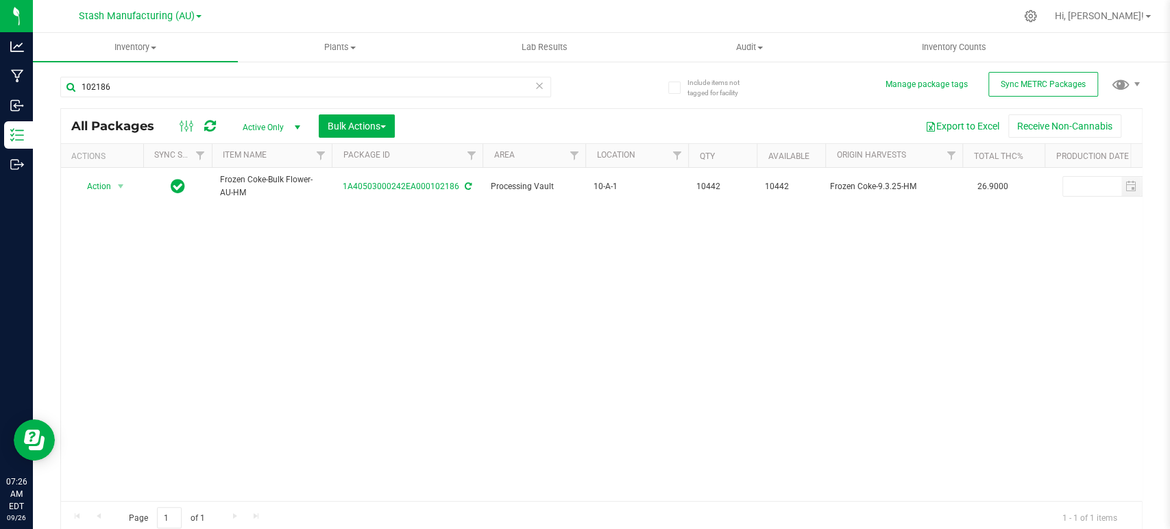
click at [115, 75] on div "102186" at bounding box center [331, 86] width 542 height 44
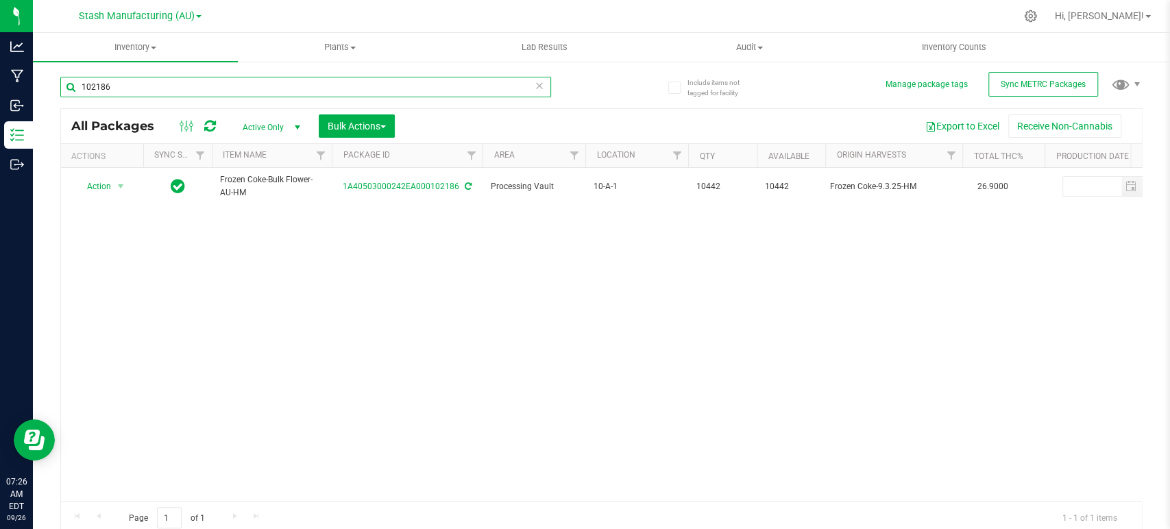
click at [117, 87] on input "102186" at bounding box center [305, 87] width 491 height 21
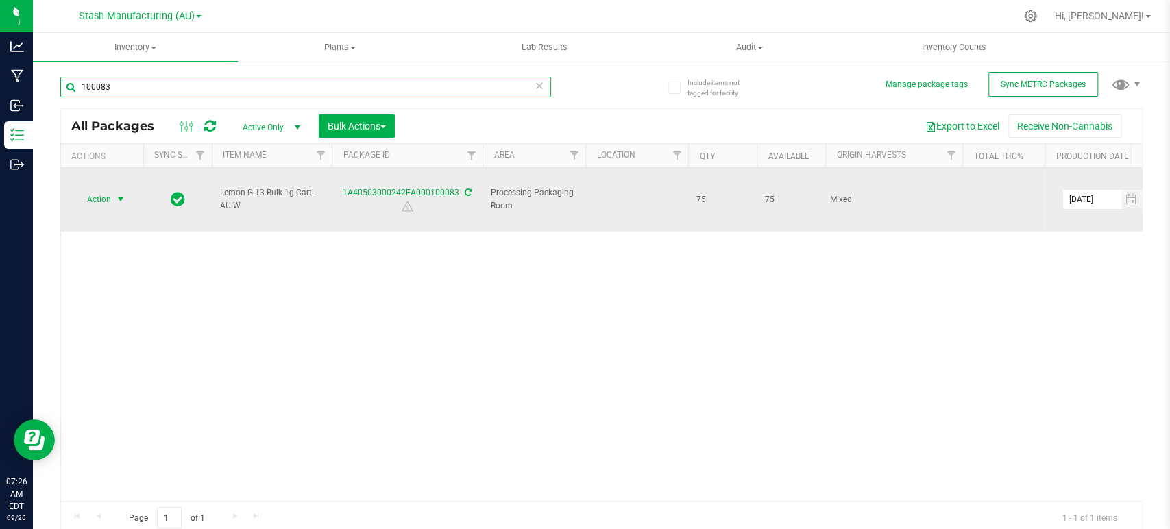
type input "100083"
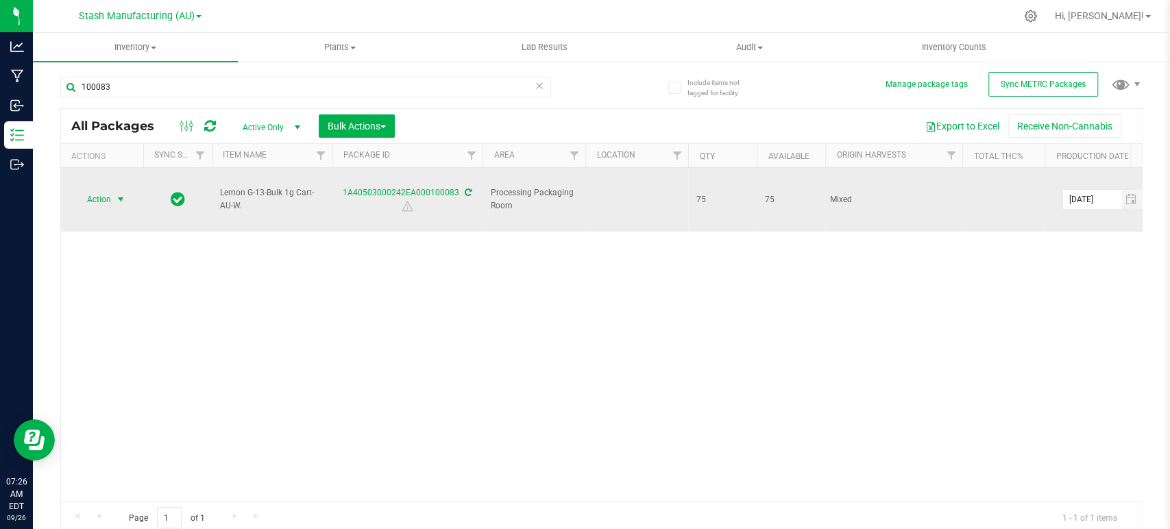
click at [117, 194] on span "select" at bounding box center [120, 199] width 11 height 11
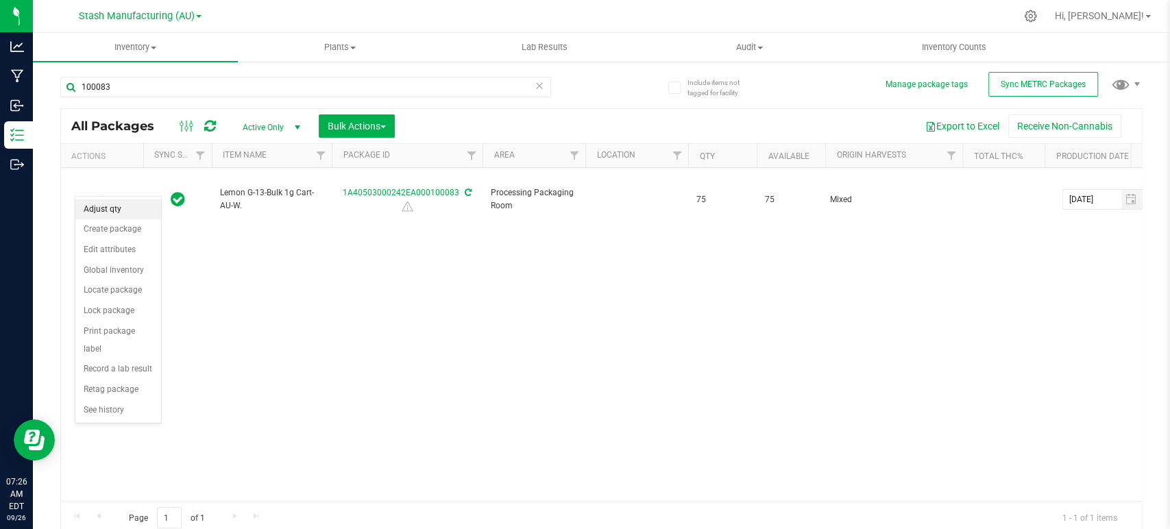
click at [110, 213] on li "Adjust qty" at bounding box center [118, 210] width 86 height 21
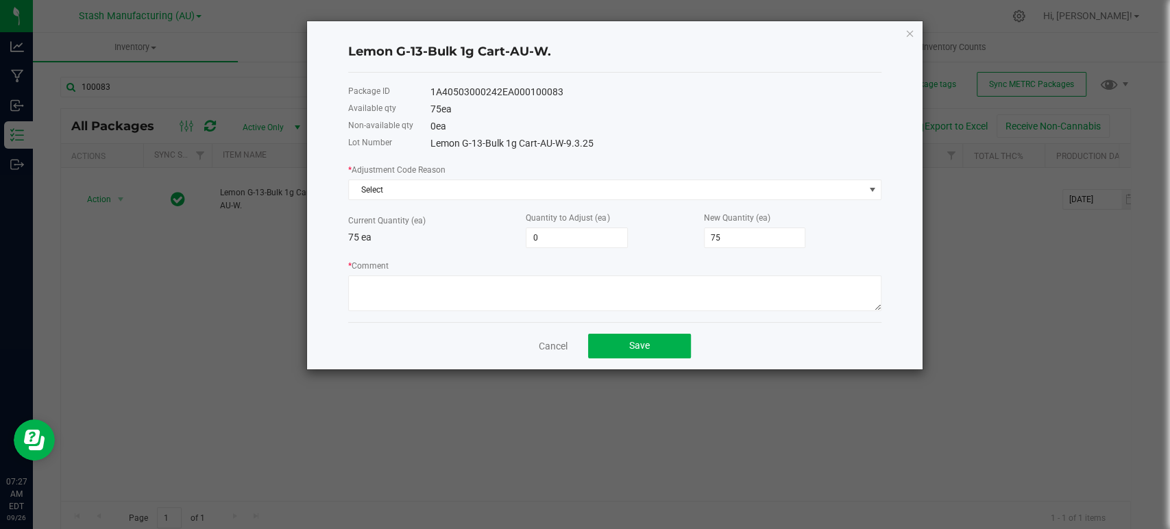
drag, startPoint x: 569, startPoint y: 91, endPoint x: 431, endPoint y: 83, distance: 138.1
click at [431, 84] on div "Package ID 1A40503000242EA000100083" at bounding box center [614, 92] width 533 height 17
copy div "1A40503000242EA000100083"
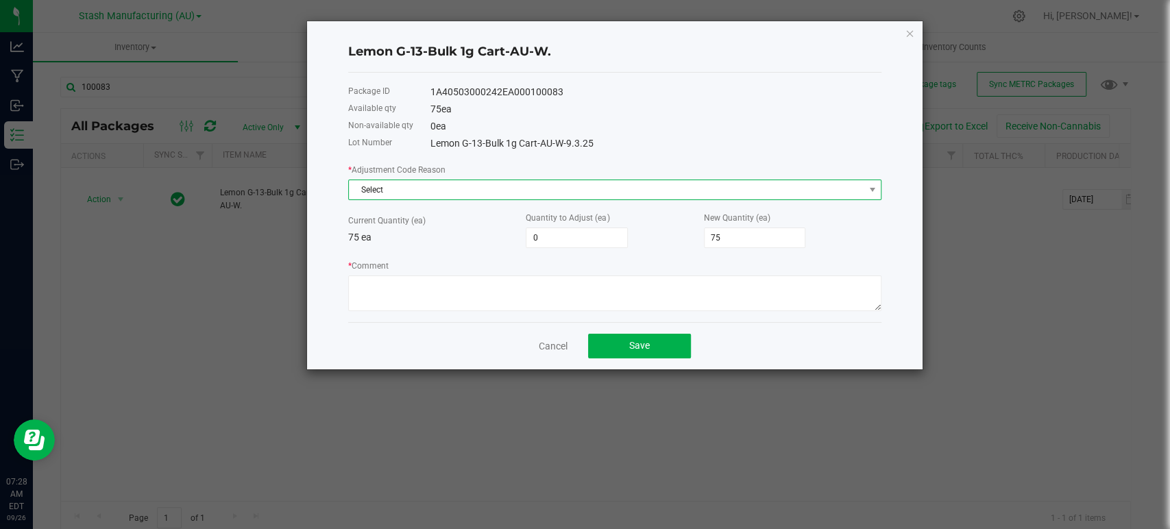
click at [396, 191] on span "Select" at bounding box center [606, 189] width 515 height 19
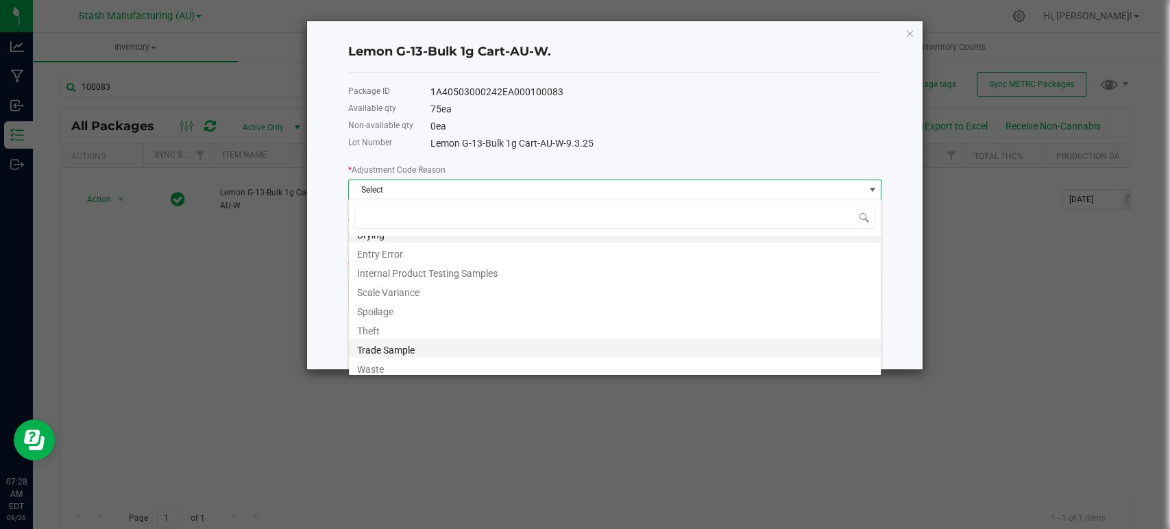
scroll to position [16, 0]
click at [389, 362] on li "Waste" at bounding box center [615, 363] width 532 height 19
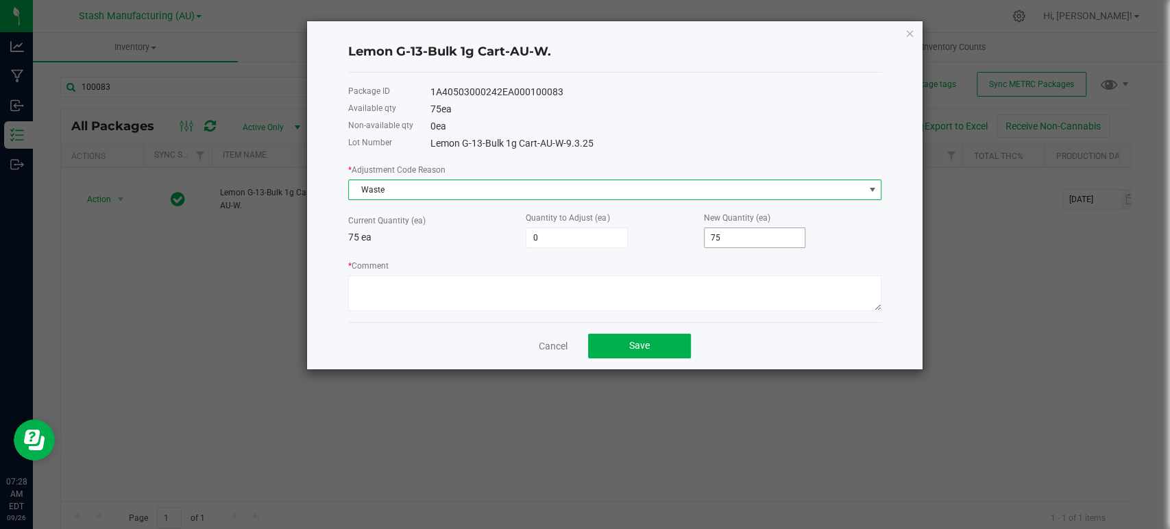
click at [736, 241] on input "75" at bounding box center [755, 237] width 101 height 19
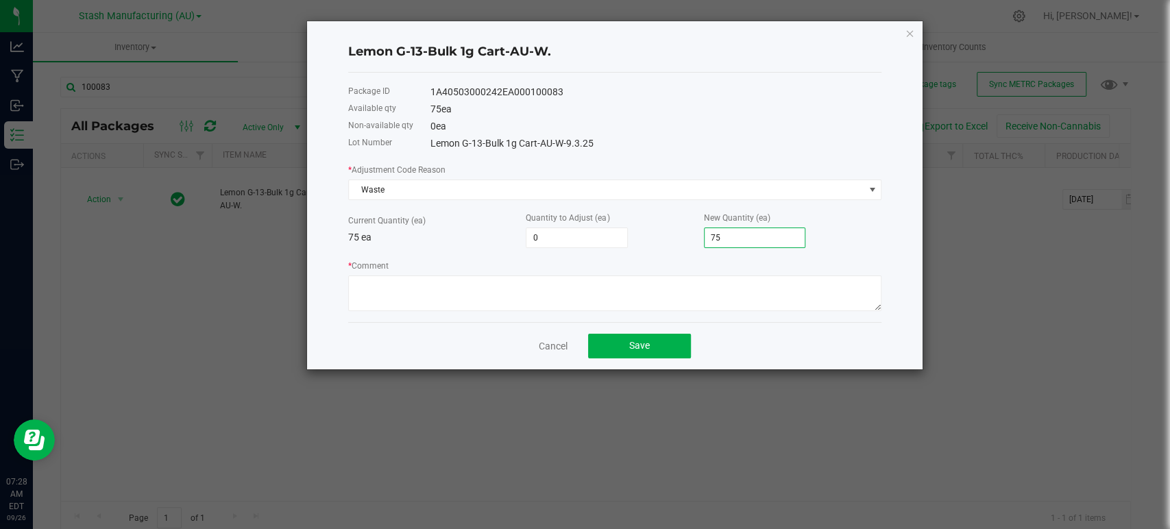
click at [736, 241] on input "75" at bounding box center [755, 237] width 101 height 19
type input "-75"
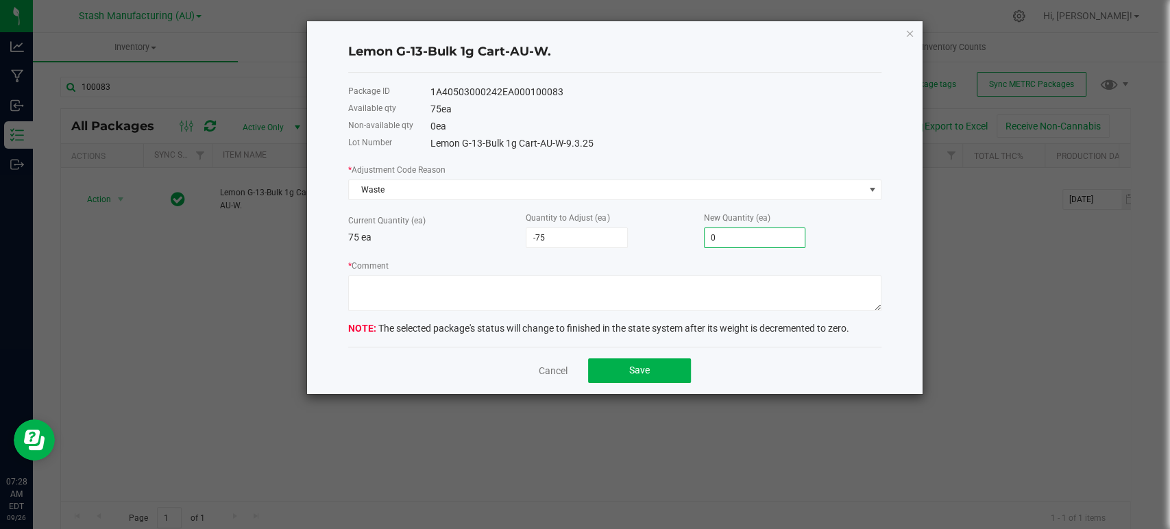
type input "0"
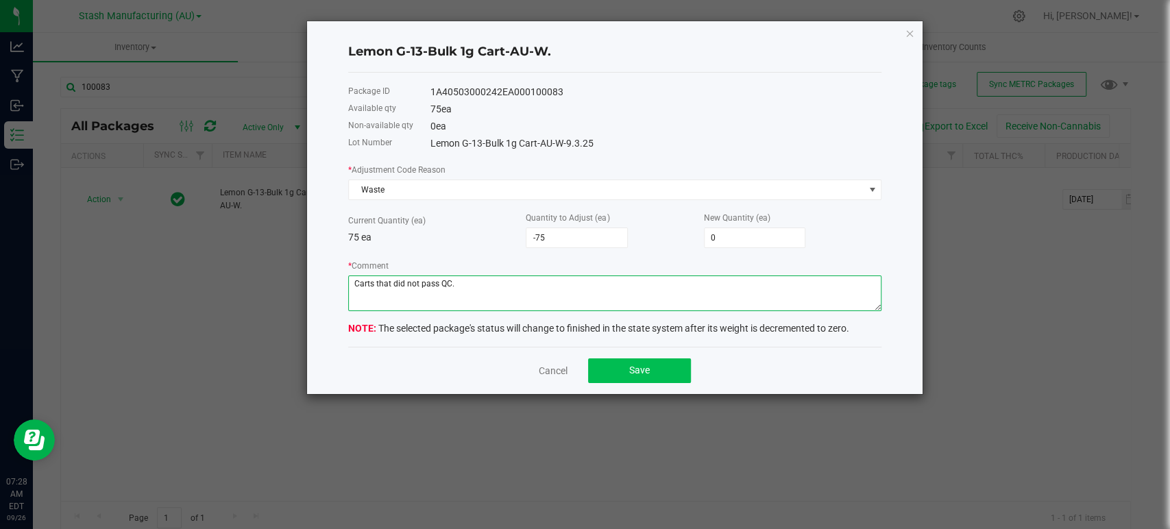
type textarea "Carts that did not pass QC."
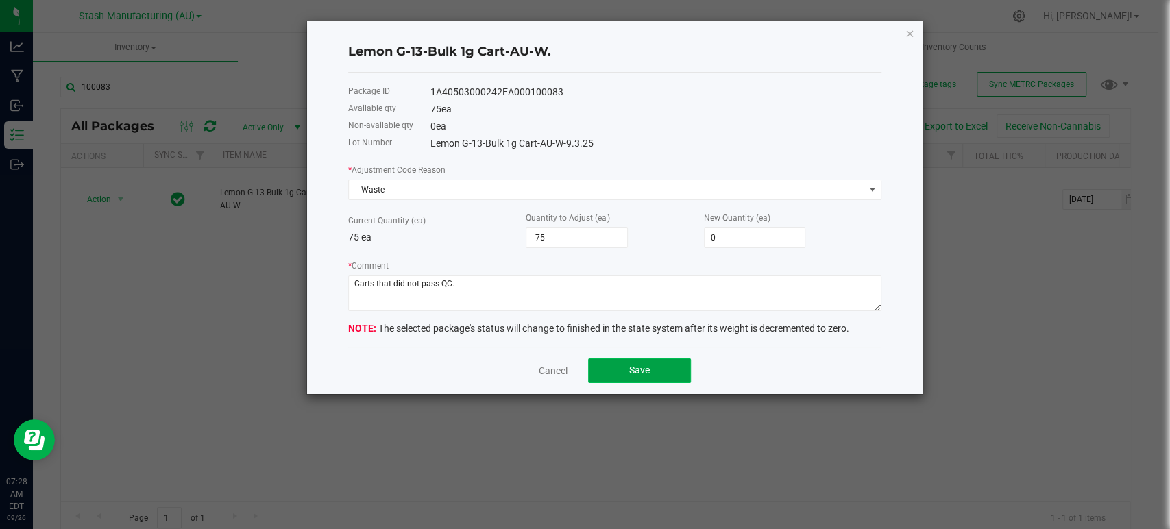
click at [634, 366] on span "Save" at bounding box center [639, 370] width 21 height 11
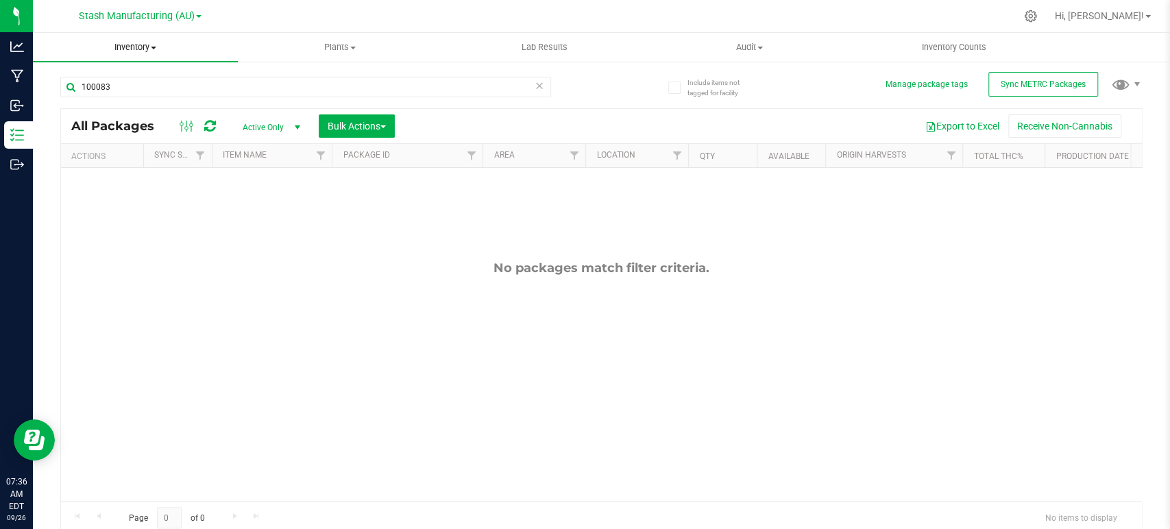
click at [131, 54] on uib-tab-heading "Inventory All packages All inventory Waste log Create inventory" at bounding box center [135, 47] width 205 height 29
click at [85, 102] on span "All inventory" at bounding box center [79, 99] width 93 height 12
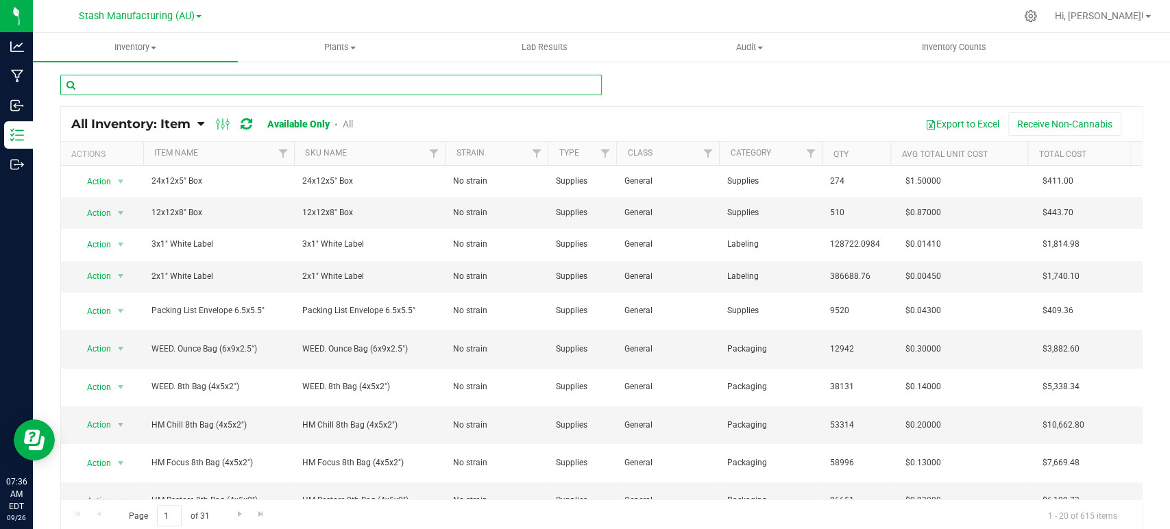
click at [143, 88] on input "text" at bounding box center [331, 85] width 542 height 21
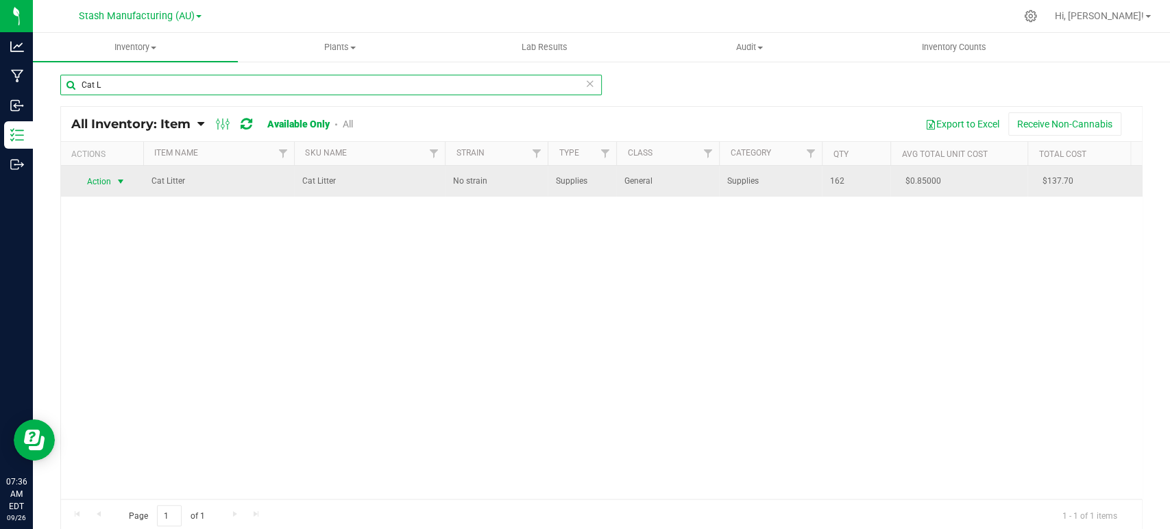
type input "Cat L"
click at [102, 180] on span "Action" at bounding box center [93, 181] width 37 height 19
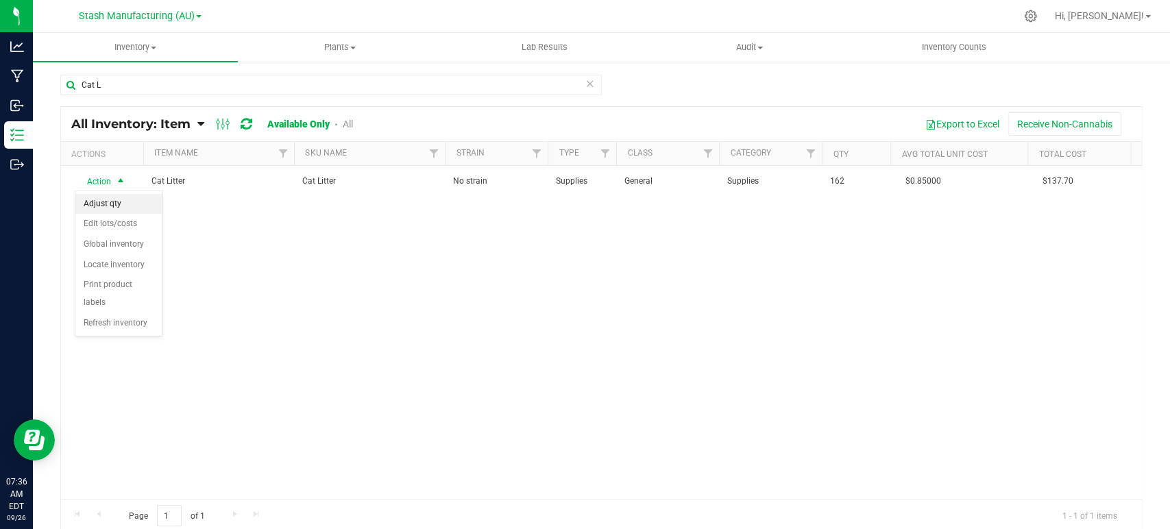
click at [121, 200] on li "Adjust qty" at bounding box center [118, 204] width 87 height 21
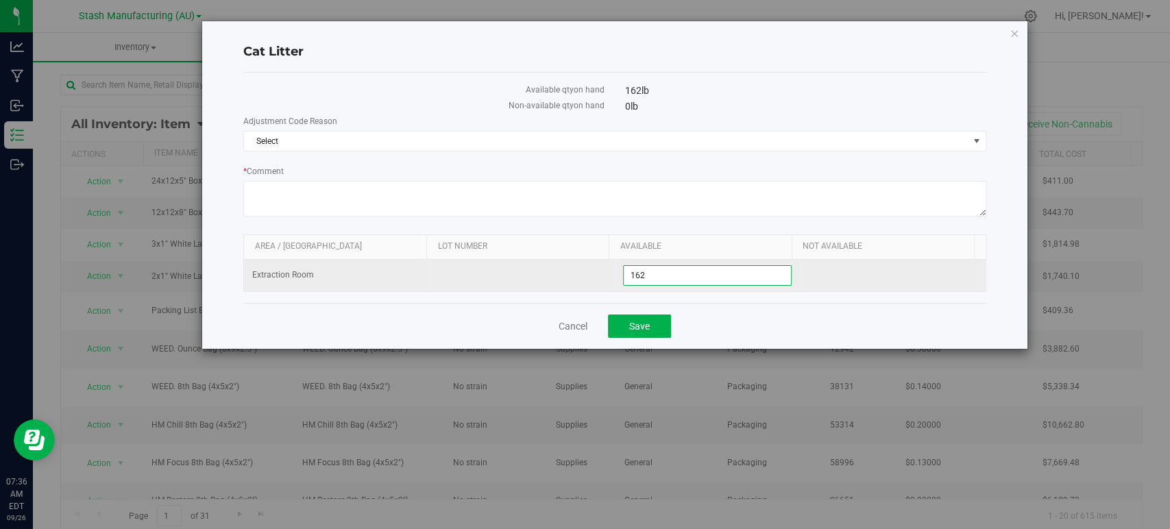
click at [641, 276] on span "162.0000 162" at bounding box center [707, 275] width 169 height 21
type input "1"
type input "54"
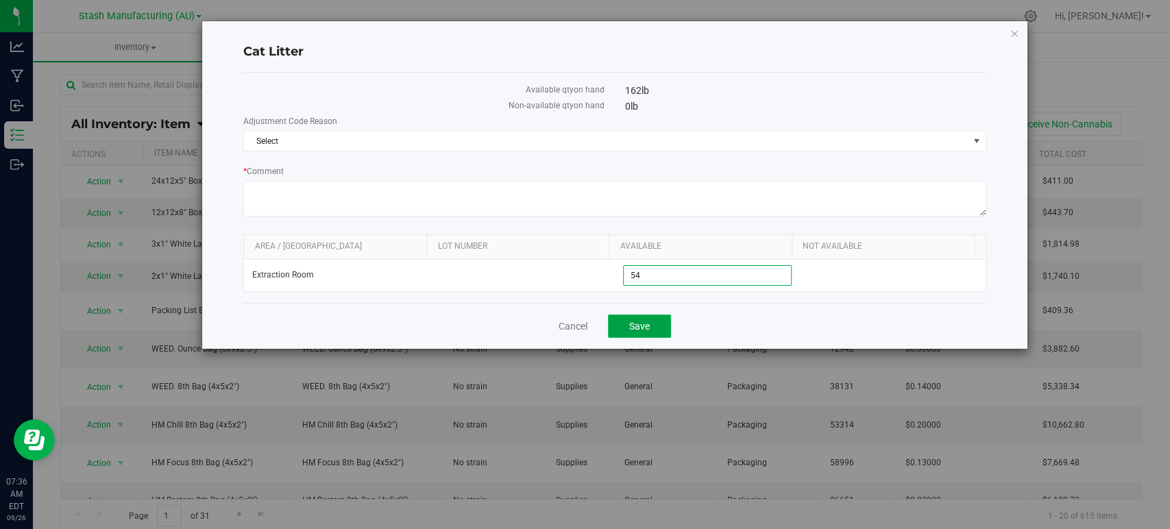
type input "54.0000"
click at [638, 324] on span "Save" at bounding box center [639, 326] width 21 height 11
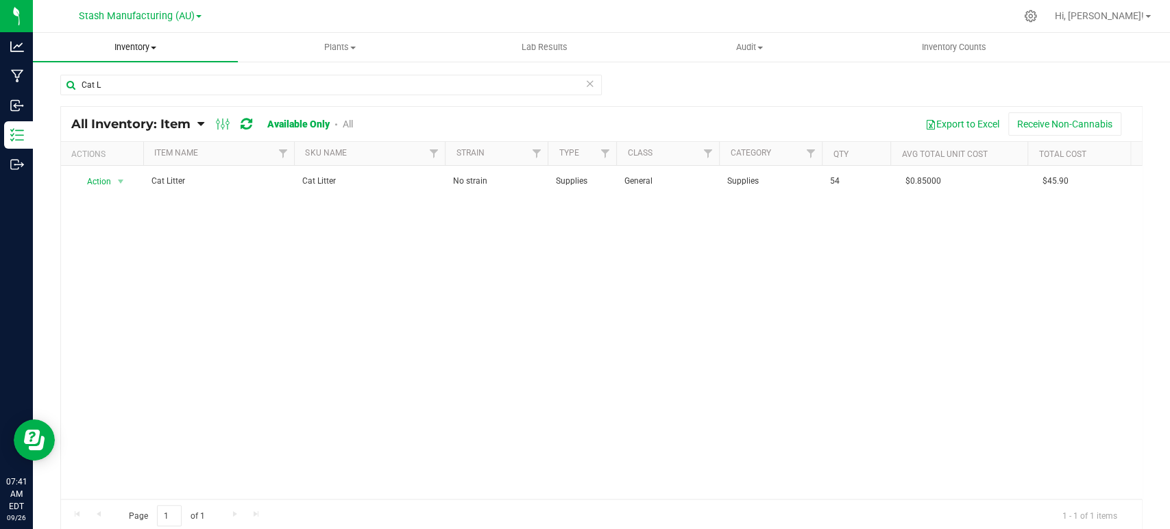
click at [143, 47] on span "Inventory" at bounding box center [135, 47] width 205 height 12
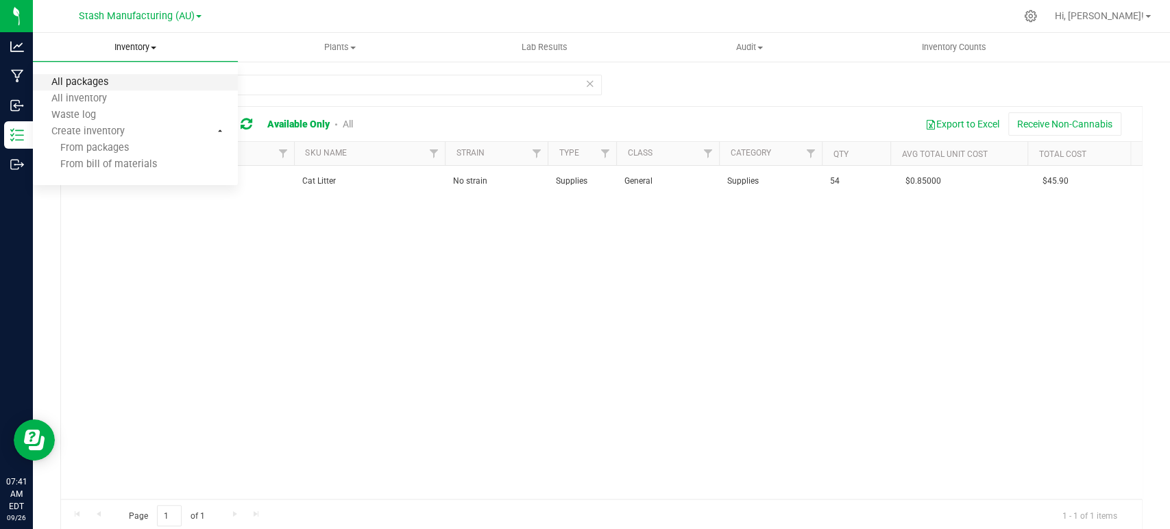
click at [97, 80] on span "All packages" at bounding box center [80, 83] width 94 height 12
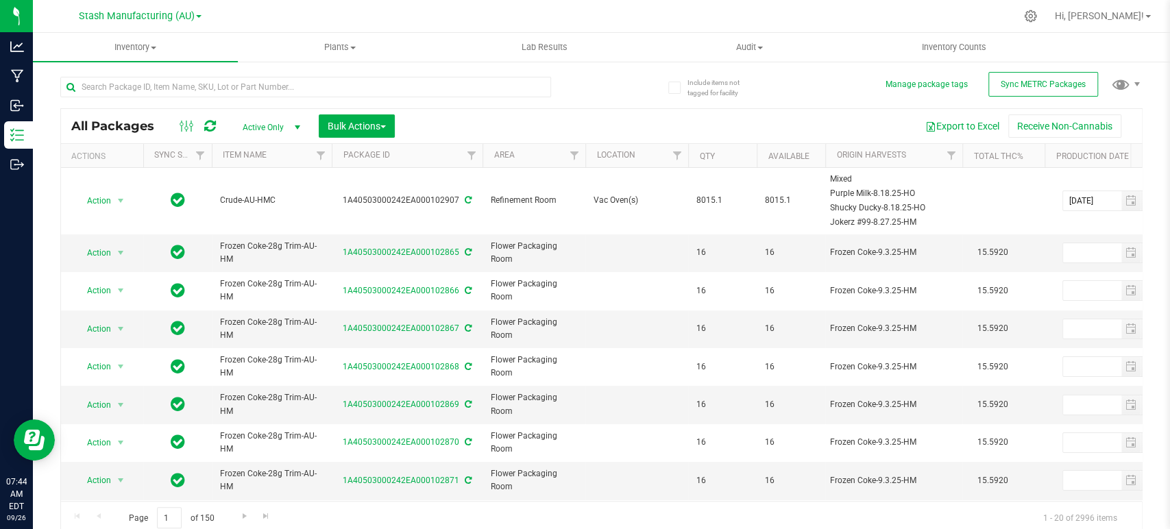
click at [186, 69] on div at bounding box center [331, 86] width 542 height 44
click at [174, 82] on input "text" at bounding box center [305, 87] width 491 height 21
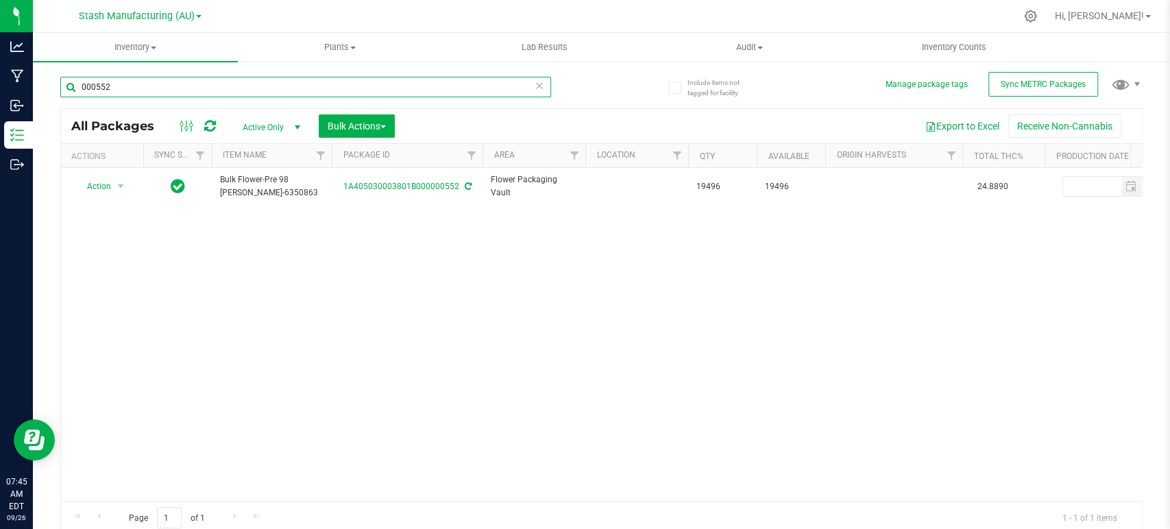
type input "000552"
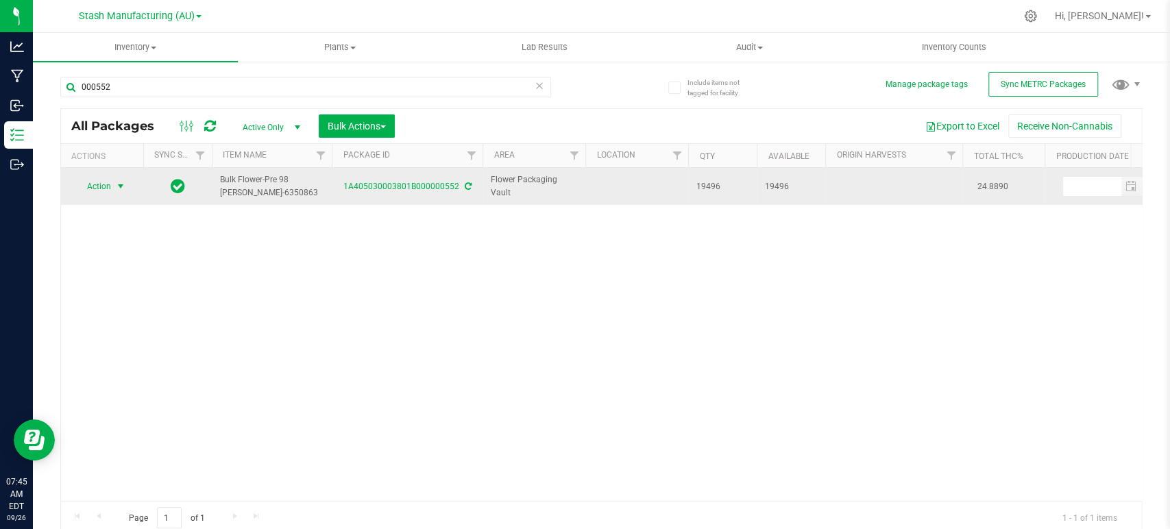
click at [108, 183] on span "Action" at bounding box center [93, 186] width 37 height 19
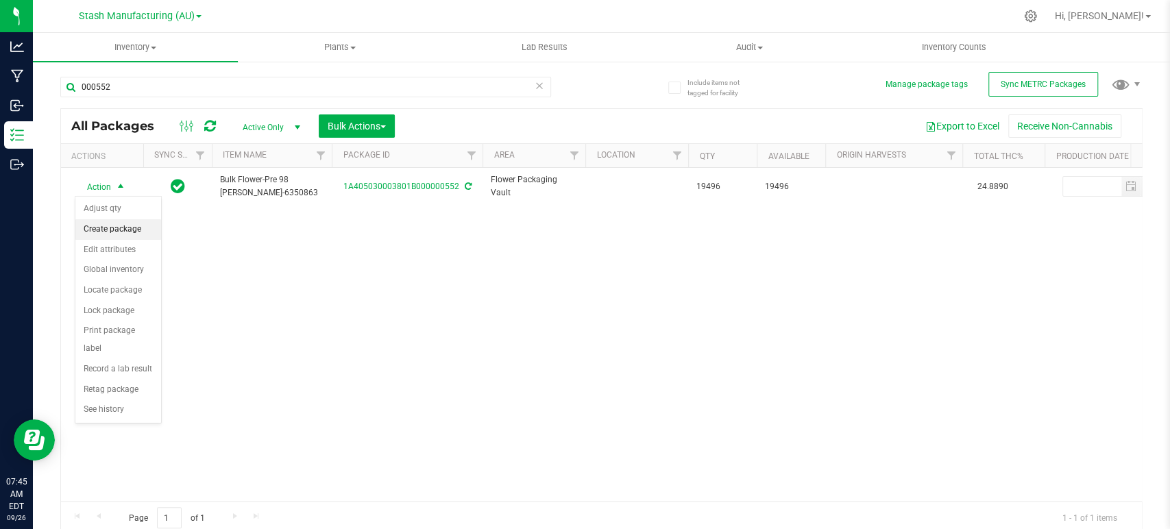
click at [113, 225] on li "Create package" at bounding box center [118, 229] width 86 height 21
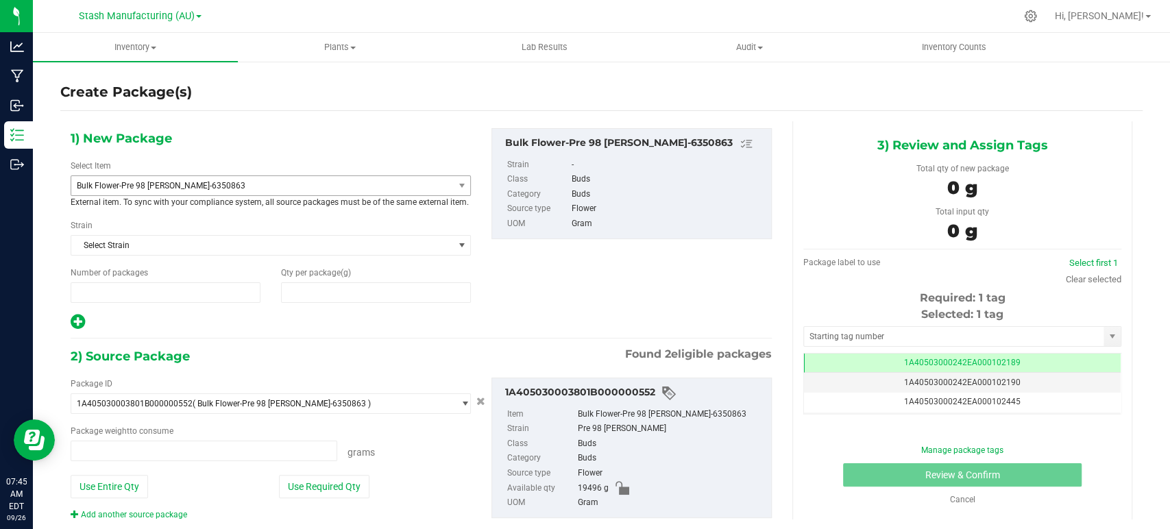
type input "1"
type input "0.0000"
type input "0.0000 g"
click at [188, 185] on span "Bulk Flower-Pre 98 [PERSON_NAME]-6350863" at bounding box center [255, 186] width 356 height 10
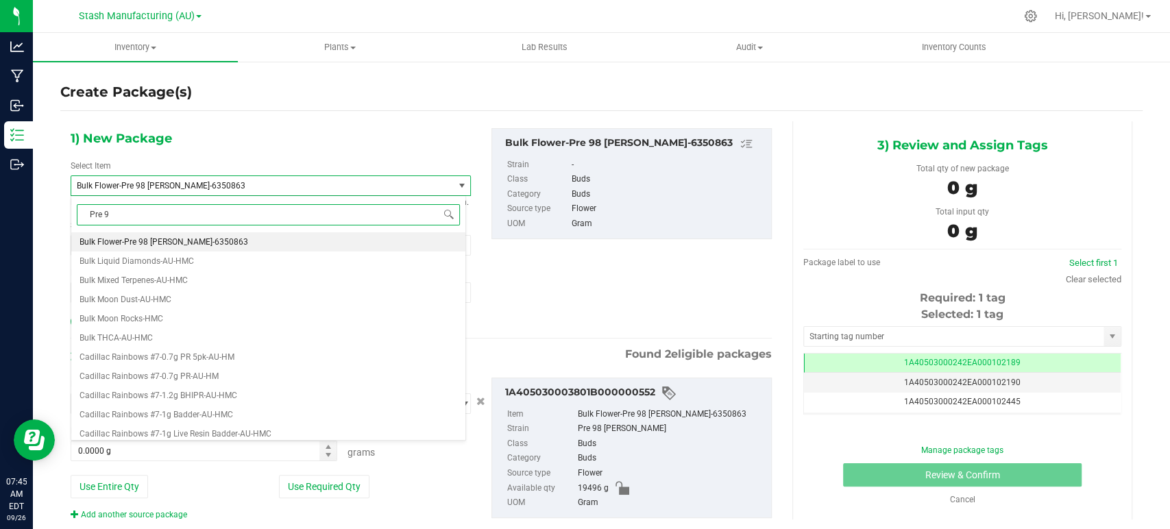
type input "Pre 98"
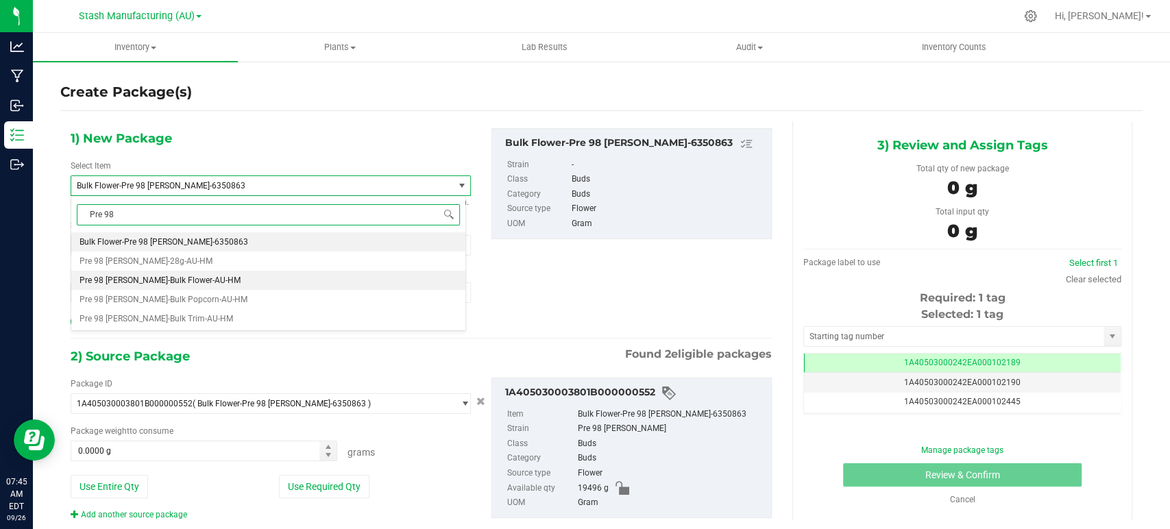
click at [187, 277] on span "Pre 98 [PERSON_NAME]-Bulk Flower-AU-HM" at bounding box center [160, 281] width 161 height 10
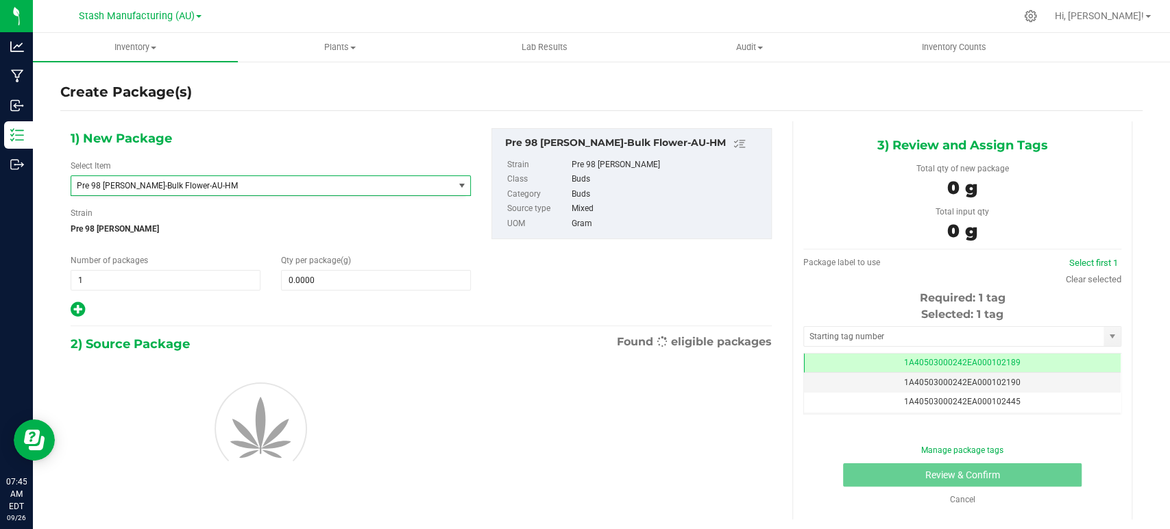
type input "0.0000"
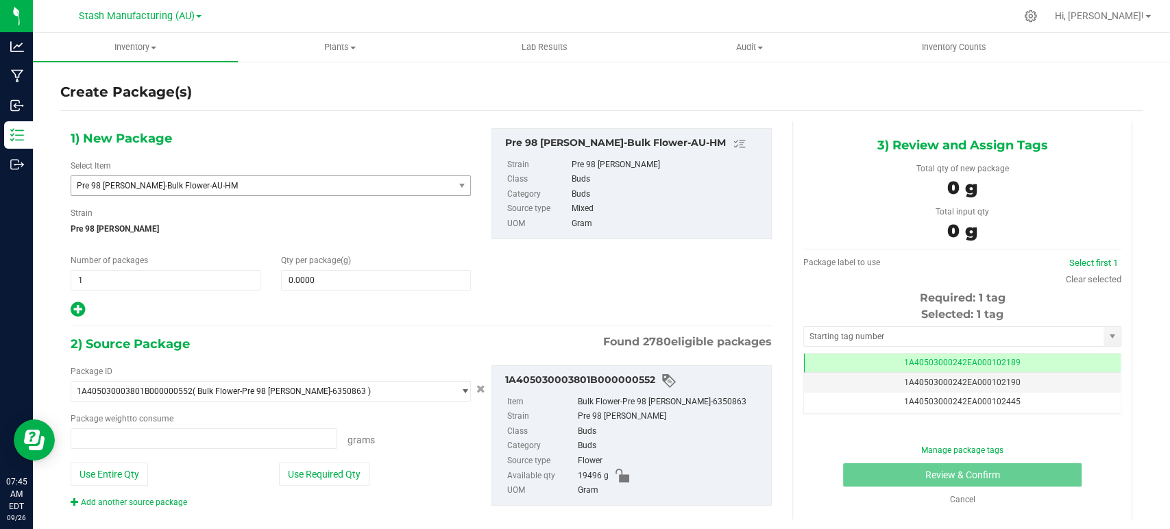
type input "0.0000 g"
click at [312, 284] on span "0.0000 0" at bounding box center [376, 280] width 190 height 21
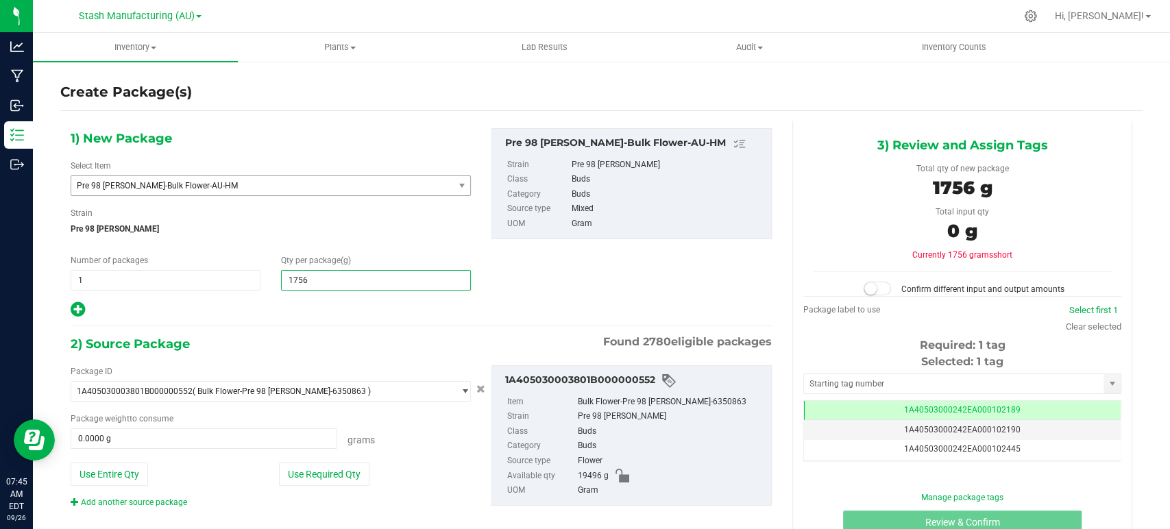
type input "17566"
type input "17,566.0000"
click at [319, 313] on div at bounding box center [271, 310] width 400 height 18
click at [320, 480] on button "Use Required Qty" at bounding box center [324, 474] width 91 height 23
type input "17566.0000 g"
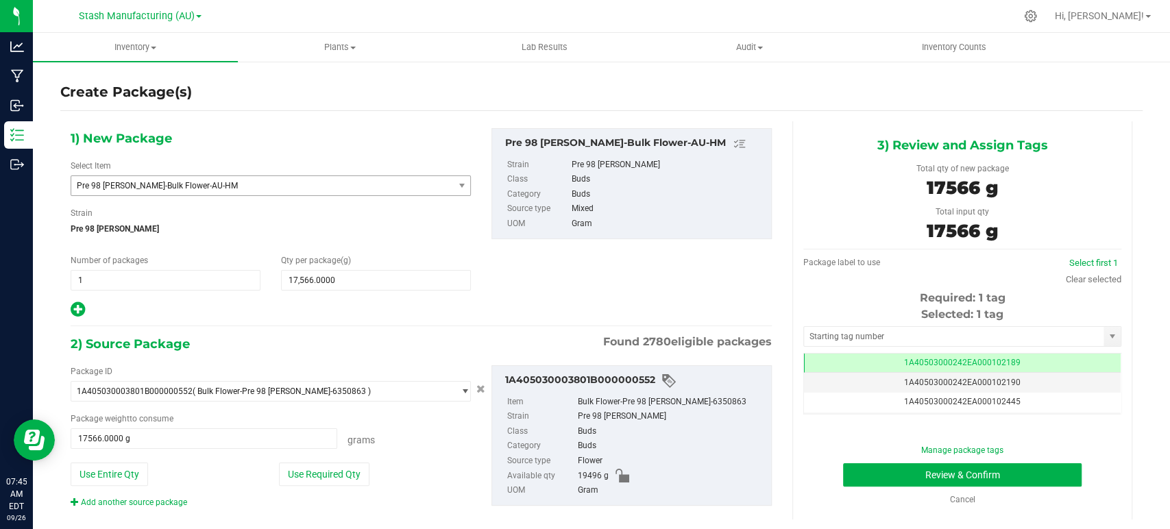
click at [1087, 270] on div "Select first 1 Clear selected" at bounding box center [1094, 271] width 56 height 30
click at [1079, 280] on link "Clear selected" at bounding box center [1094, 279] width 56 height 10
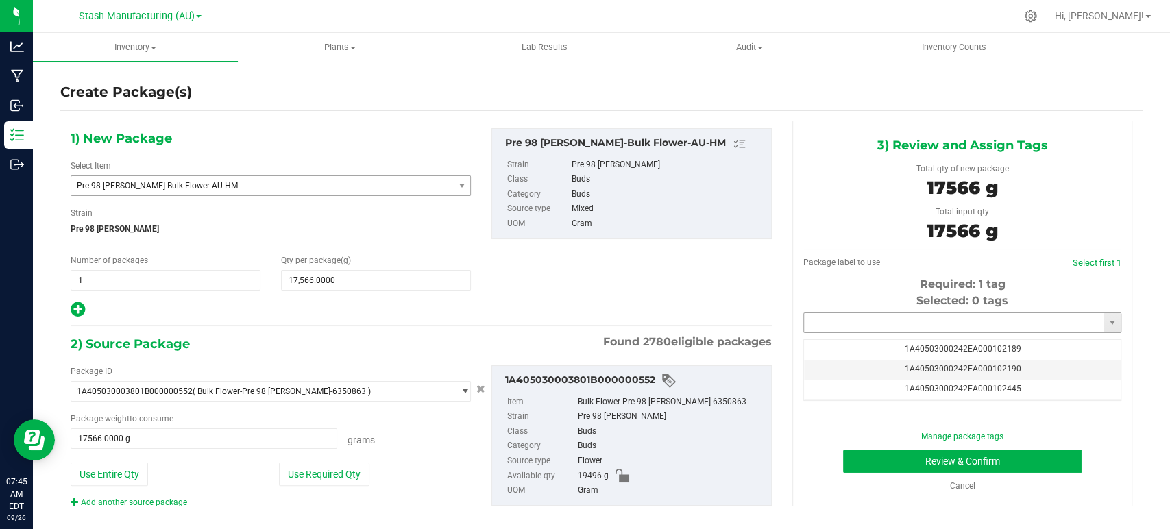
click at [865, 327] on input "text" at bounding box center [954, 322] width 300 height 19
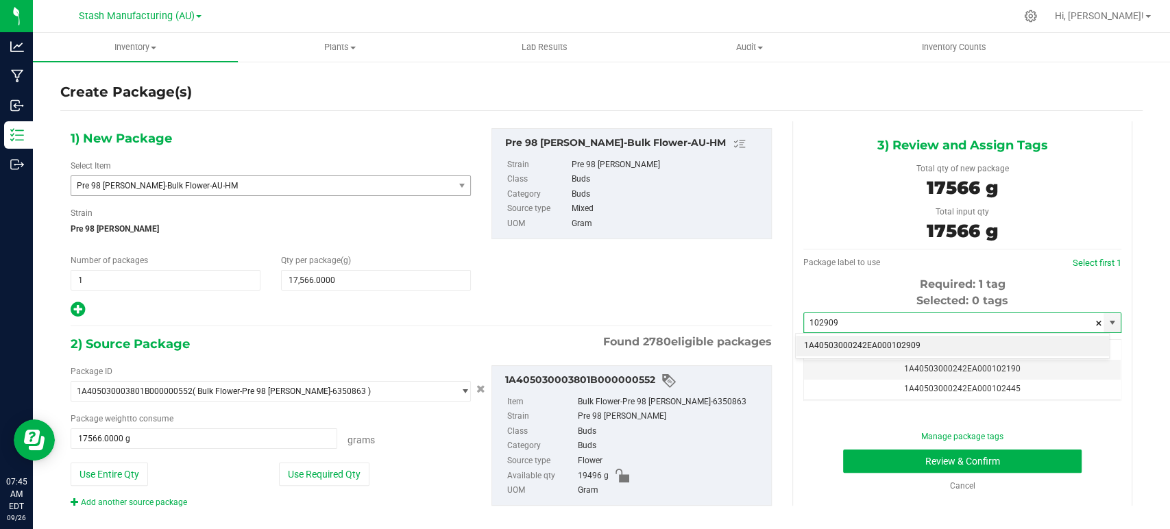
click at [926, 344] on li "1A40503000242EA000102909" at bounding box center [952, 346] width 313 height 21
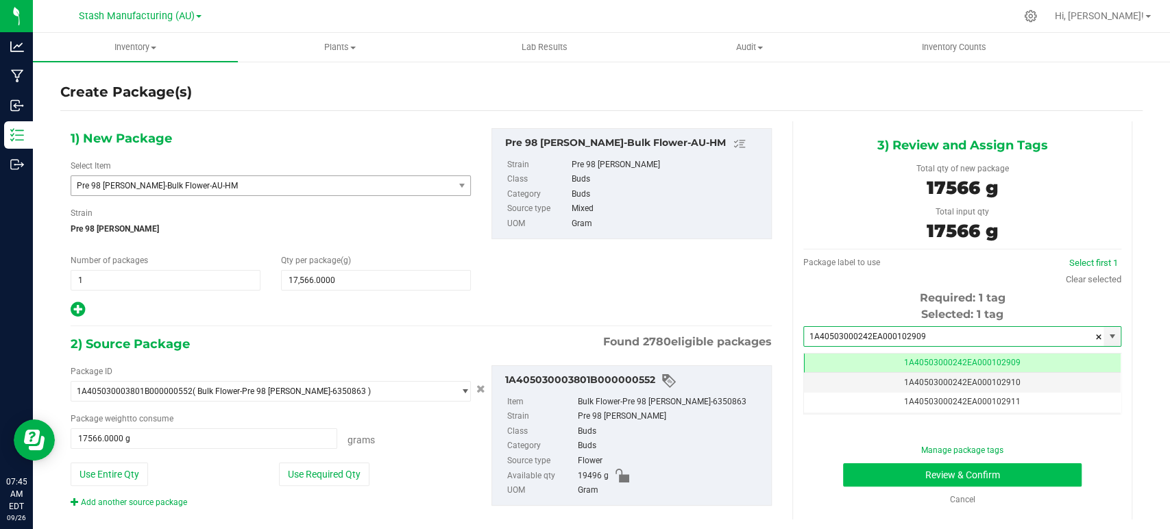
scroll to position [0, 0]
type input "1A40503000242EA000102909"
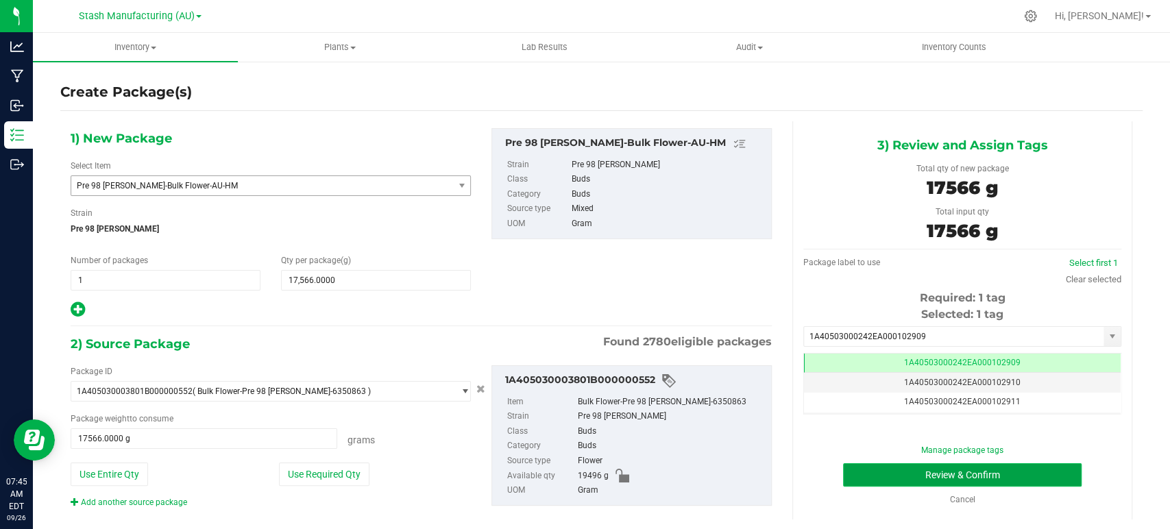
click at [941, 476] on button "Review & Confirm" at bounding box center [962, 475] width 238 height 23
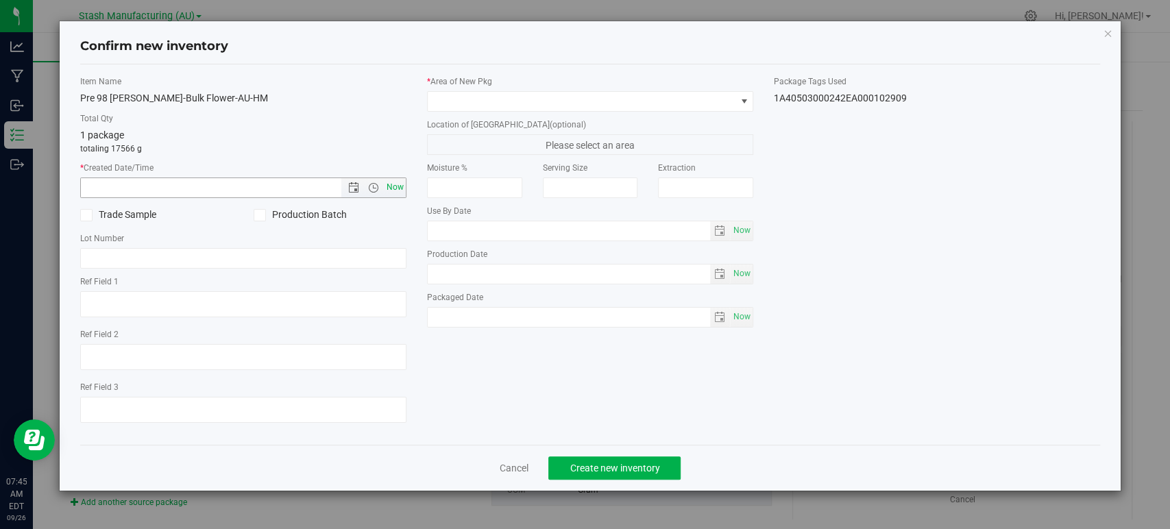
click at [400, 191] on span "Now" at bounding box center [395, 188] width 23 height 20
type input "[DATE] 7:45 AM"
click at [467, 95] on span at bounding box center [582, 101] width 308 height 19
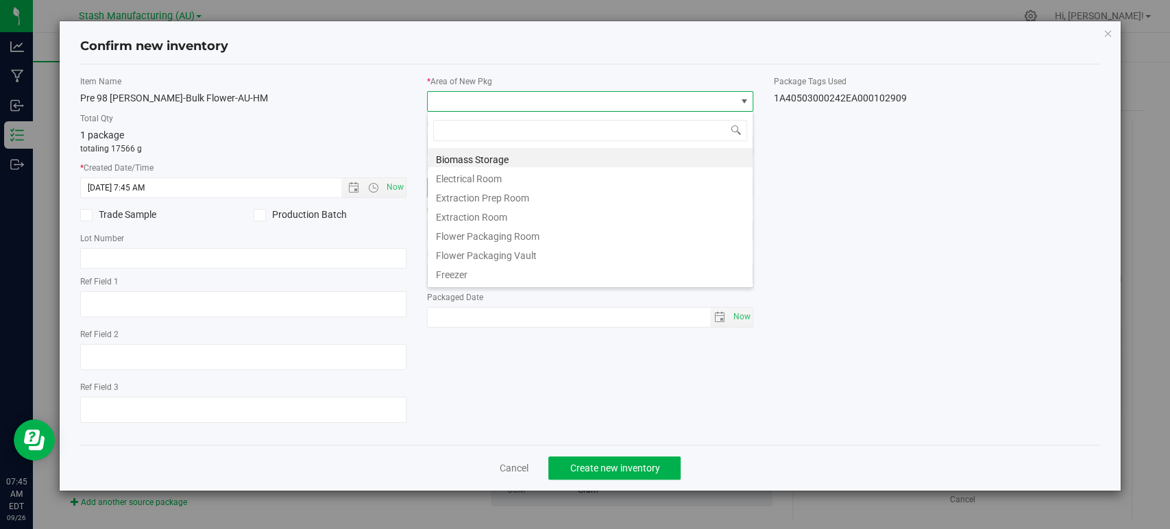
click at [507, 251] on li "Flower Packaging Vault" at bounding box center [590, 253] width 325 height 19
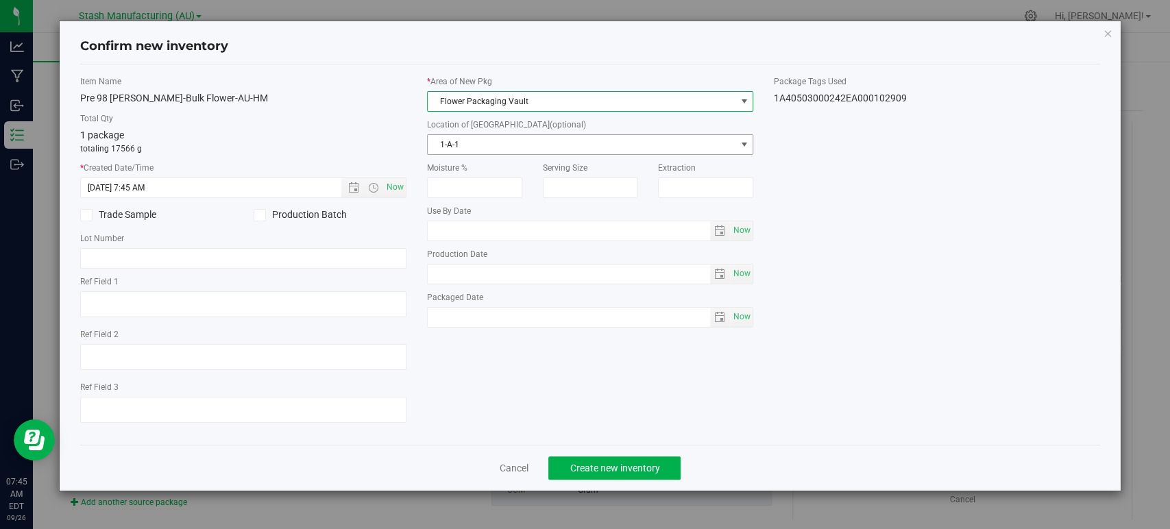
click at [494, 141] on span "1-A-1" at bounding box center [582, 144] width 308 height 19
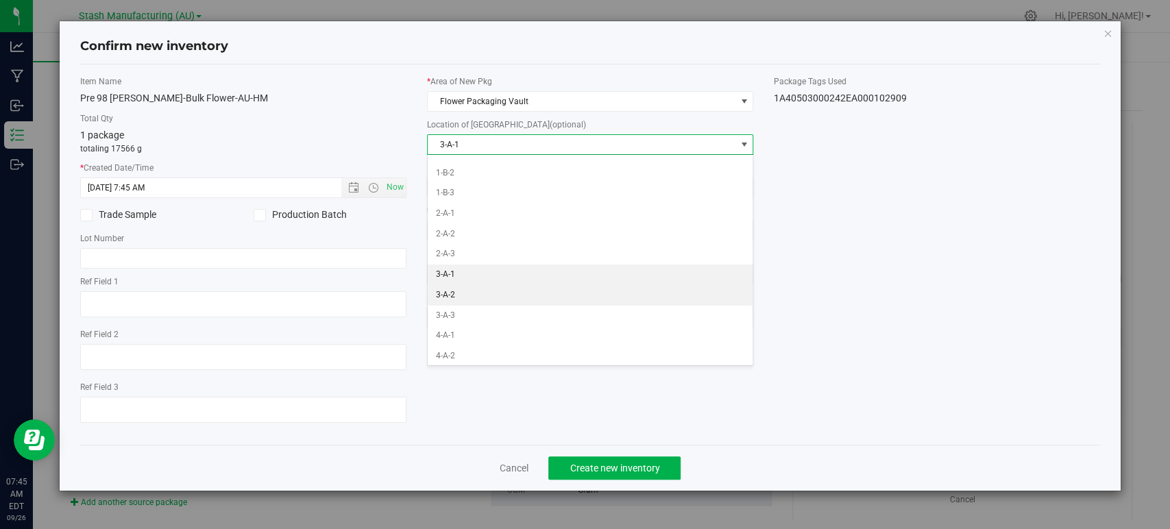
click at [453, 288] on li "3-A-2" at bounding box center [590, 295] width 325 height 21
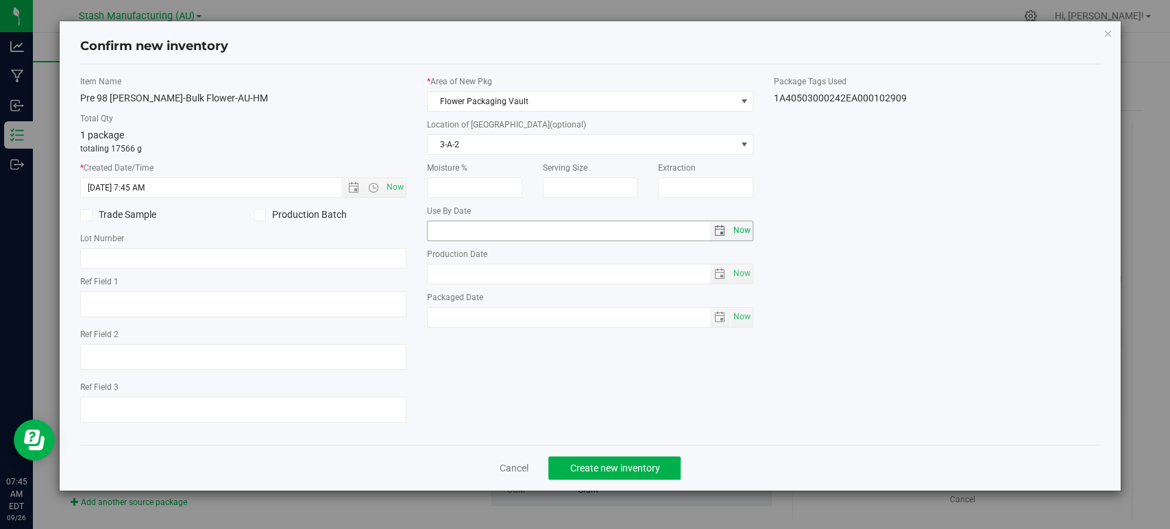
click at [733, 224] on span "Now" at bounding box center [742, 231] width 23 height 20
click at [453, 230] on input "[DATE]" at bounding box center [569, 230] width 283 height 19
type input "[DATE]"
drag, startPoint x: 565, startPoint y: 372, endPoint x: 551, endPoint y: 371, distance: 13.7
click at [563, 372] on div "Item Name Pre 98 [PERSON_NAME]-Bulk Flower-AU-HM Total Qty 1 package totaling 1…" at bounding box center [590, 254] width 1041 height 359
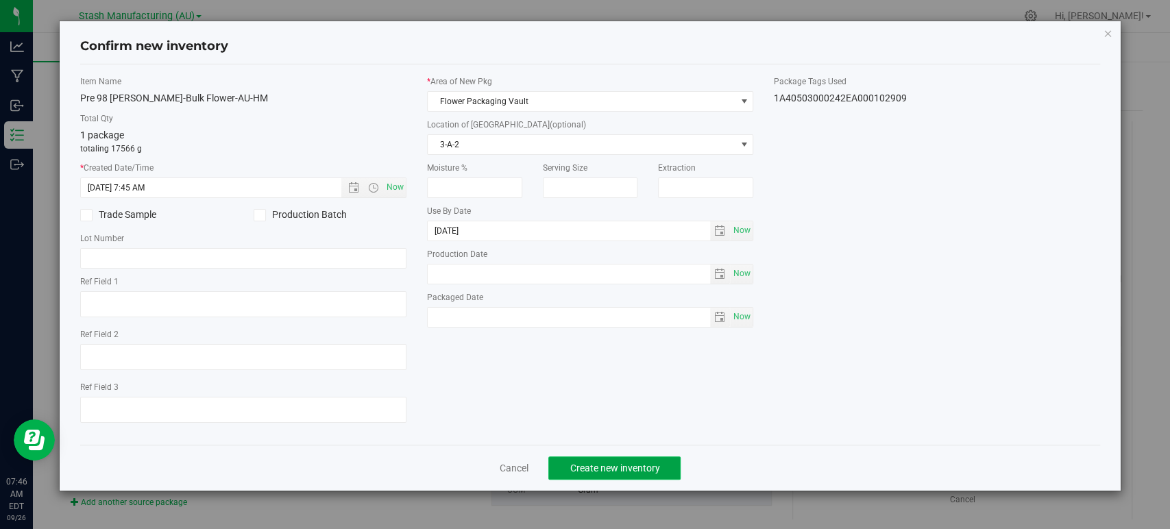
click at [615, 467] on span "Create new inventory" at bounding box center [615, 468] width 90 height 11
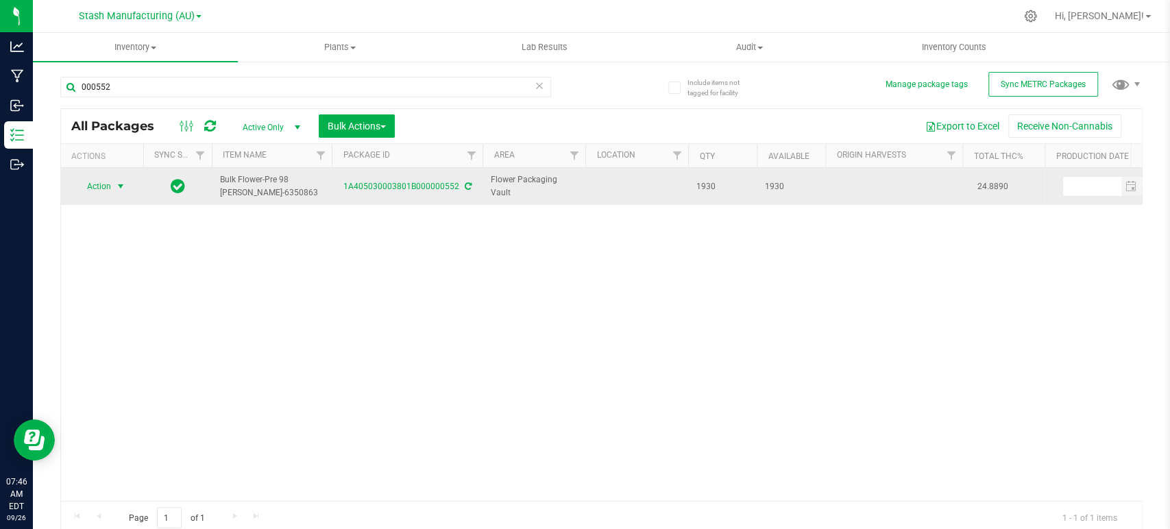
click at [110, 194] on span "Action" at bounding box center [93, 186] width 37 height 19
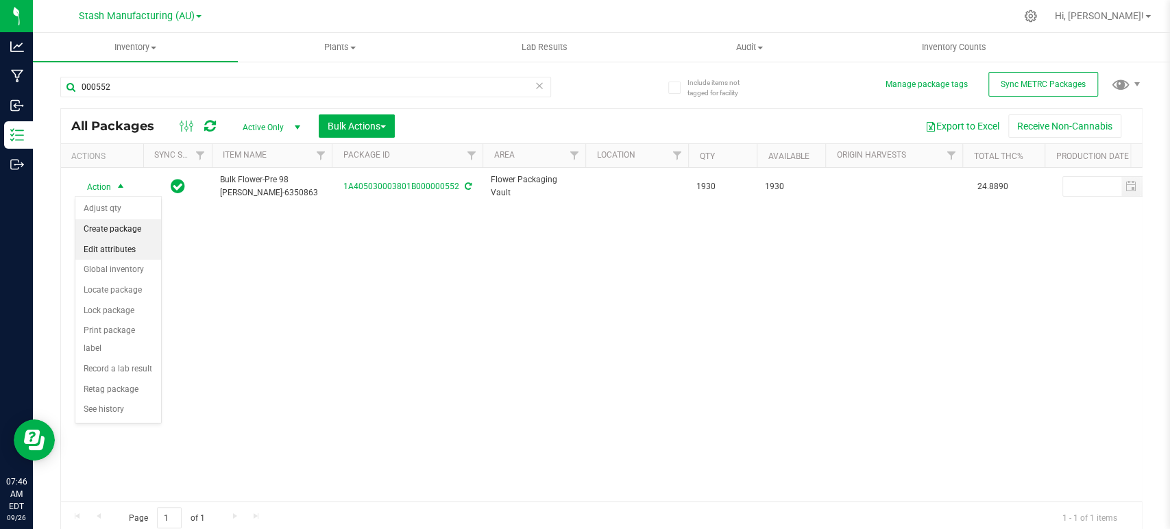
click at [115, 227] on li "Create package" at bounding box center [118, 229] width 86 height 21
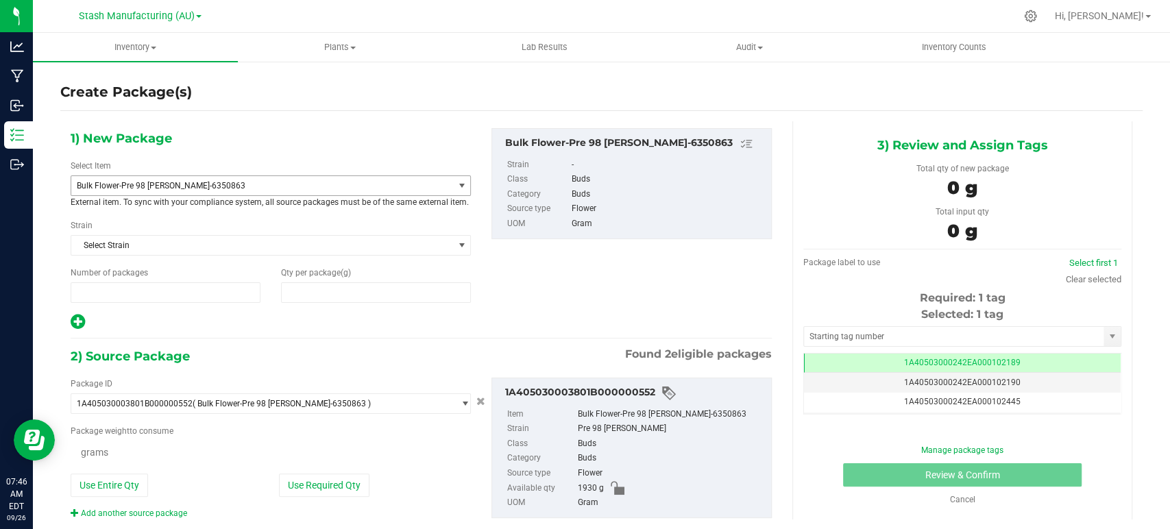
type input "1"
type input "0.0000"
type input "0"
click at [176, 181] on span "Bulk Flower-Pre 98 [PERSON_NAME]-6350863" at bounding box center [255, 186] width 356 height 10
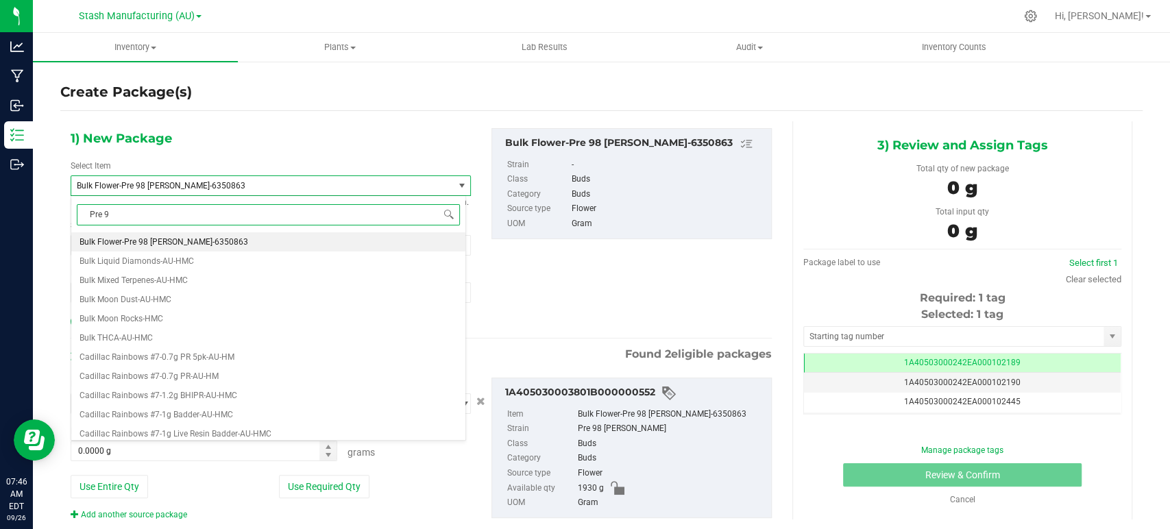
type input "Pre 98"
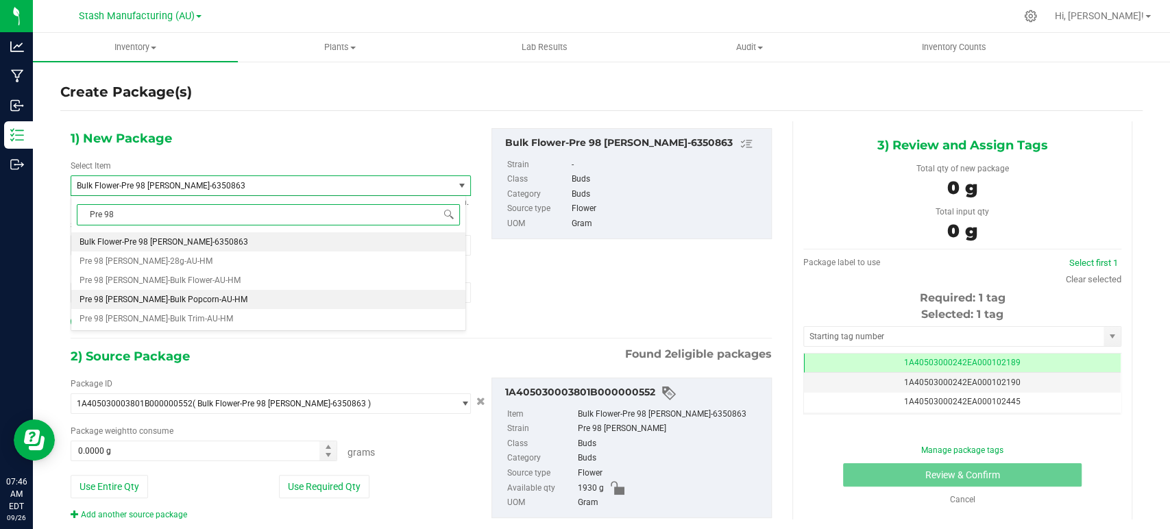
click at [201, 298] on span "Pre 98 [PERSON_NAME]-Bulk Popcorn-AU-HM" at bounding box center [164, 300] width 168 height 10
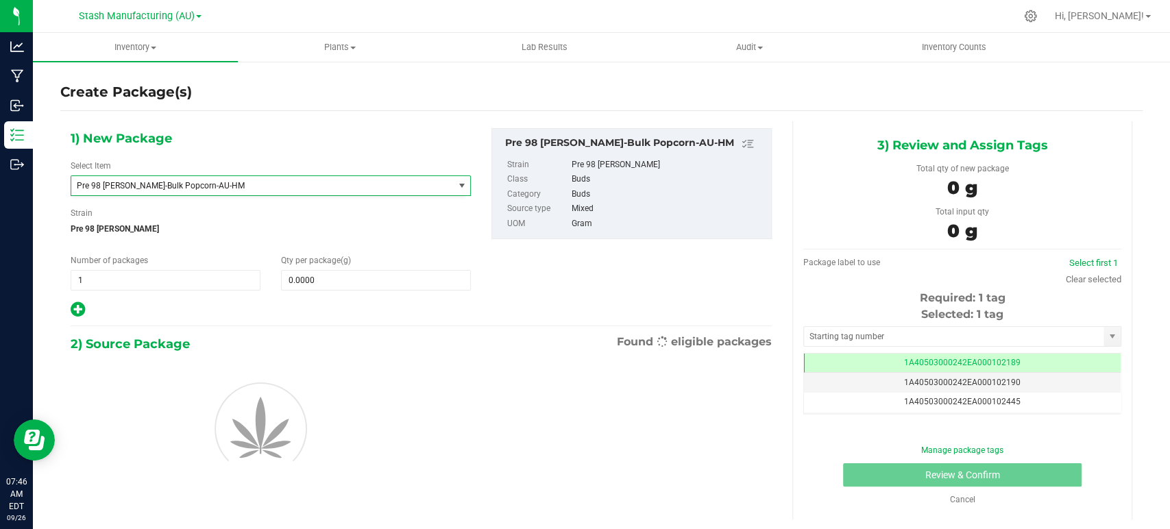
type input "0.0000"
click at [335, 284] on span "0.0000 0" at bounding box center [376, 280] width 190 height 21
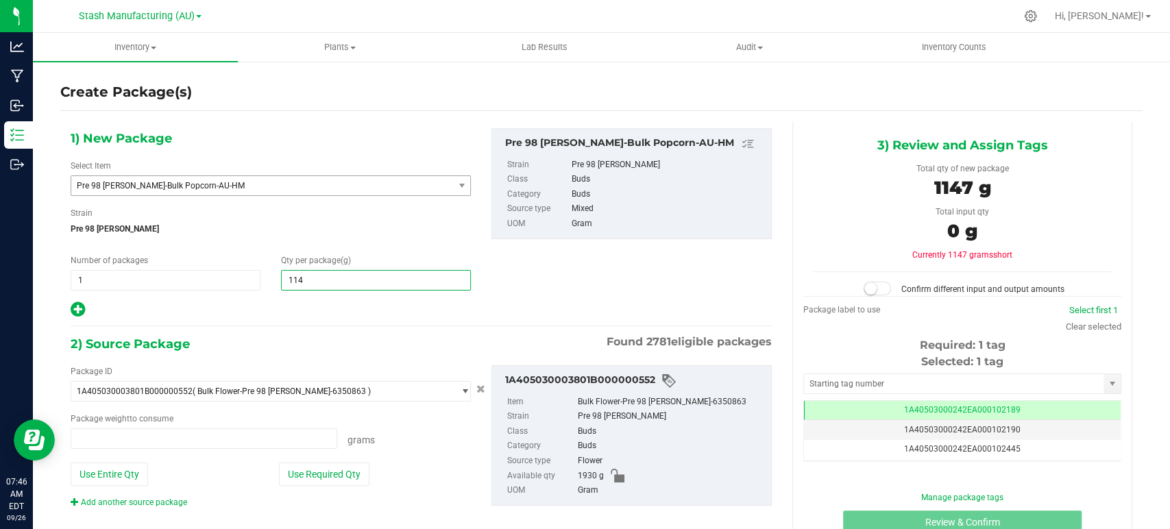
type input "1147"
type input "0.0000 g"
type input "1,147.0000"
click at [302, 311] on div at bounding box center [271, 310] width 400 height 18
click at [319, 483] on button "Use Required Qty" at bounding box center [324, 474] width 91 height 23
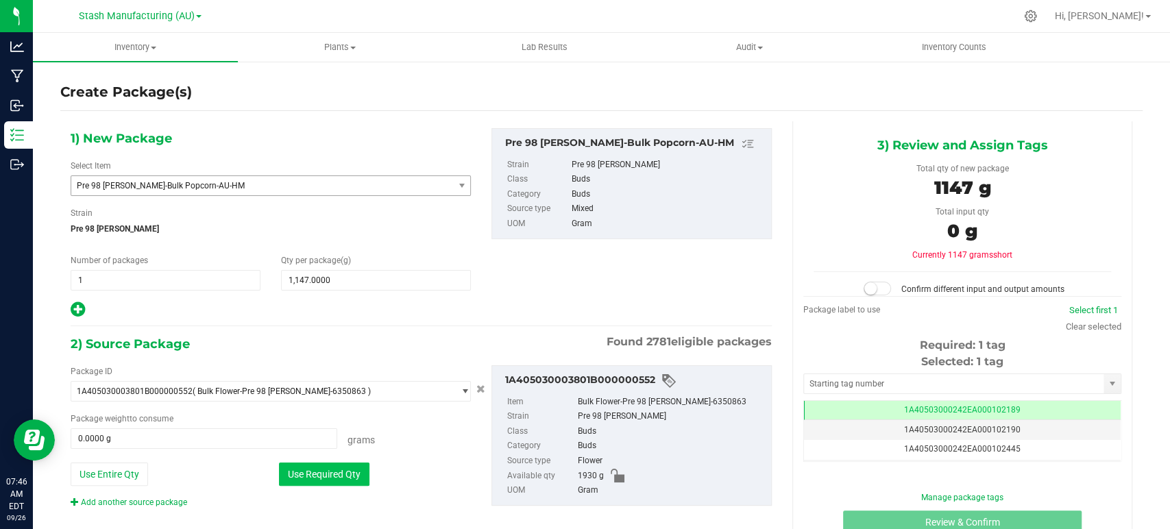
type input "1147.0000 g"
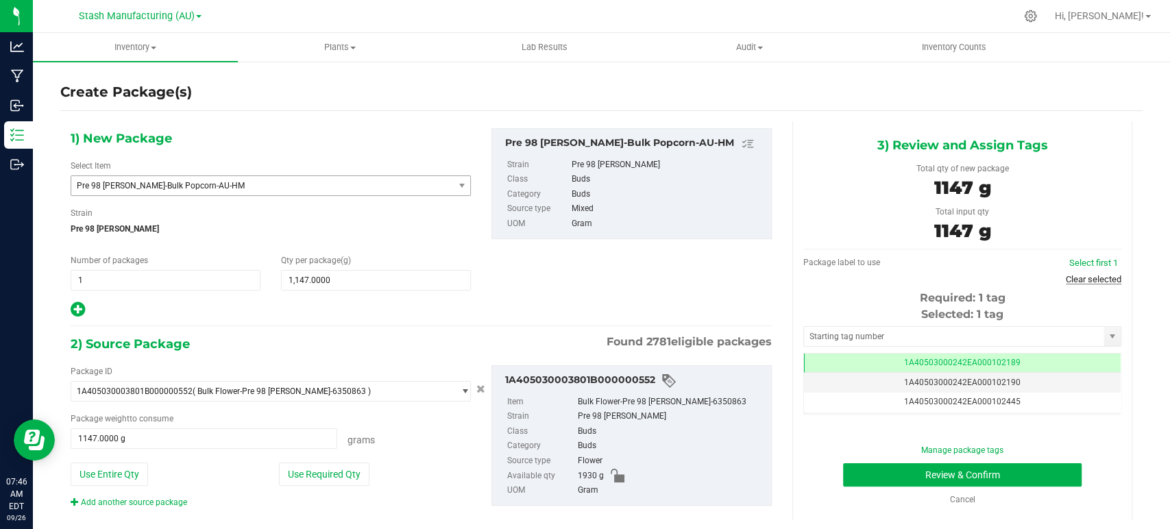
click at [1085, 283] on link "Clear selected" at bounding box center [1094, 279] width 56 height 10
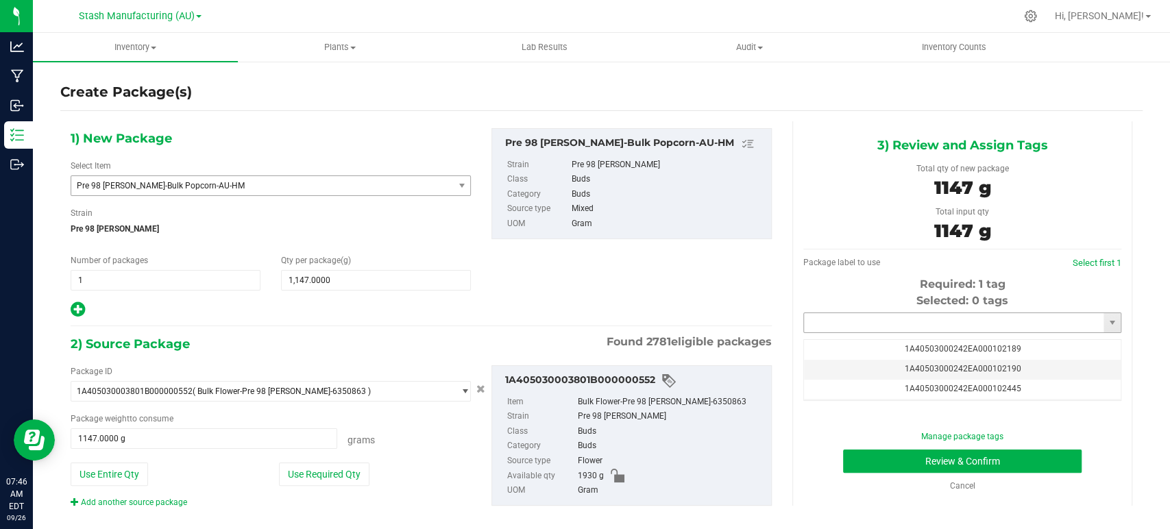
click at [875, 323] on input "text" at bounding box center [954, 322] width 300 height 19
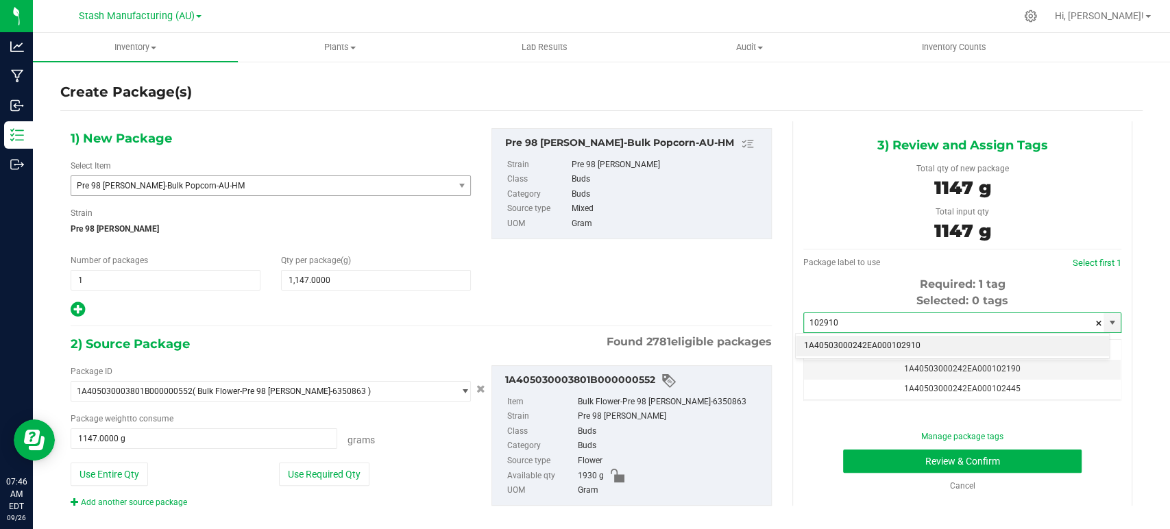
click at [914, 348] on li "1A40503000242EA000102910" at bounding box center [952, 346] width 313 height 21
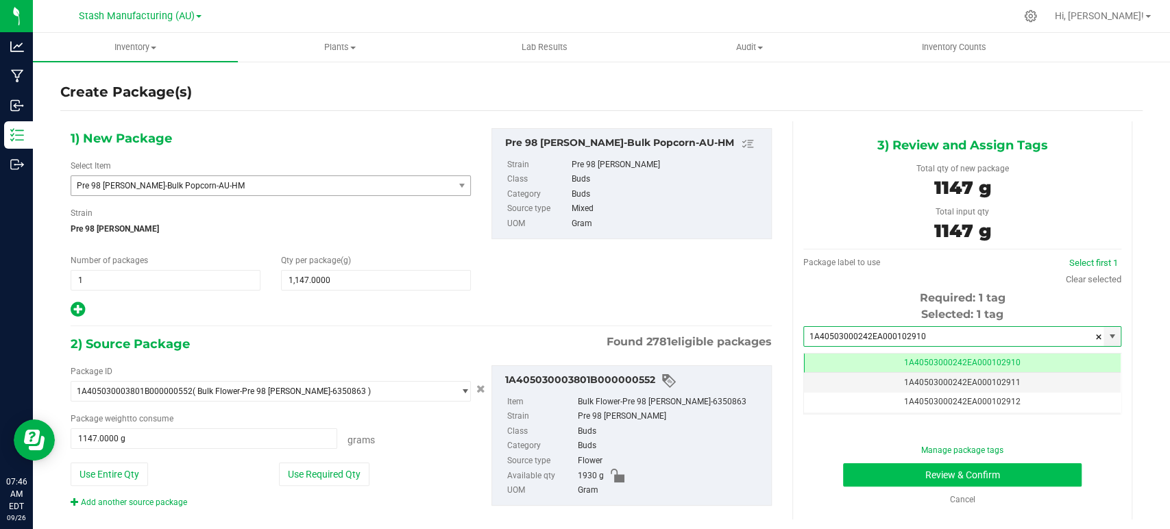
type input "1A40503000242EA000102910"
click at [963, 464] on button "Review & Confirm" at bounding box center [962, 475] width 238 height 23
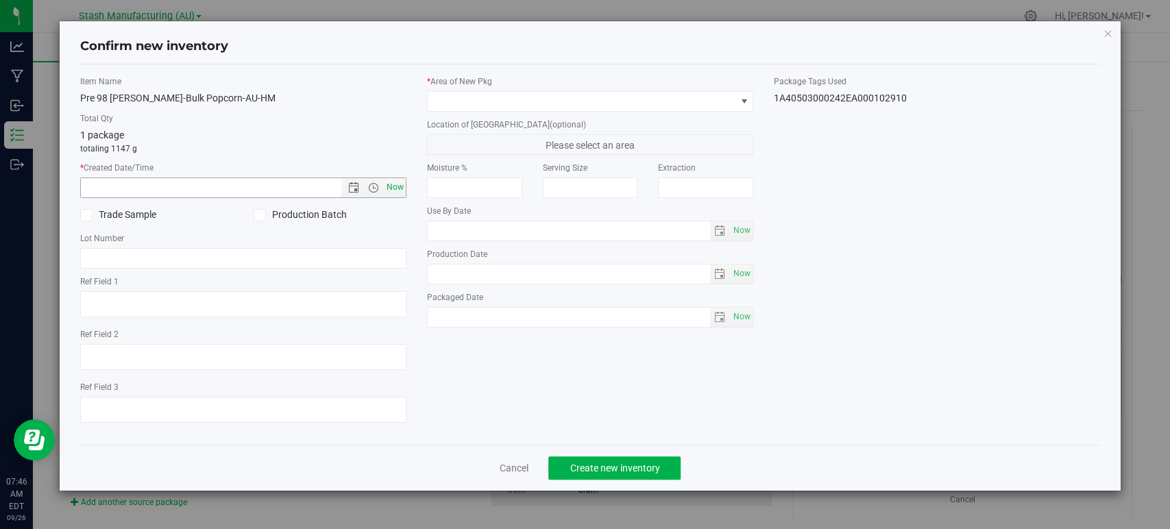
click at [396, 184] on span "Now" at bounding box center [395, 188] width 23 height 20
type input "[DATE] 7:46 AM"
click at [459, 103] on span at bounding box center [582, 101] width 308 height 19
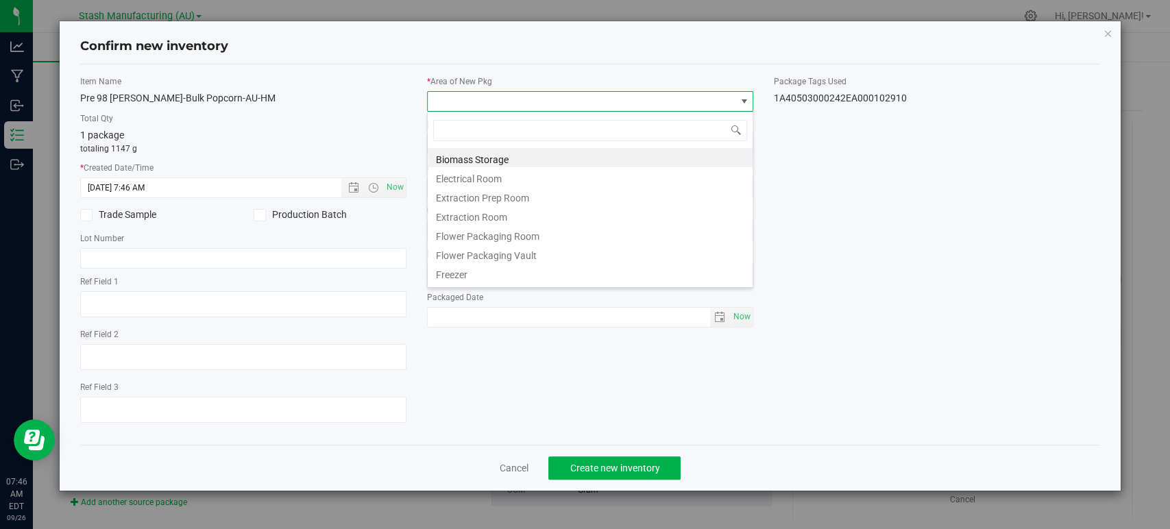
click at [527, 254] on li "Flower Packaging Vault" at bounding box center [590, 253] width 325 height 19
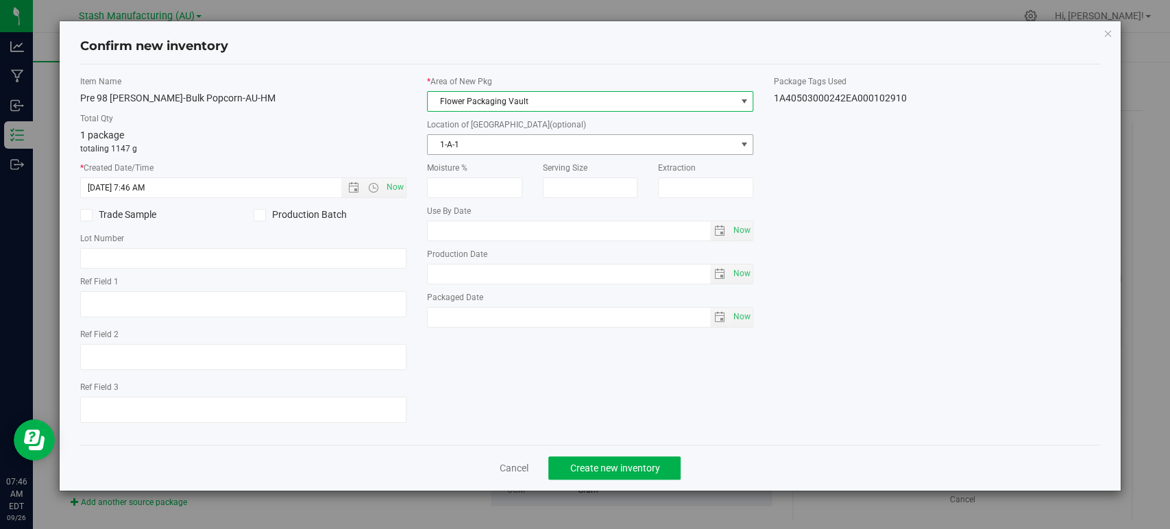
click at [456, 148] on span "1-A-1" at bounding box center [582, 144] width 308 height 19
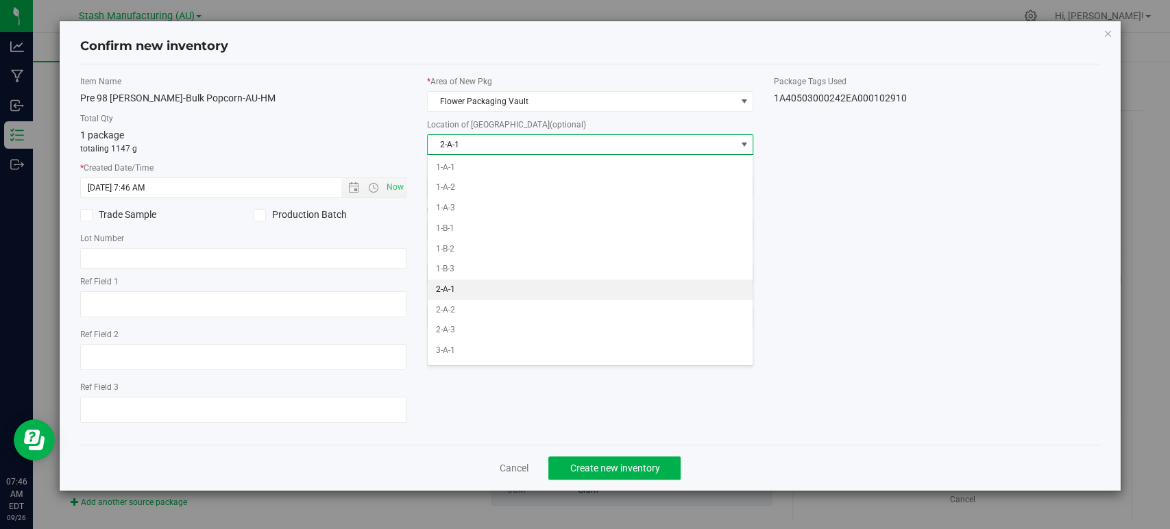
click at [460, 289] on li "2-A-1" at bounding box center [590, 290] width 325 height 21
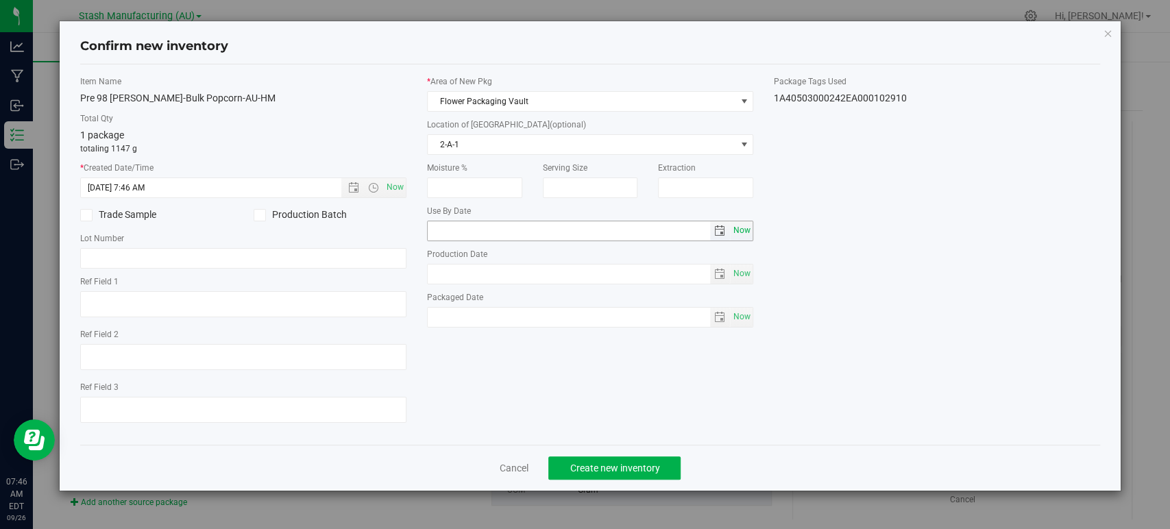
click at [746, 228] on span "Now" at bounding box center [742, 231] width 23 height 20
click at [450, 232] on input "[DATE]" at bounding box center [569, 230] width 283 height 19
type input "[DATE]"
click at [521, 386] on div "Item Name Pre 98 [PERSON_NAME]-Bulk Popcorn-AU-HM Total Qty 1 package totaling …" at bounding box center [590, 254] width 1041 height 359
click at [602, 473] on button "Create new inventory" at bounding box center [615, 468] width 132 height 23
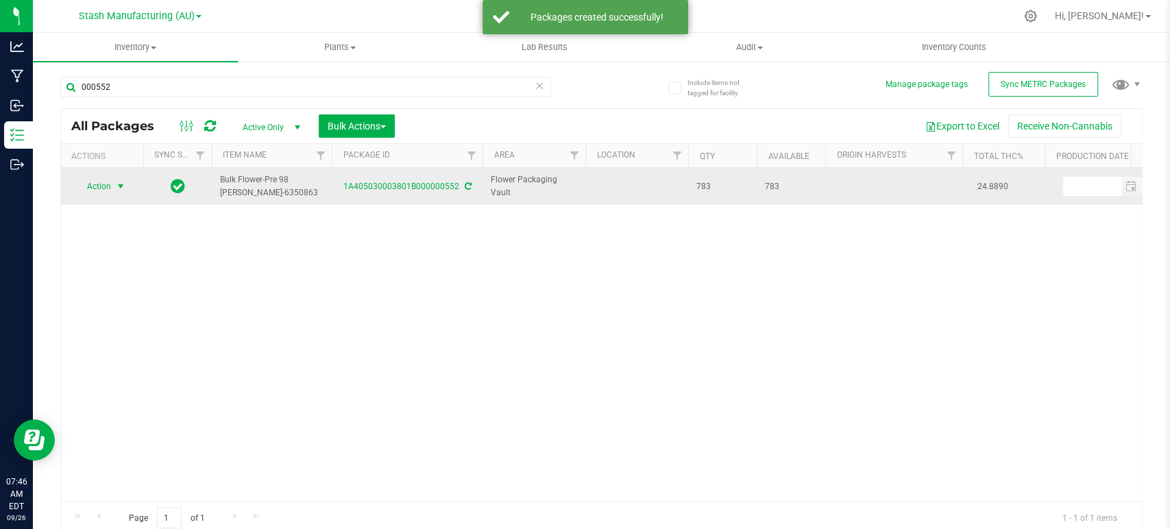
click at [106, 178] on span "Action" at bounding box center [93, 186] width 37 height 19
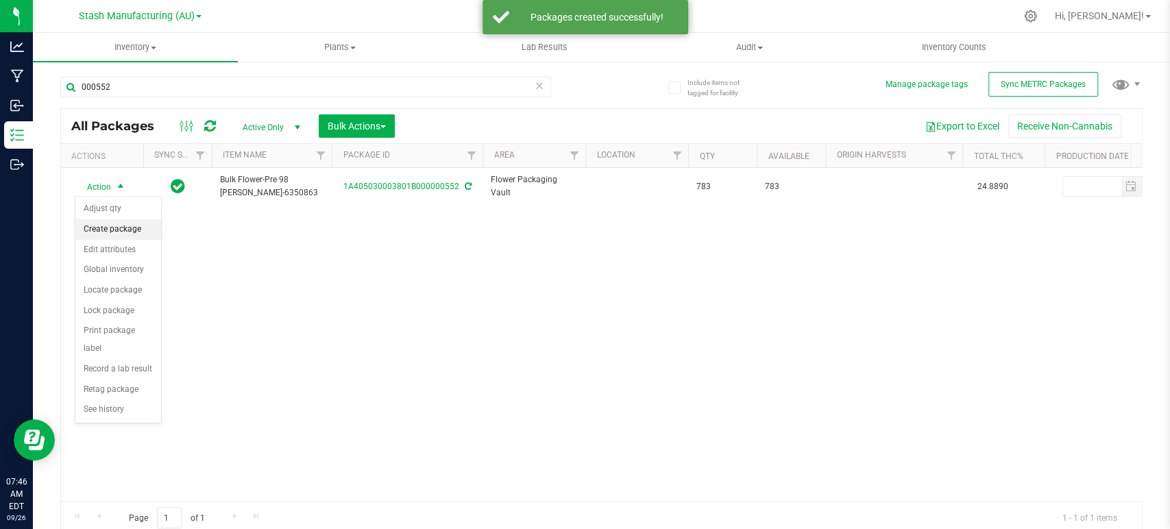
click at [117, 232] on li "Create package" at bounding box center [118, 229] width 86 height 21
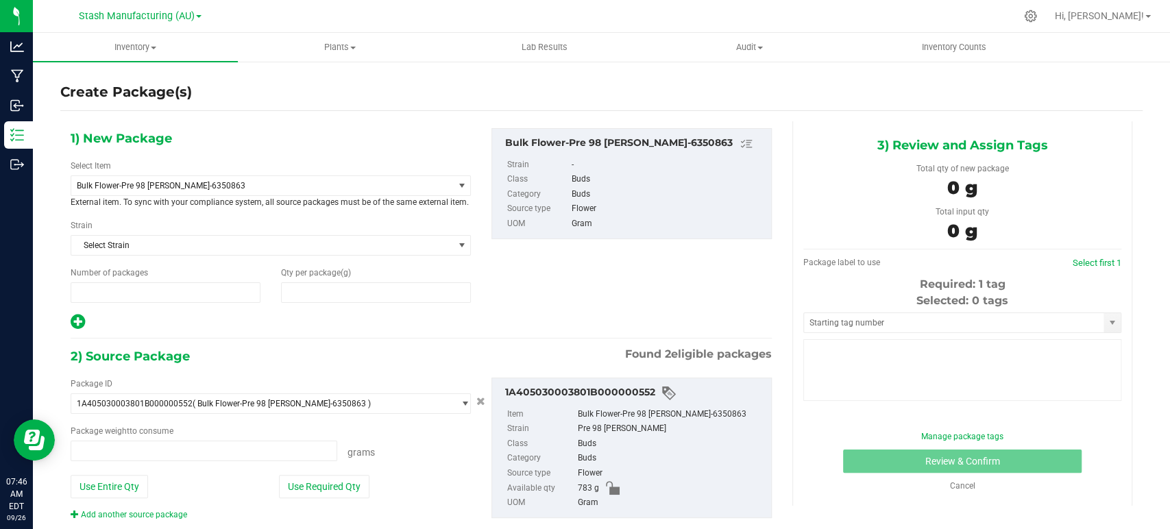
type input "1"
type input "0.0000"
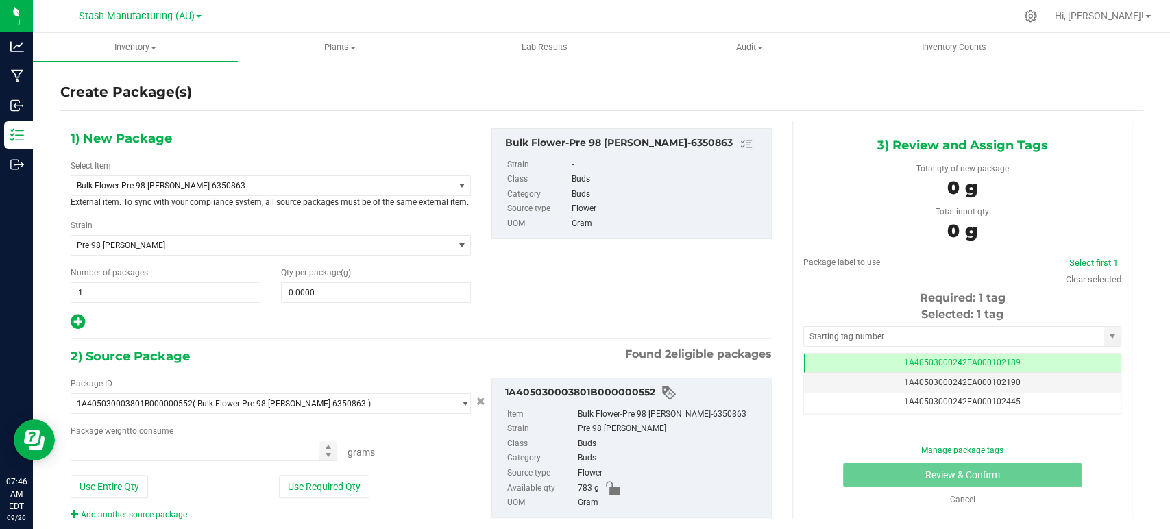
type input "0.0000 g"
click at [139, 189] on span "Bulk Flower-Pre 98 [PERSON_NAME]-6350863" at bounding box center [262, 185] width 382 height 19
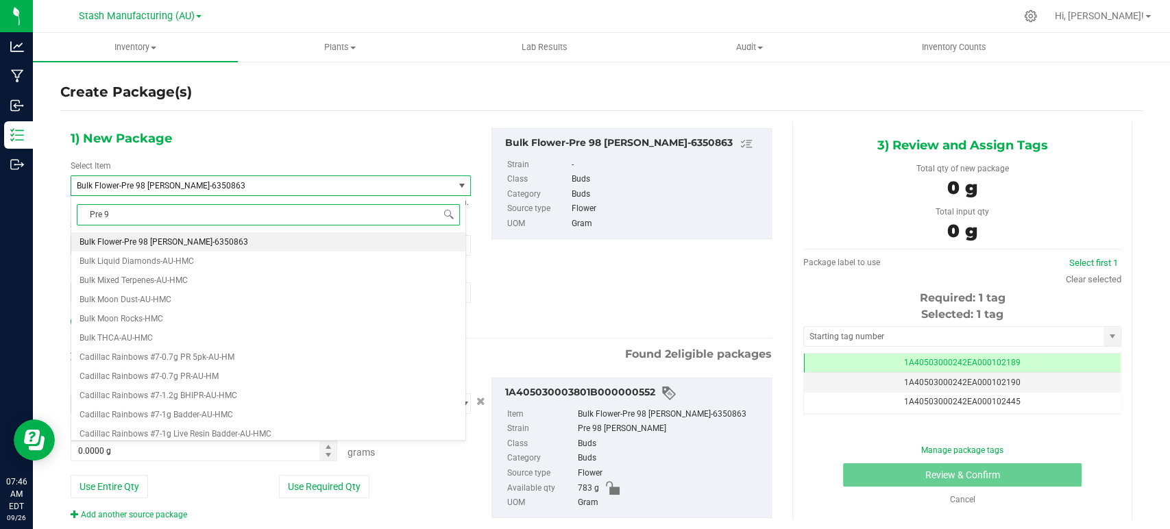
type input "Pre 98"
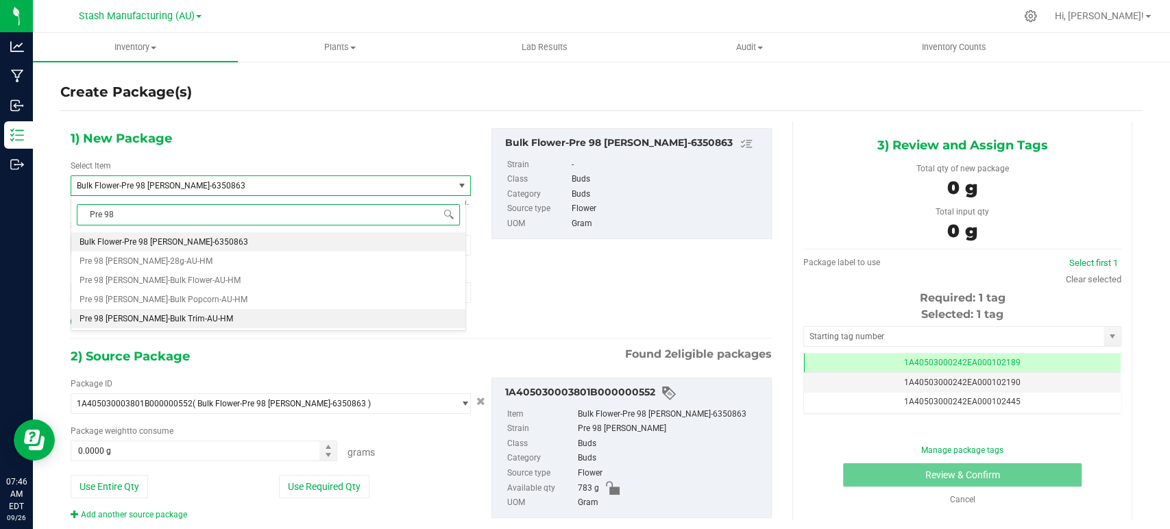
click at [200, 318] on span "Pre 98 [PERSON_NAME]-Bulk Trim-AU-HM" at bounding box center [157, 319] width 154 height 10
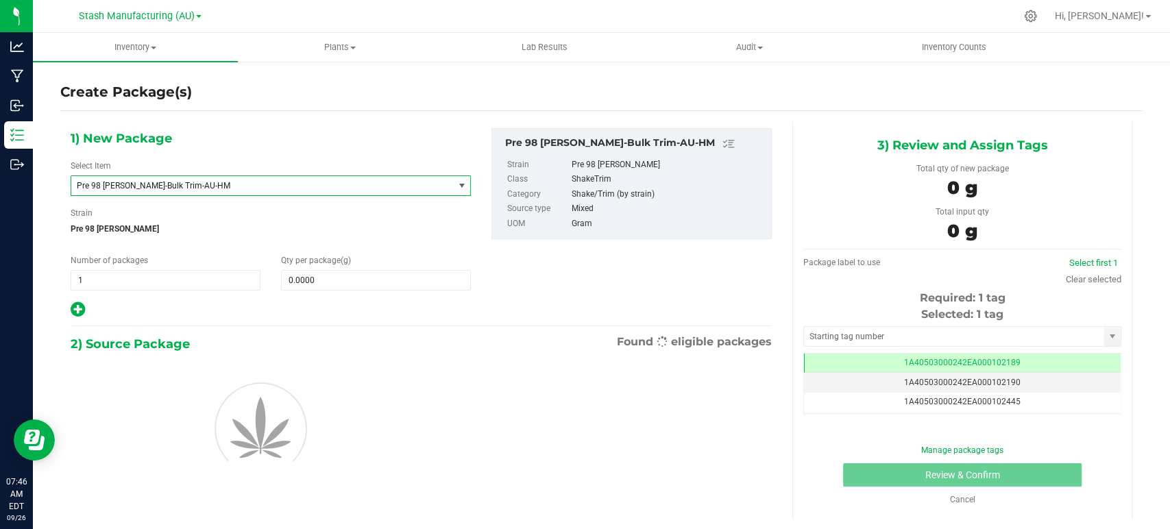
type input "0.0000"
click at [357, 283] on span "0.0000 0" at bounding box center [376, 280] width 190 height 21
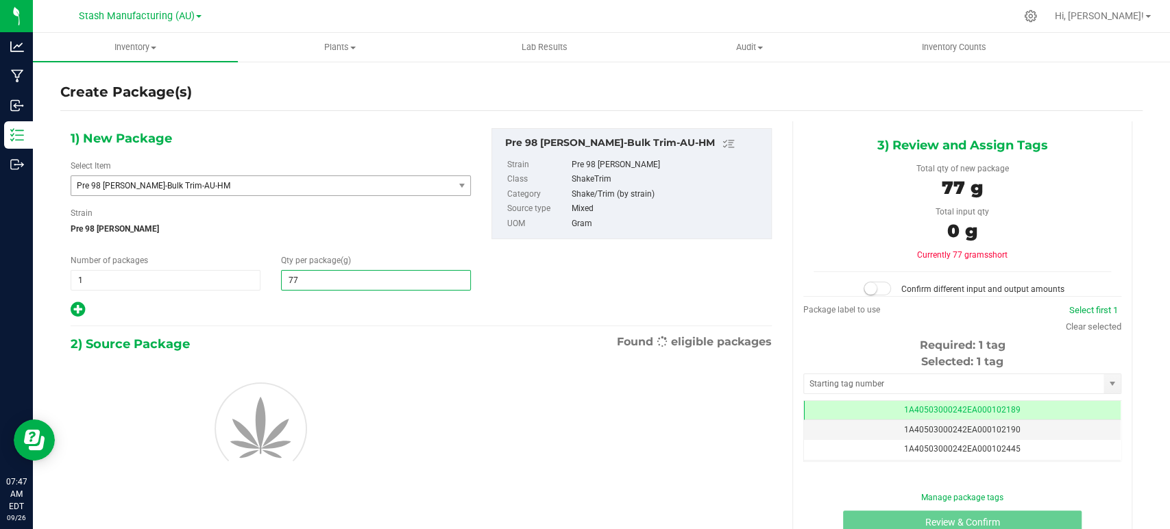
type input "775"
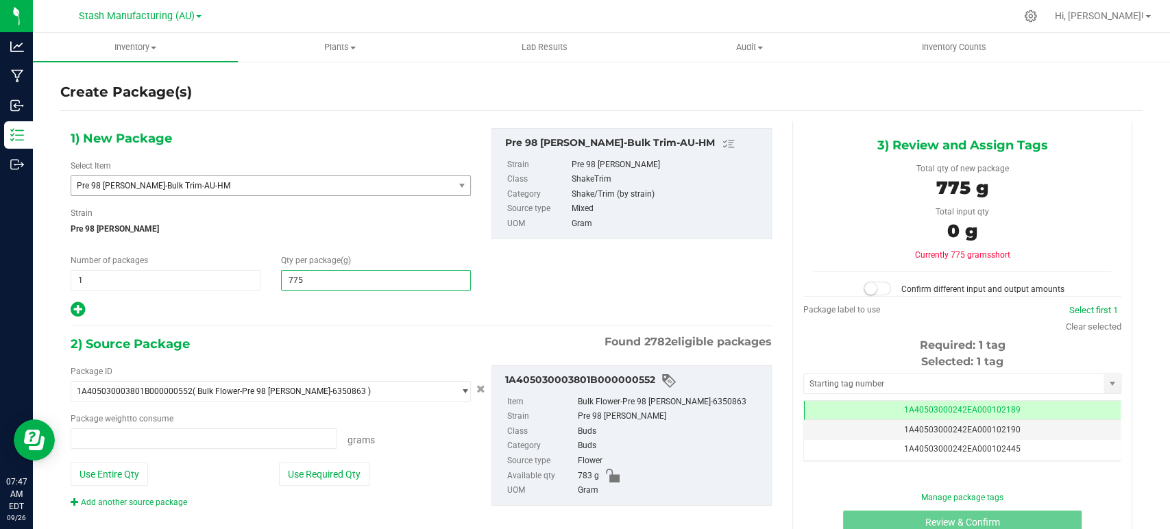
type input "0.0000 g"
type input "775.0000"
click at [351, 326] on hr at bounding box center [421, 326] width 701 height 1
click at [346, 467] on button "Use Required Qty" at bounding box center [324, 474] width 91 height 23
type input "775.0000 g"
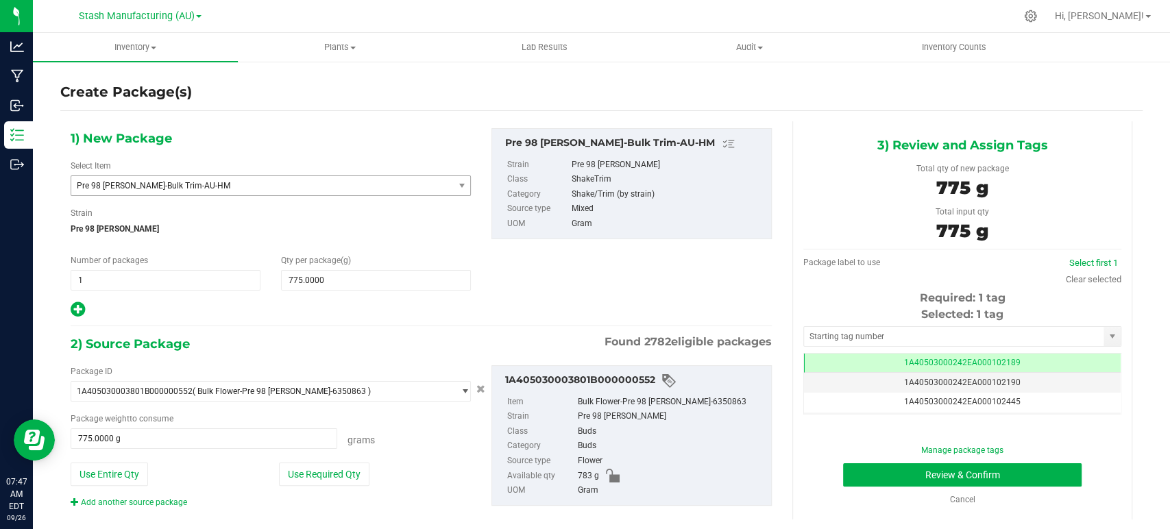
click at [1078, 273] on div "Clear selected" at bounding box center [1094, 280] width 56 height 14
click at [1070, 276] on link "Clear selected" at bounding box center [1094, 279] width 56 height 10
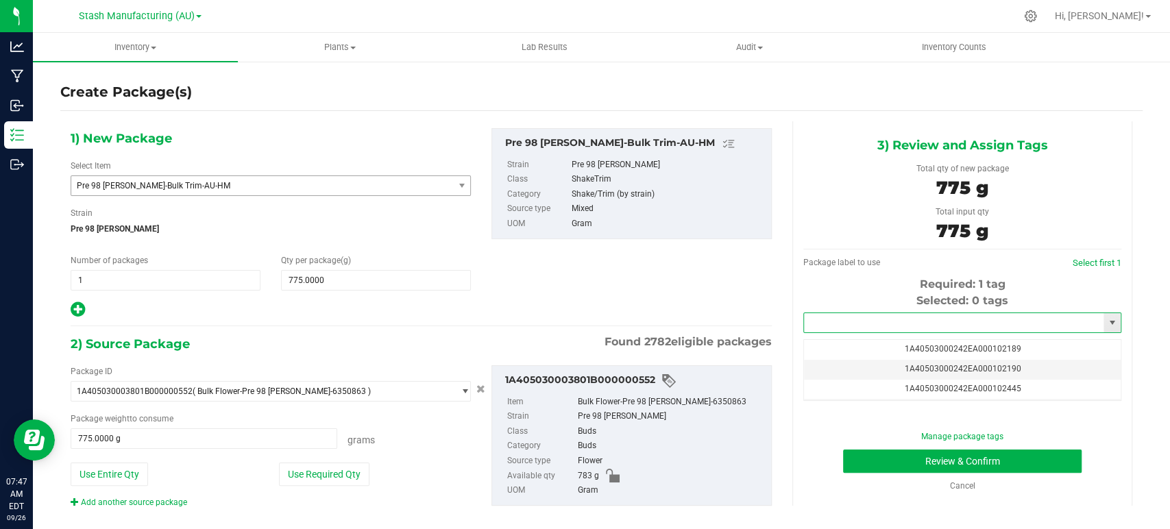
click at [819, 328] on input "text" at bounding box center [954, 322] width 300 height 19
click at [904, 344] on li "1A40503000242EA000102911" at bounding box center [952, 346] width 313 height 21
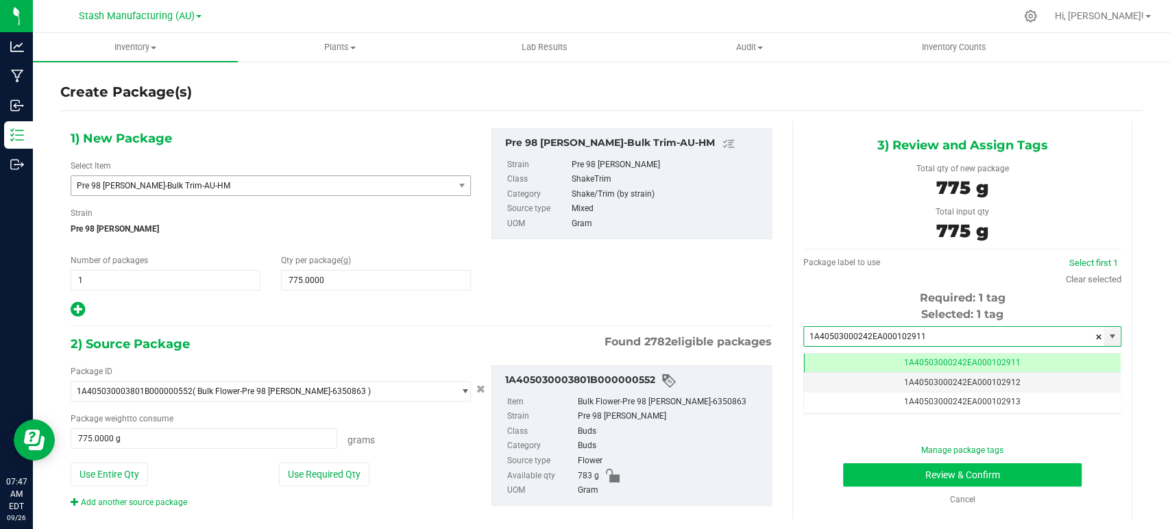
type input "1A40503000242EA000102911"
click at [972, 481] on button "Review & Confirm" at bounding box center [962, 475] width 238 height 23
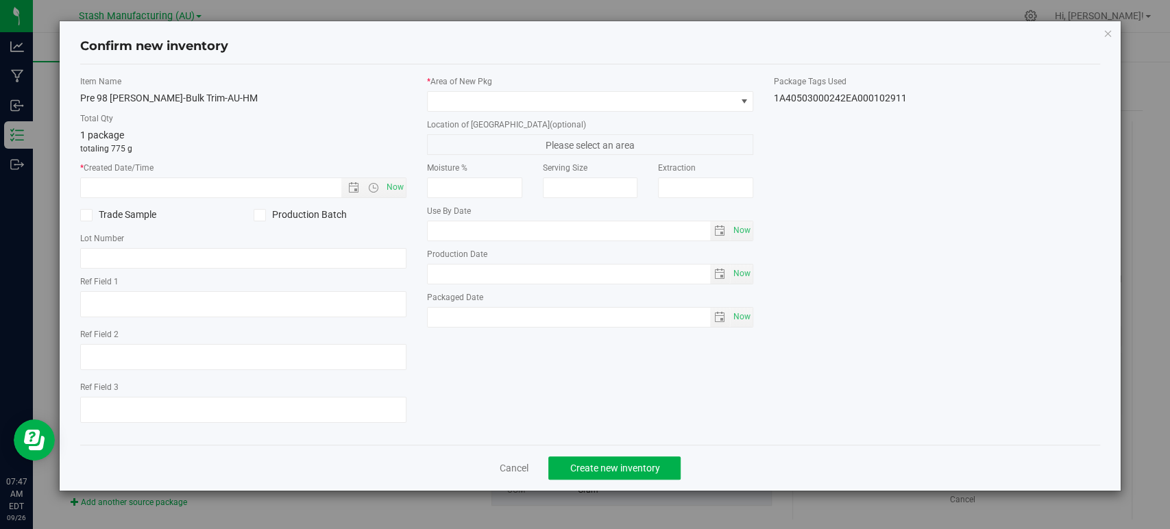
click at [407, 191] on div "Item Name Pre 98 [PERSON_NAME]-Bulk Trim-AU-HM Total Qty 1 package totaling 775…" at bounding box center [243, 254] width 347 height 359
click at [394, 186] on span "Now" at bounding box center [395, 188] width 23 height 20
type input "[DATE] 7:47 AM"
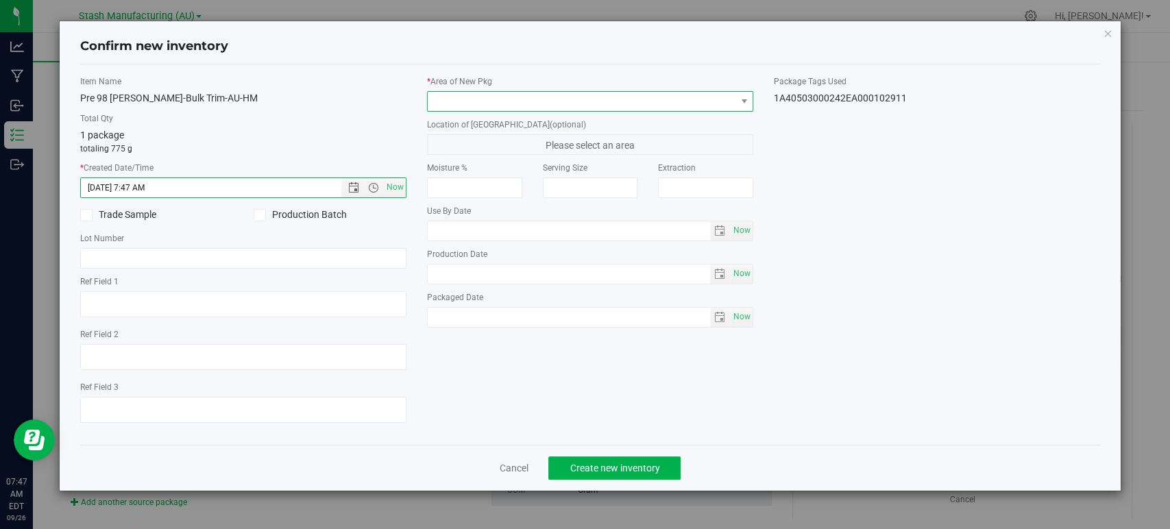
click at [459, 107] on span at bounding box center [582, 101] width 308 height 19
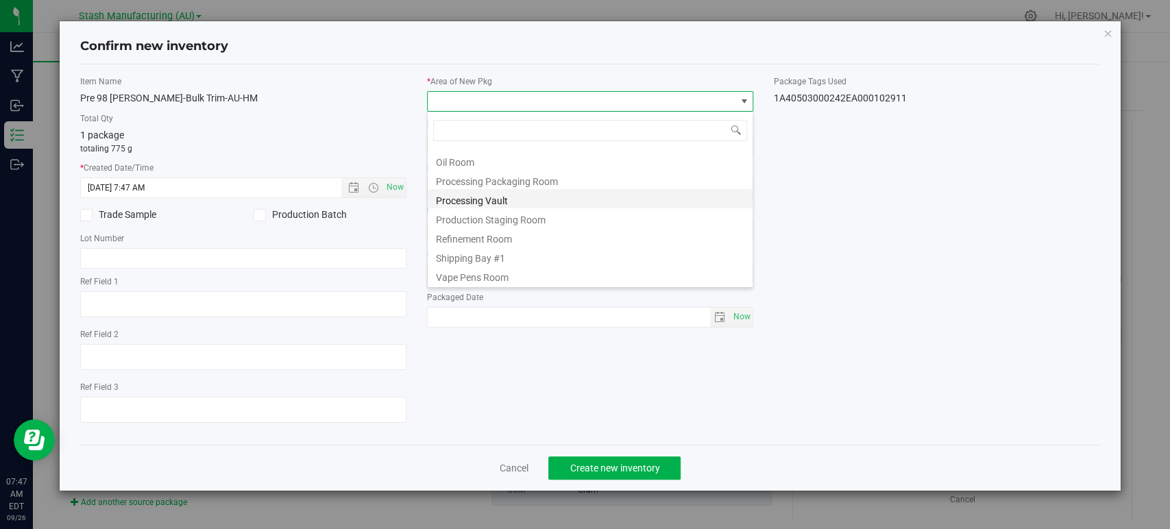
click at [453, 200] on li "Processing Vault" at bounding box center [590, 198] width 325 height 19
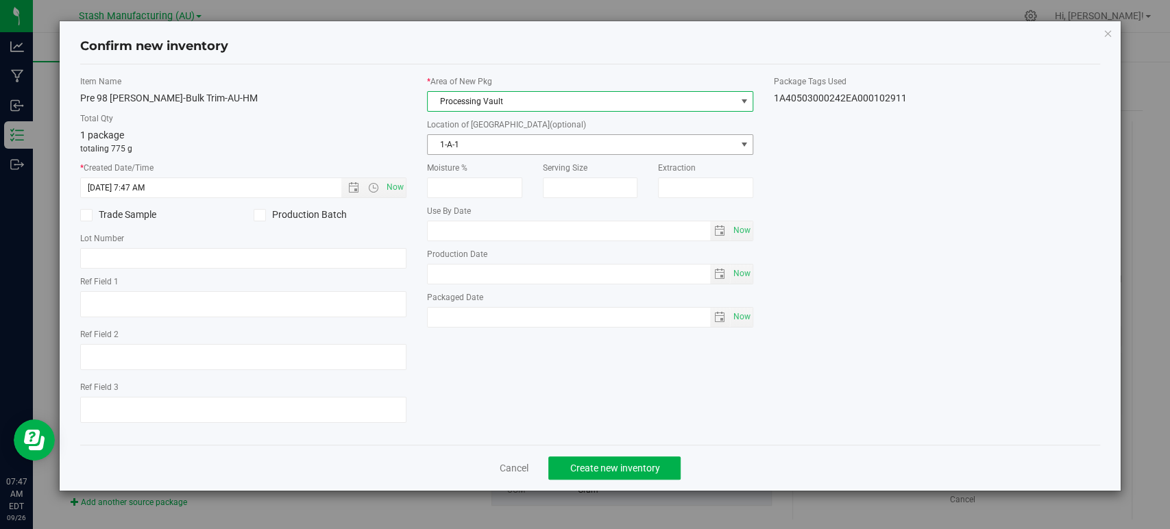
click at [483, 141] on span "1-A-1" at bounding box center [582, 144] width 308 height 19
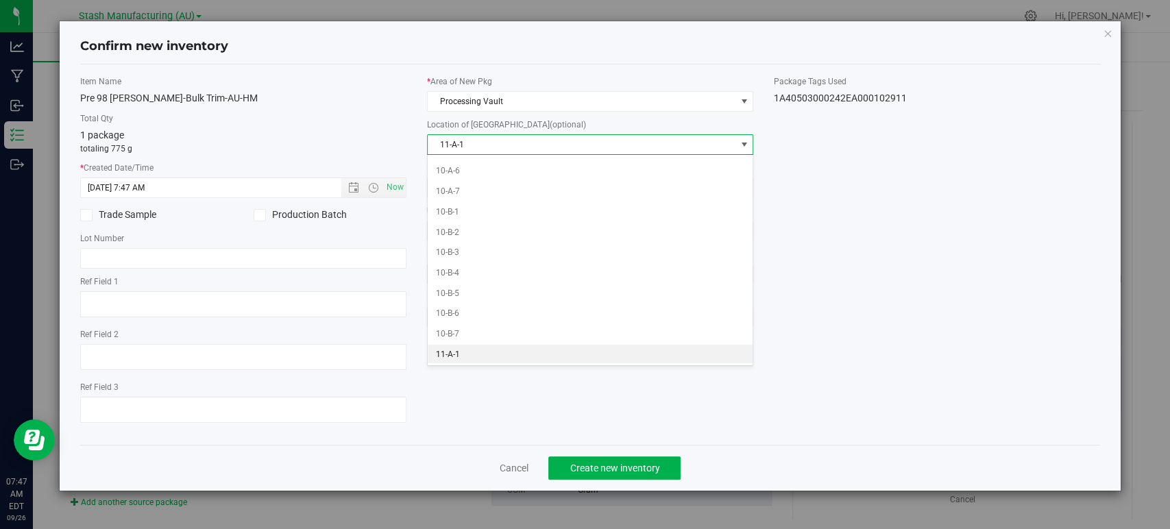
click at [456, 353] on li "11-A-1" at bounding box center [590, 355] width 325 height 21
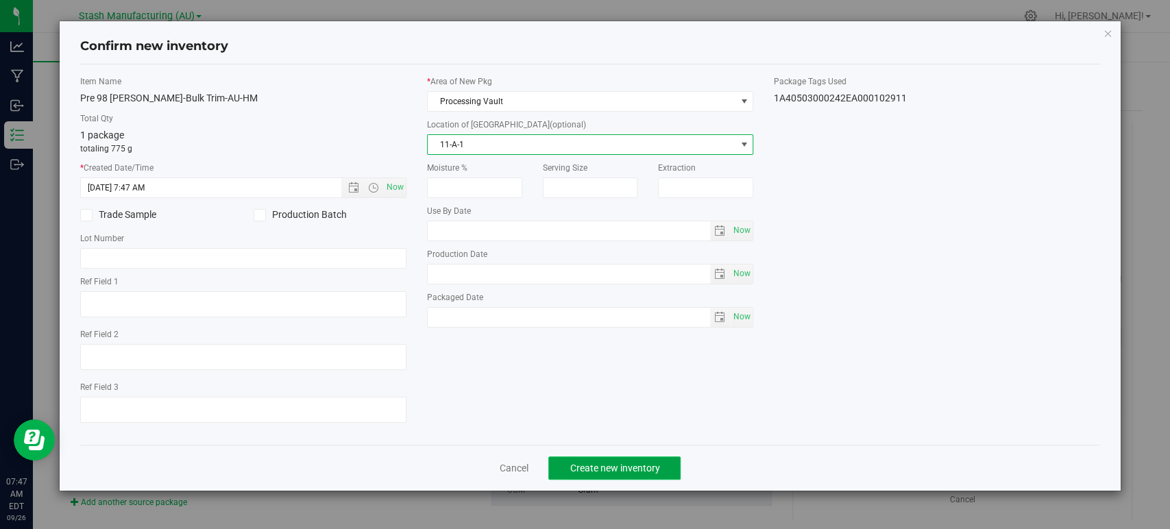
click at [623, 459] on button "Create new inventory" at bounding box center [615, 468] width 132 height 23
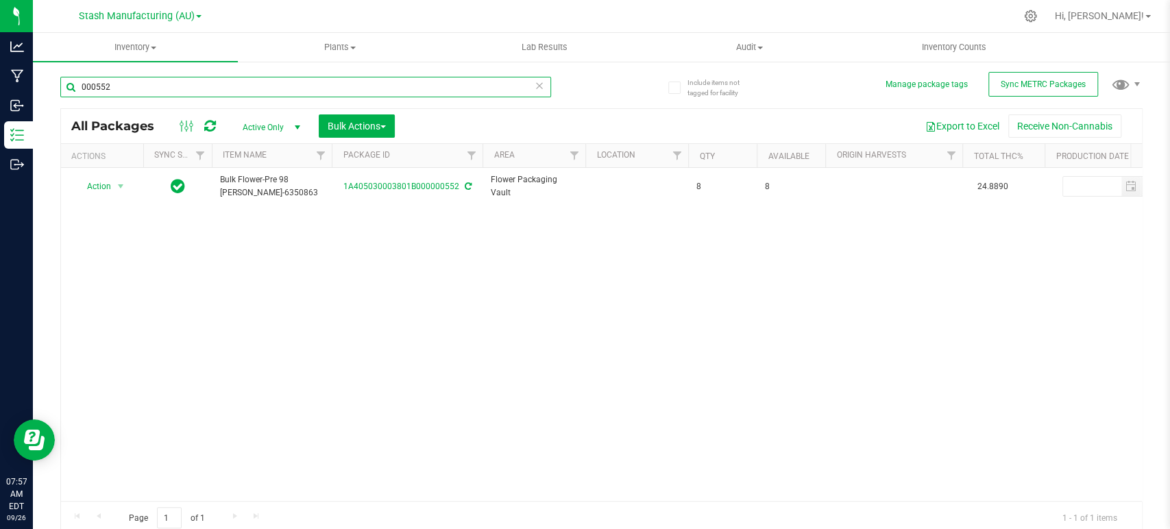
click at [165, 79] on input "000552" at bounding box center [305, 87] width 491 height 21
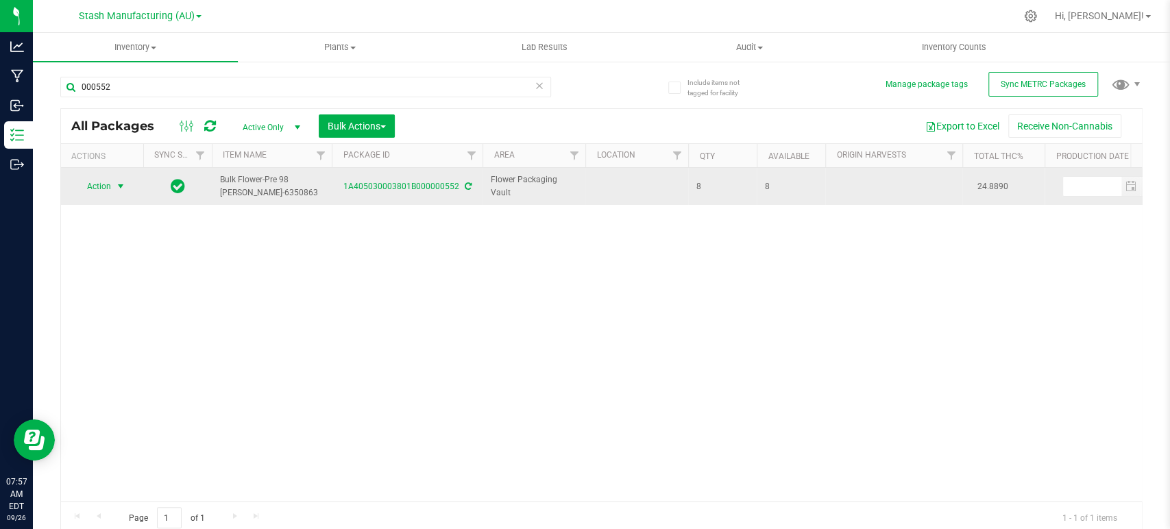
click at [101, 184] on span "Action" at bounding box center [93, 186] width 37 height 19
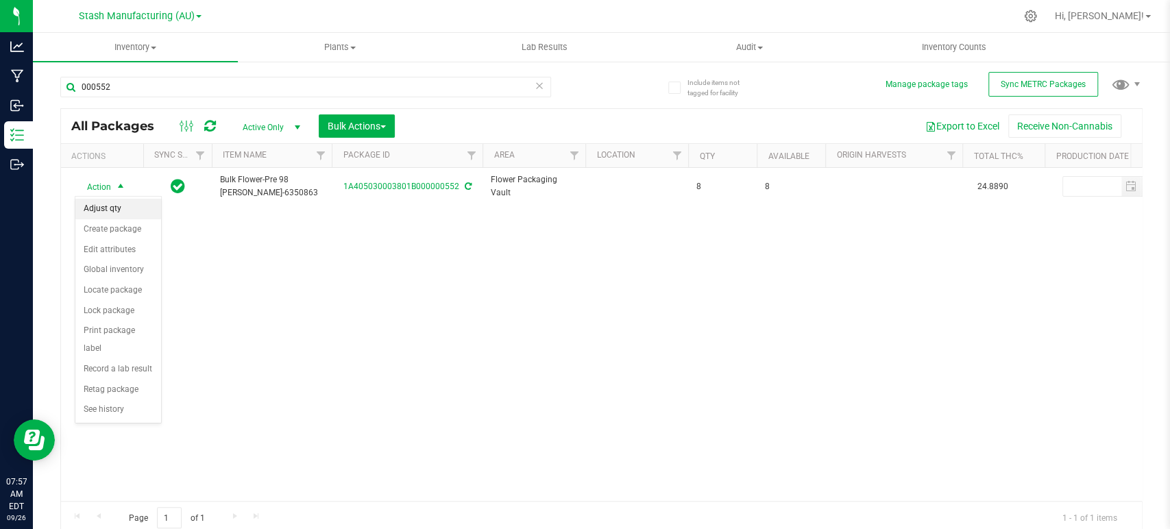
click at [116, 215] on li "Adjust qty" at bounding box center [118, 209] width 86 height 21
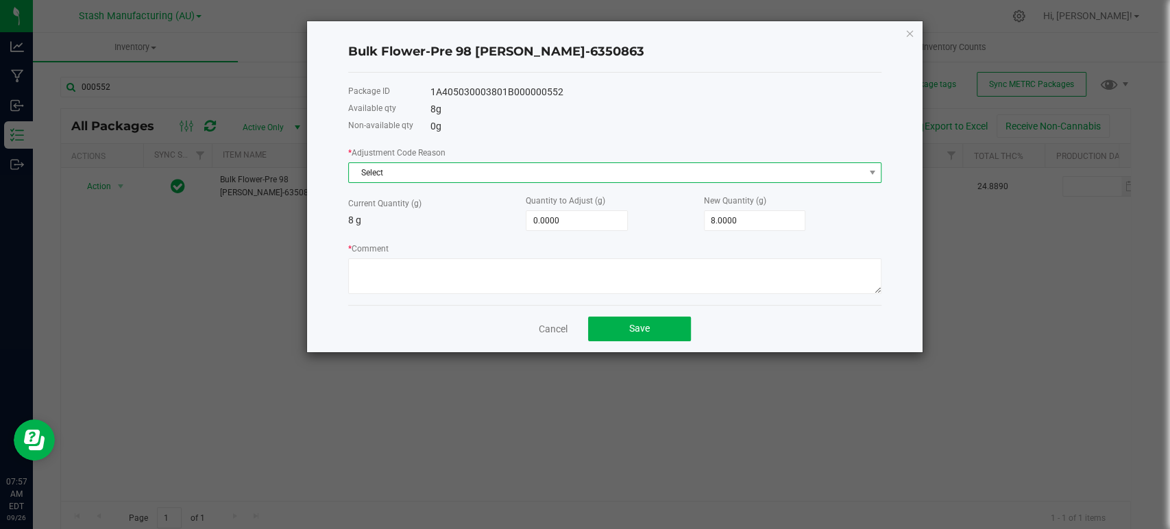
click at [516, 170] on span "Select" at bounding box center [606, 172] width 515 height 19
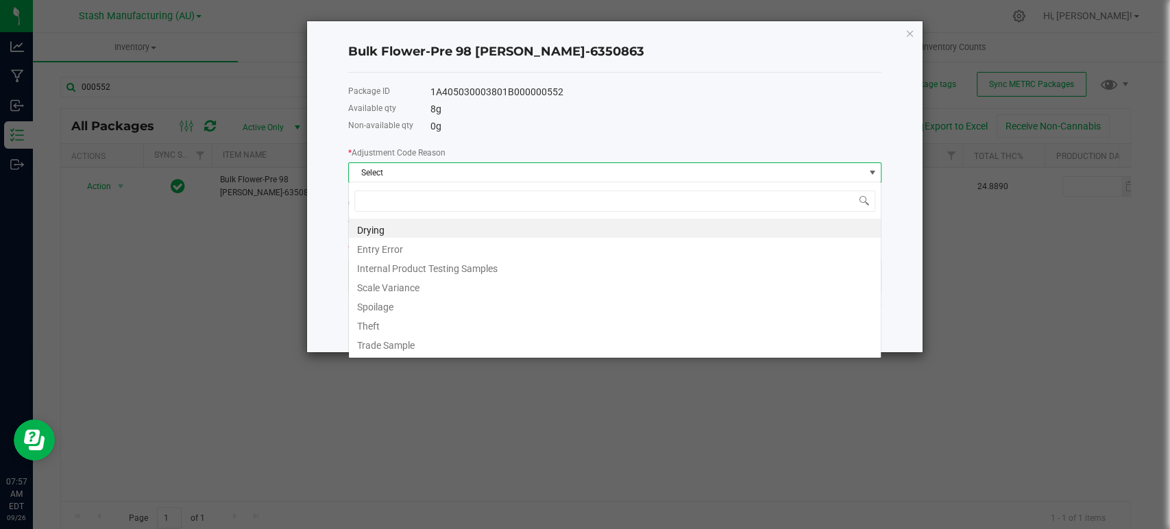
scroll to position [20, 533]
click at [392, 226] on li "Drying" at bounding box center [615, 228] width 532 height 19
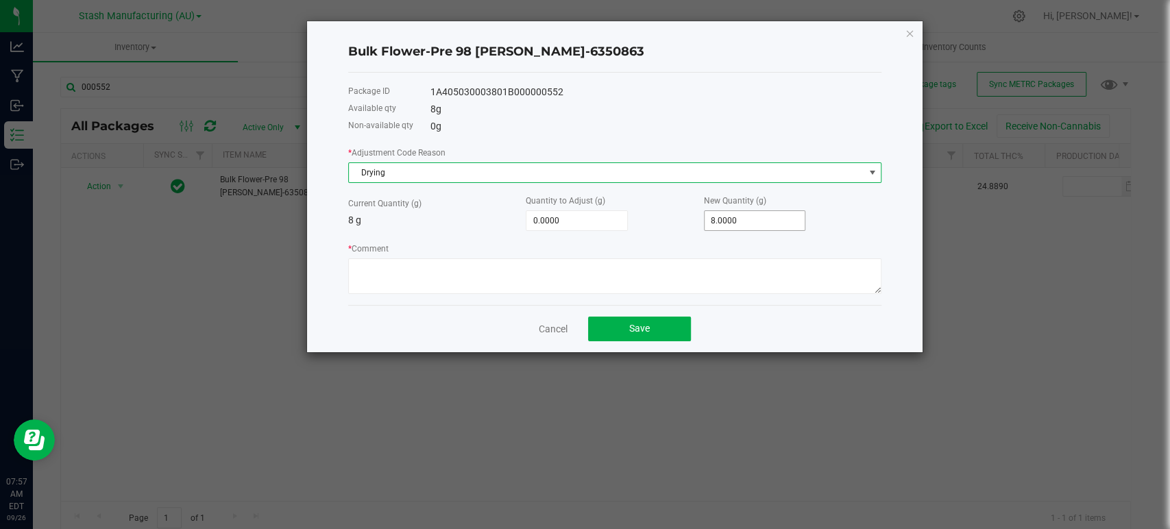
type input "8"
click at [762, 218] on input "8" at bounding box center [755, 220] width 101 height 19
type input "-8.0000"
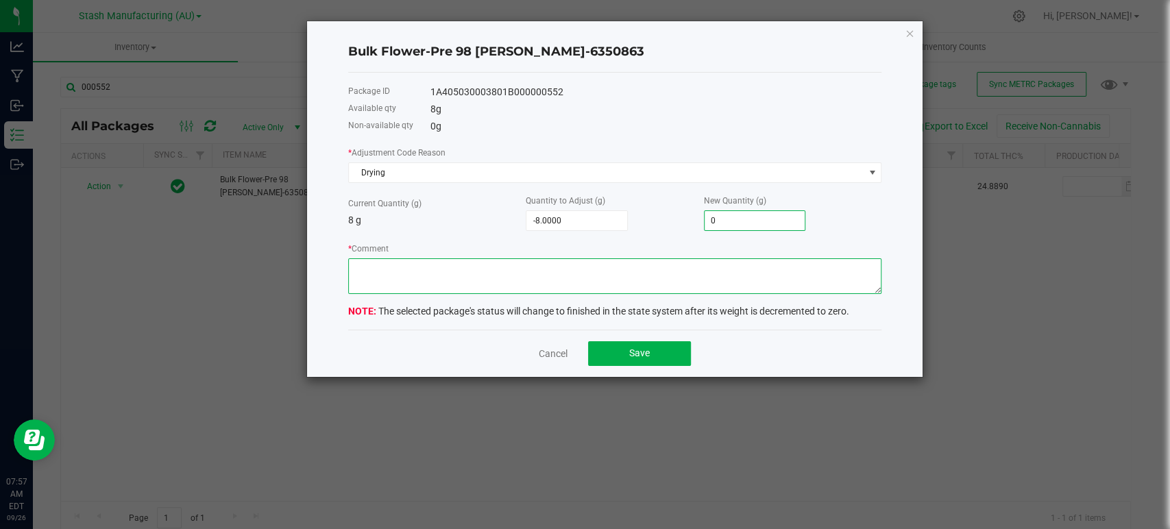
type input "0.0000"
type textarea "Moisture loss."
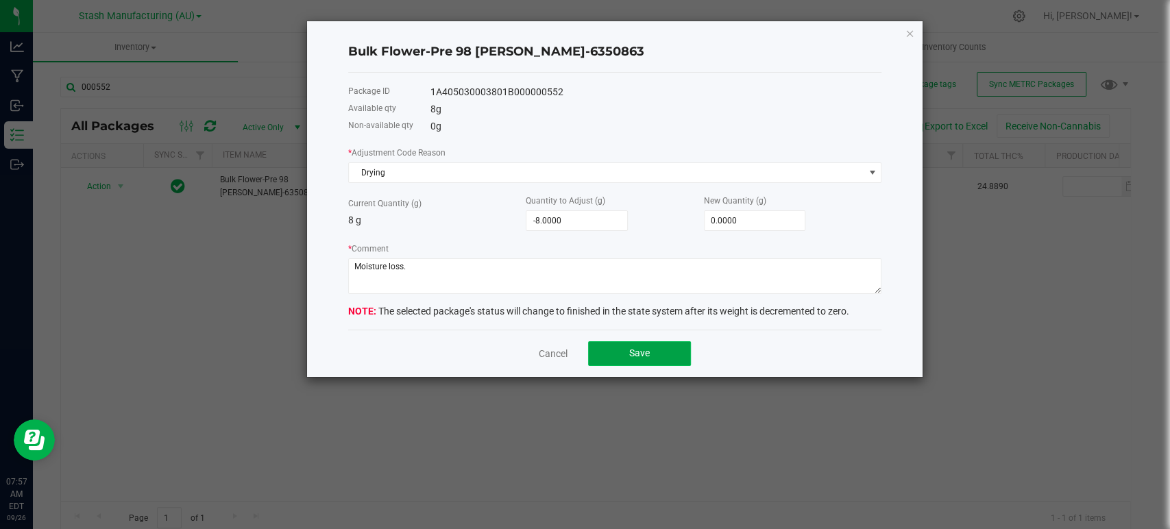
click at [673, 346] on button "Save" at bounding box center [639, 353] width 103 height 25
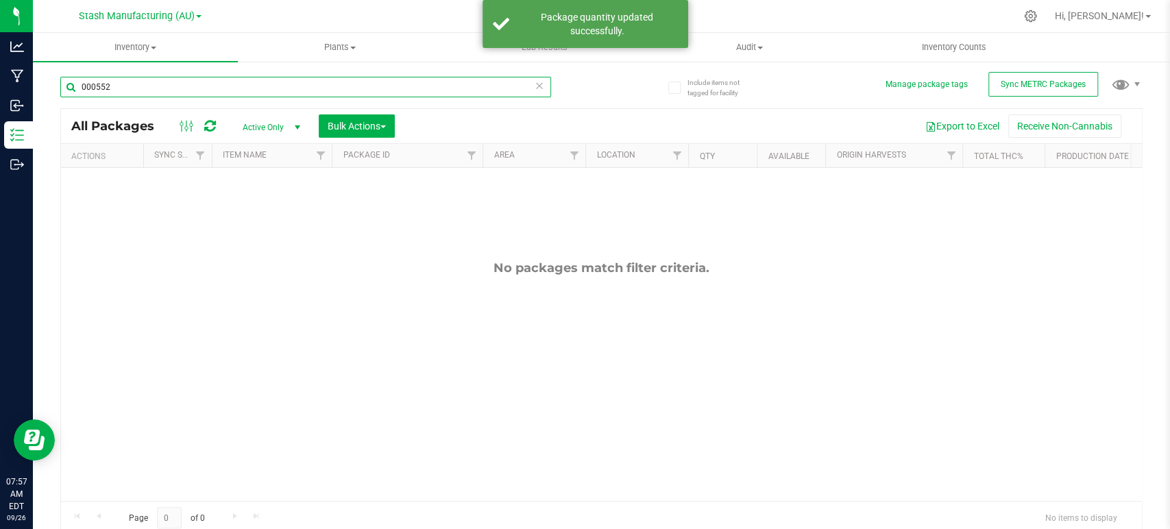
click at [141, 94] on input "000552" at bounding box center [305, 87] width 491 height 21
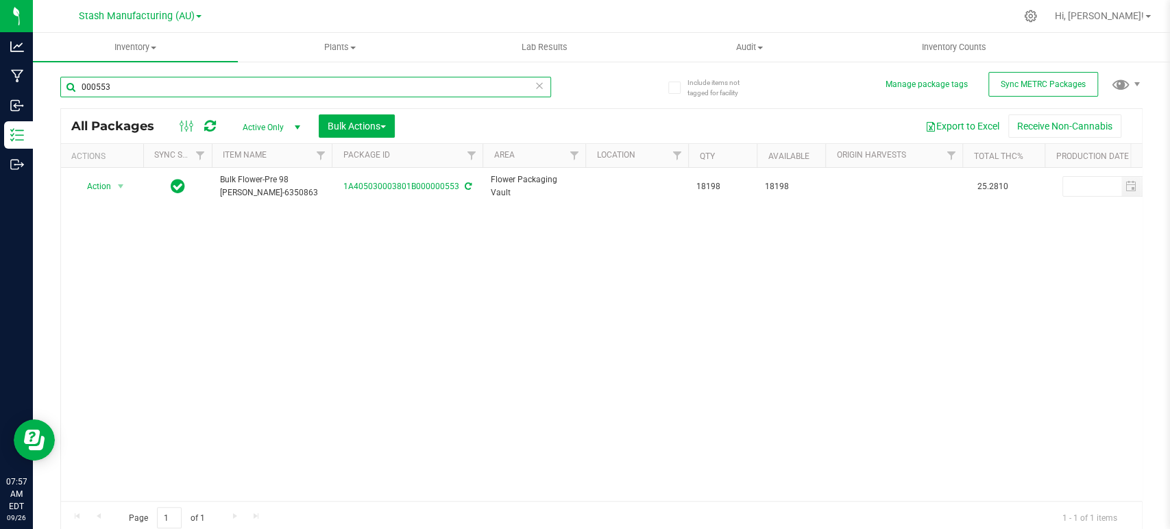
type input "000553"
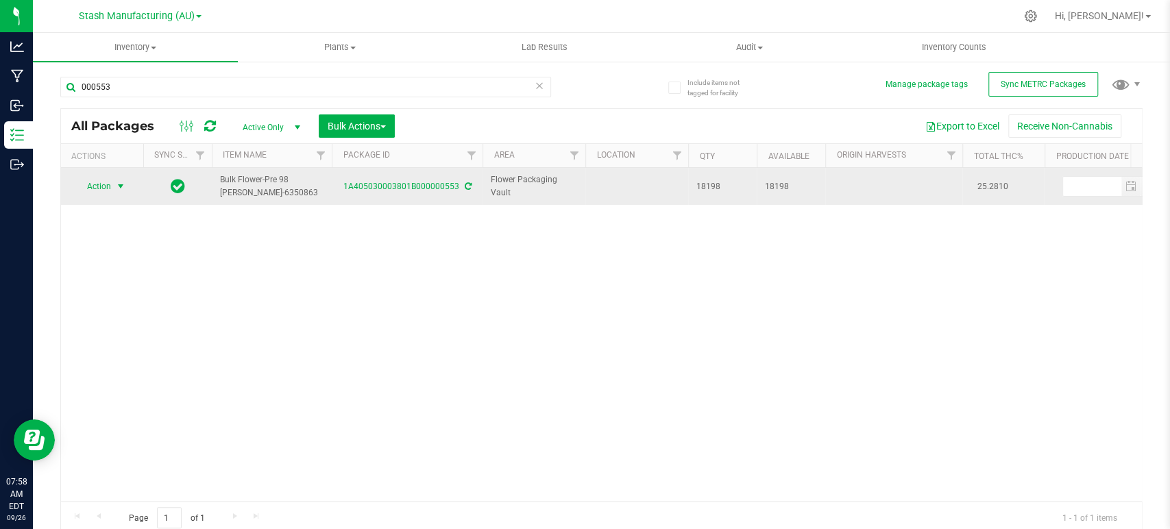
click at [128, 185] on span "select" at bounding box center [120, 186] width 17 height 19
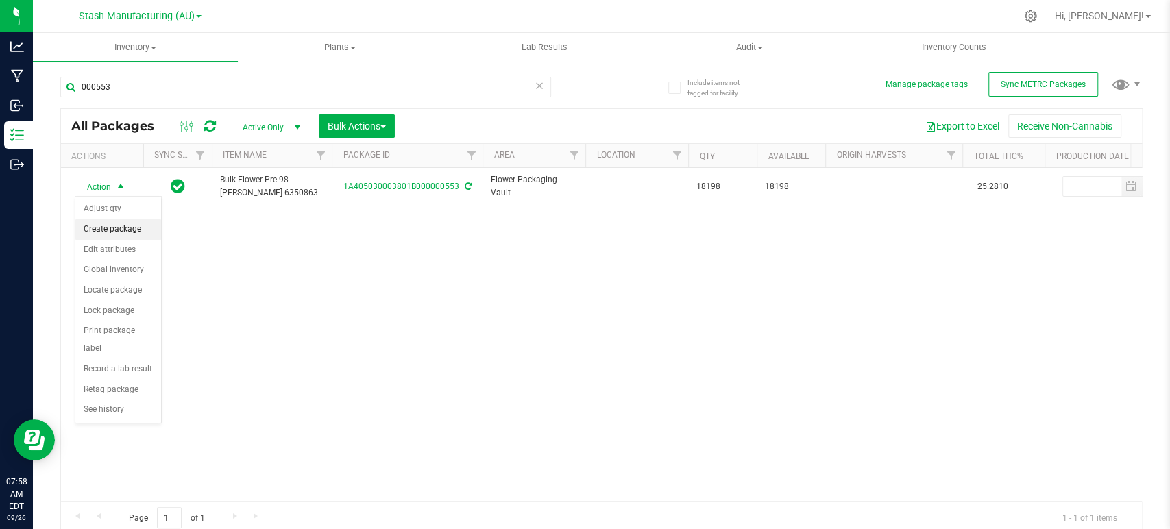
click at [106, 233] on li "Create package" at bounding box center [118, 229] width 86 height 21
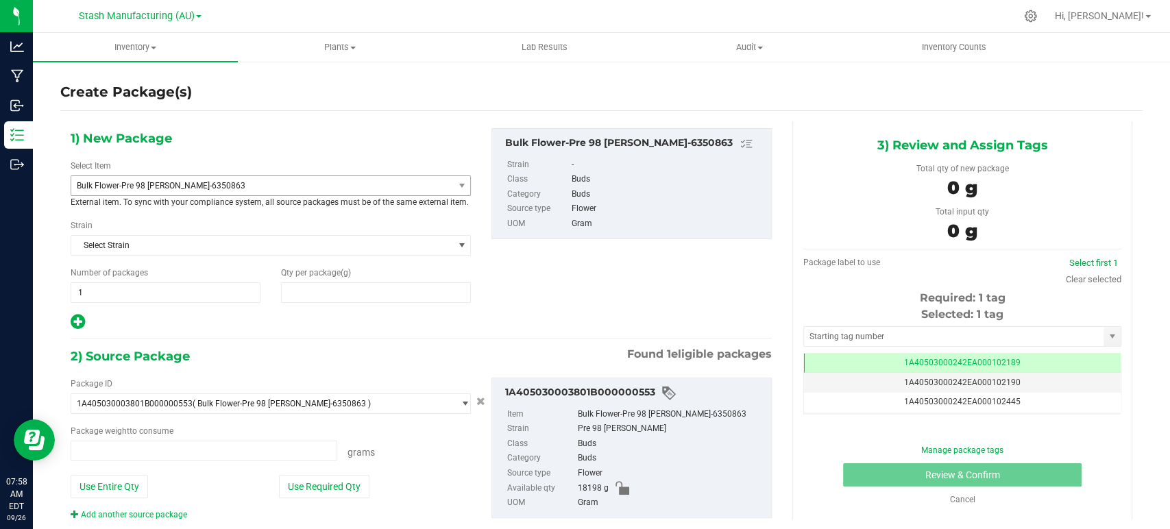
type input "0.0000"
click at [127, 185] on span "Bulk Flower-Pre 98 [PERSON_NAME]-6350863" at bounding box center [255, 186] width 356 height 10
type input "0.0000 g"
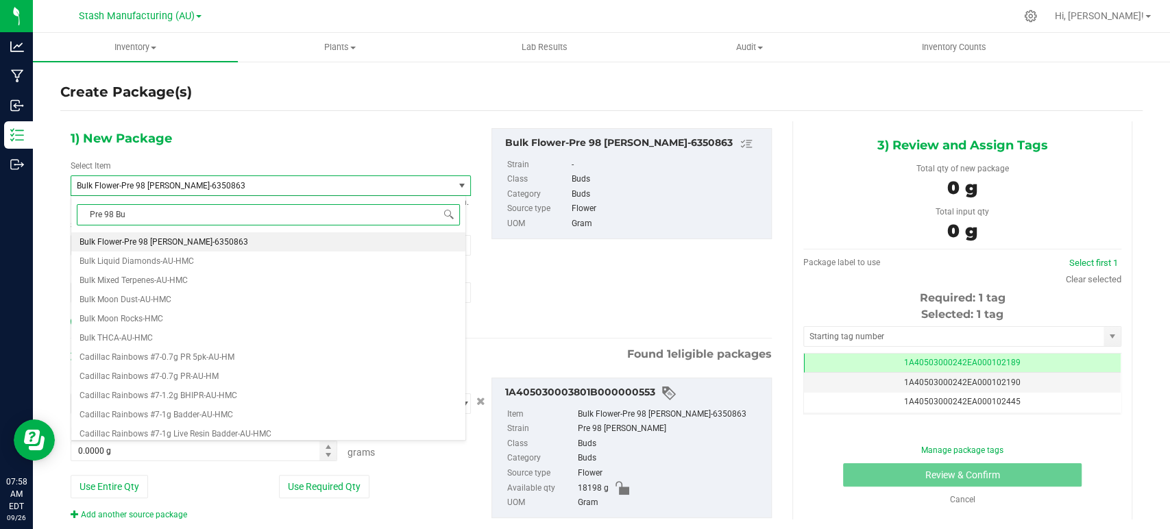
type input "Pre 98 Bub"
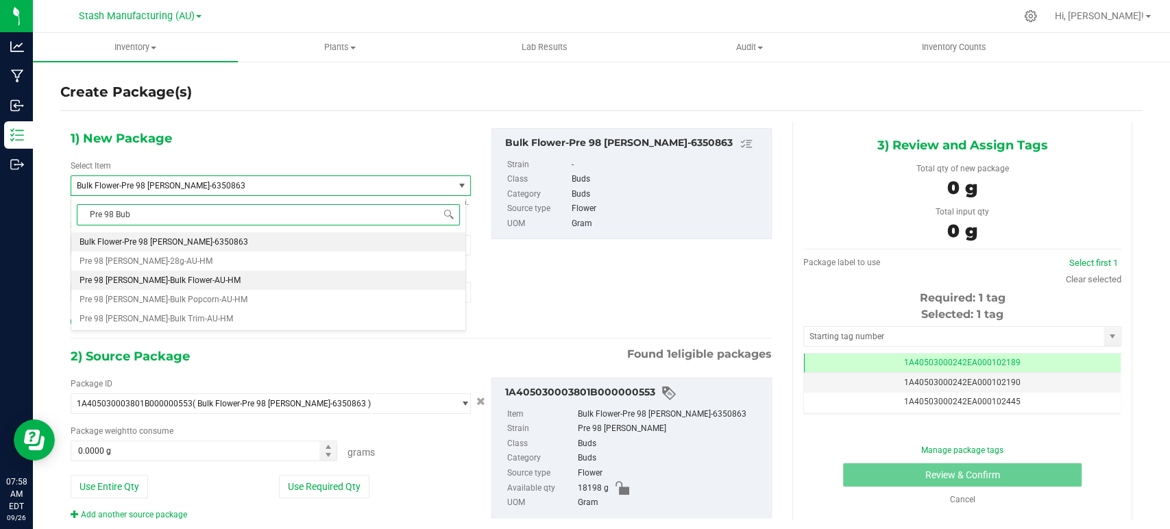
click at [201, 276] on span "Pre 98 [PERSON_NAME]-Bulk Flower-AU-HM" at bounding box center [160, 281] width 161 height 10
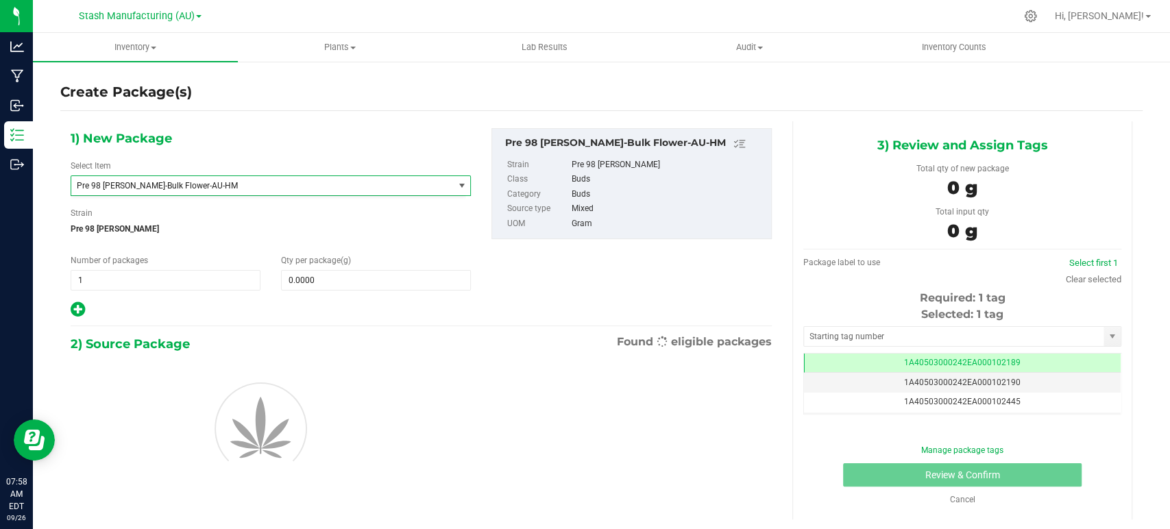
type input "0.0000"
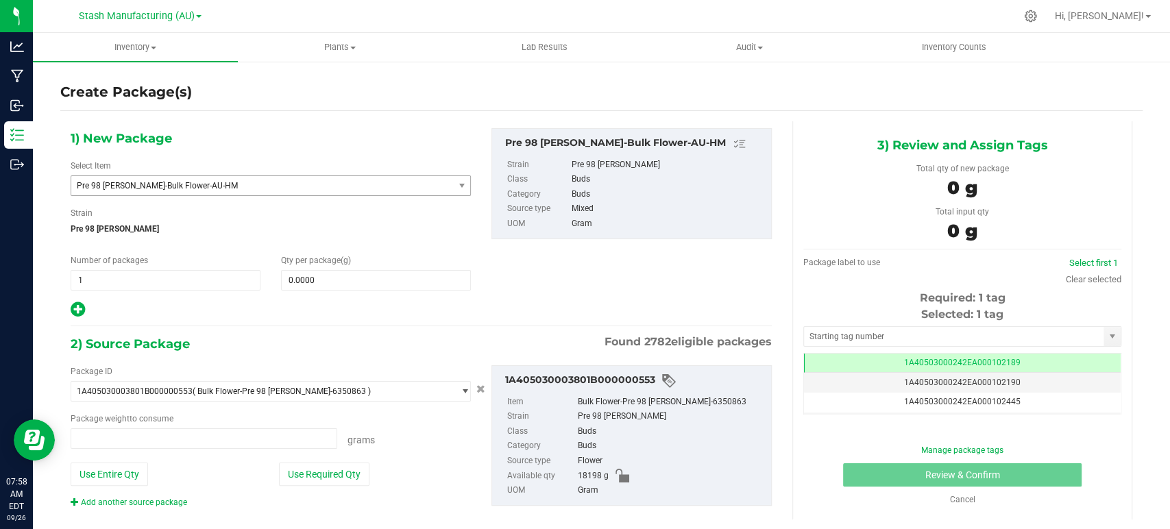
type input "0.0000 g"
click at [329, 287] on input "0.0000" at bounding box center [376, 280] width 189 height 19
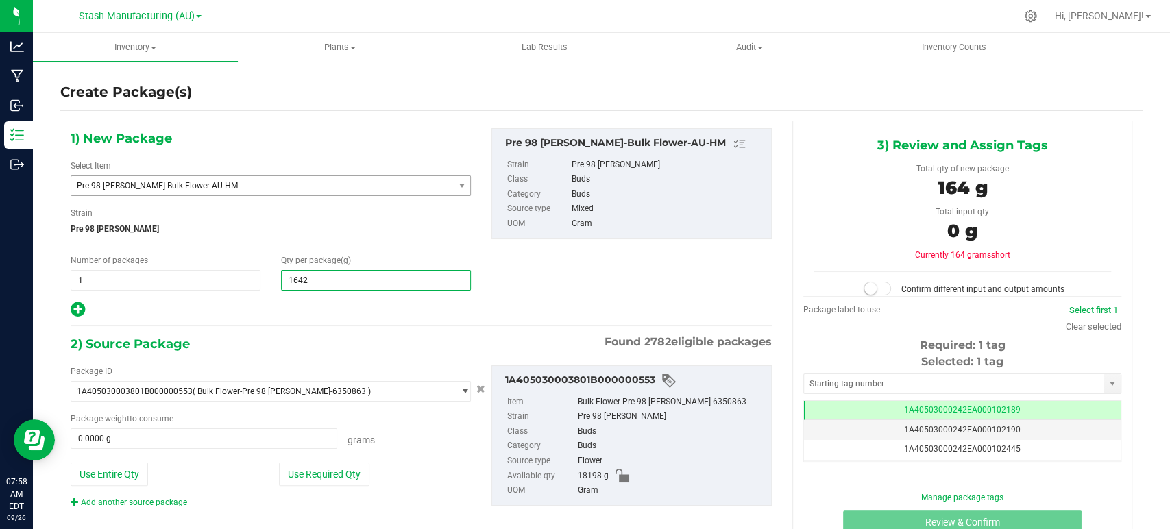
type input "16429"
type input "16,429.0000"
click at [325, 317] on div at bounding box center [271, 310] width 400 height 18
click at [335, 471] on button "Use Required Qty" at bounding box center [324, 474] width 91 height 23
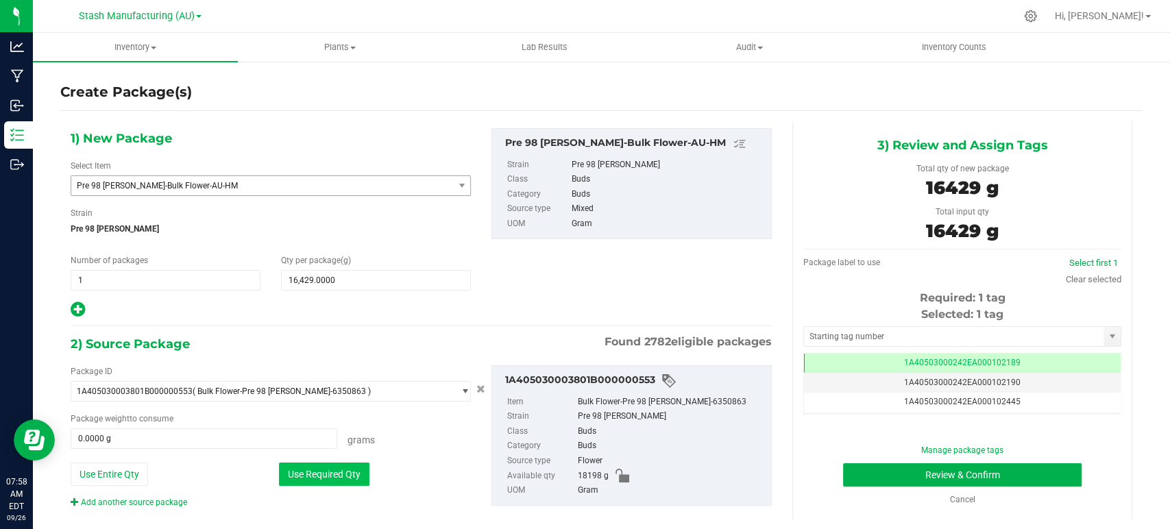
type input "16429.0000 g"
click at [1069, 279] on link "Clear selected" at bounding box center [1094, 279] width 56 height 10
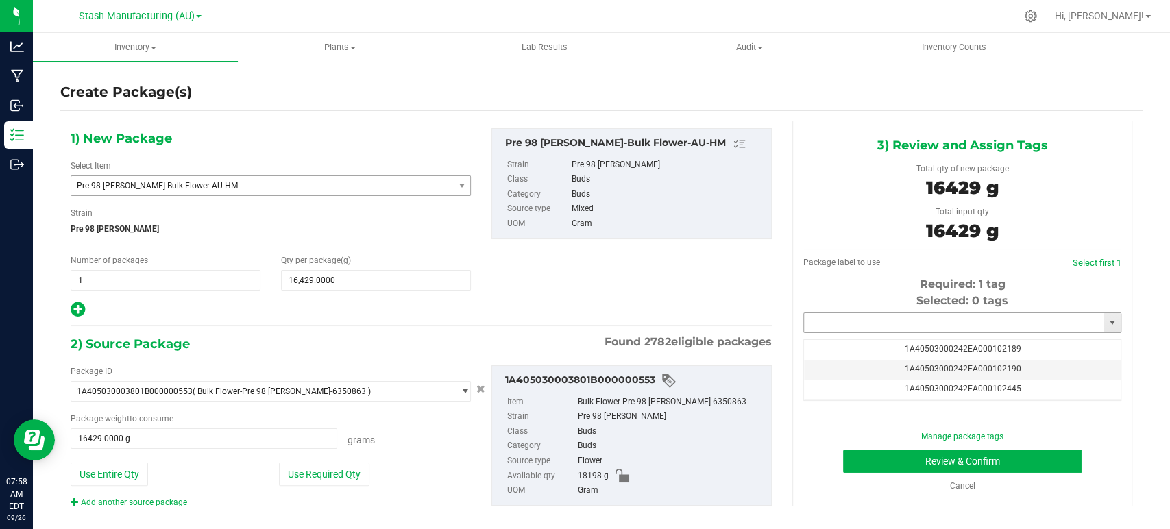
click at [889, 327] on input "text" at bounding box center [954, 322] width 300 height 19
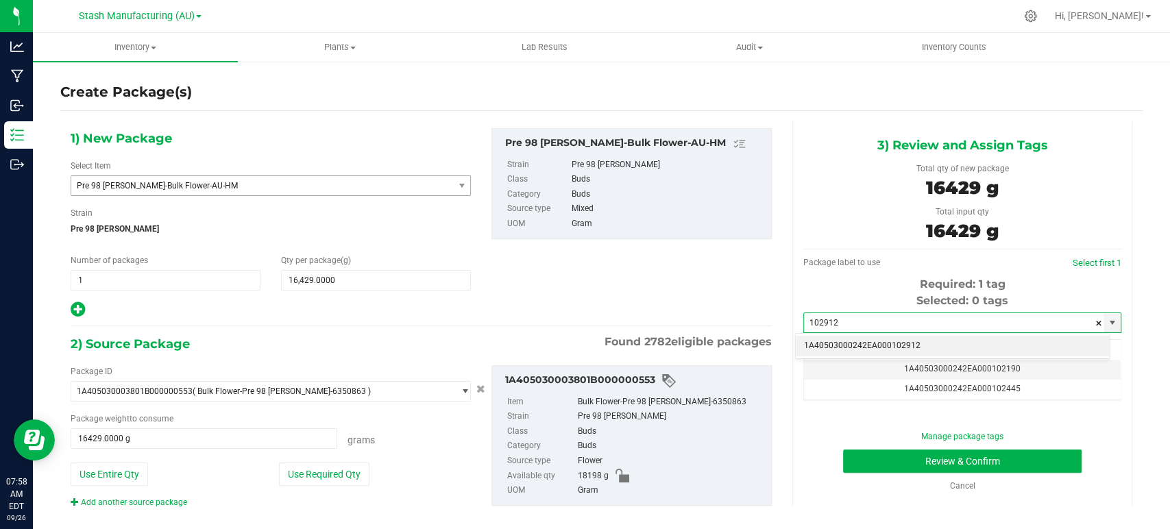
click at [921, 341] on li "1A40503000242EA000102912" at bounding box center [952, 346] width 313 height 21
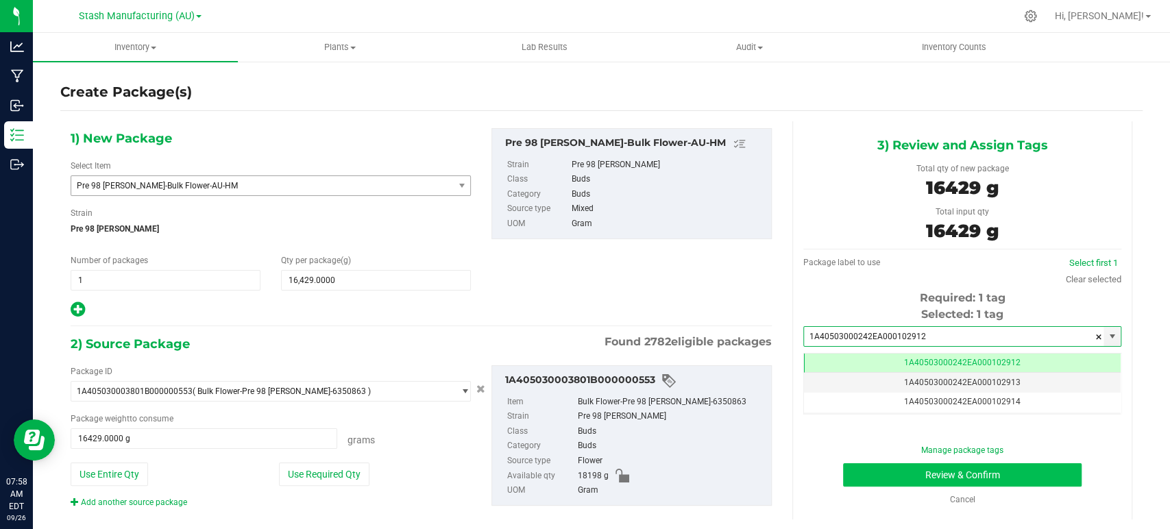
type input "1A40503000242EA000102912"
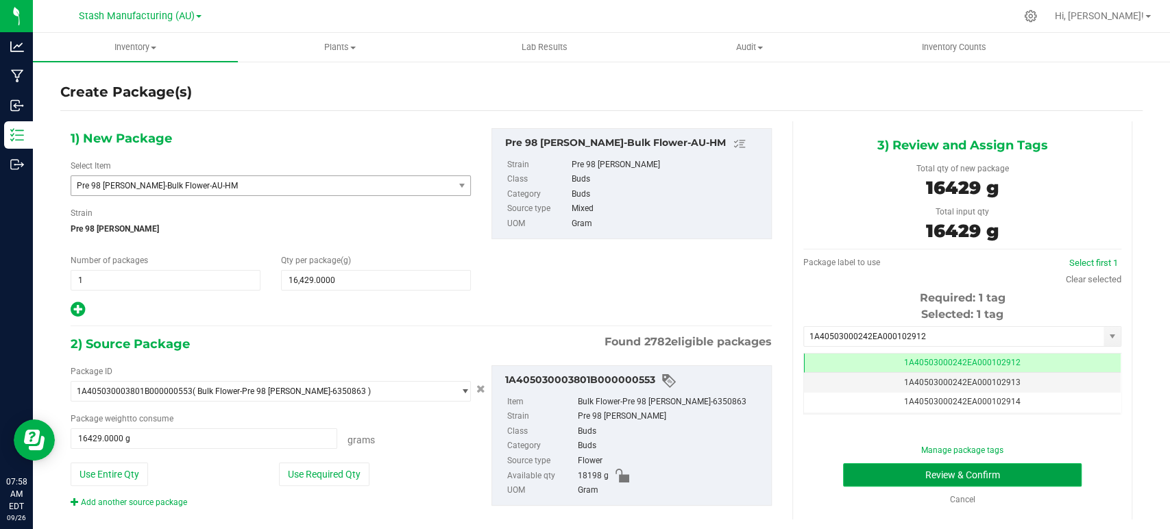
click at [958, 479] on button "Review & Confirm" at bounding box center [962, 475] width 238 height 23
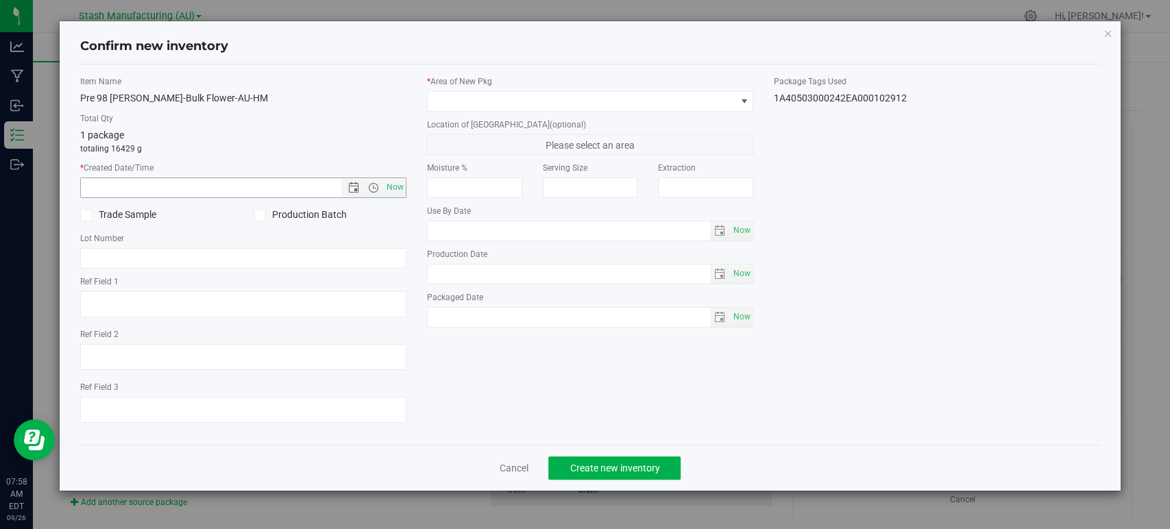
click at [406, 180] on span "Now" at bounding box center [243, 188] width 326 height 21
click at [389, 191] on span "Now" at bounding box center [395, 188] width 23 height 20
type input "[DATE] 7:58 AM"
click at [457, 103] on span at bounding box center [582, 101] width 308 height 19
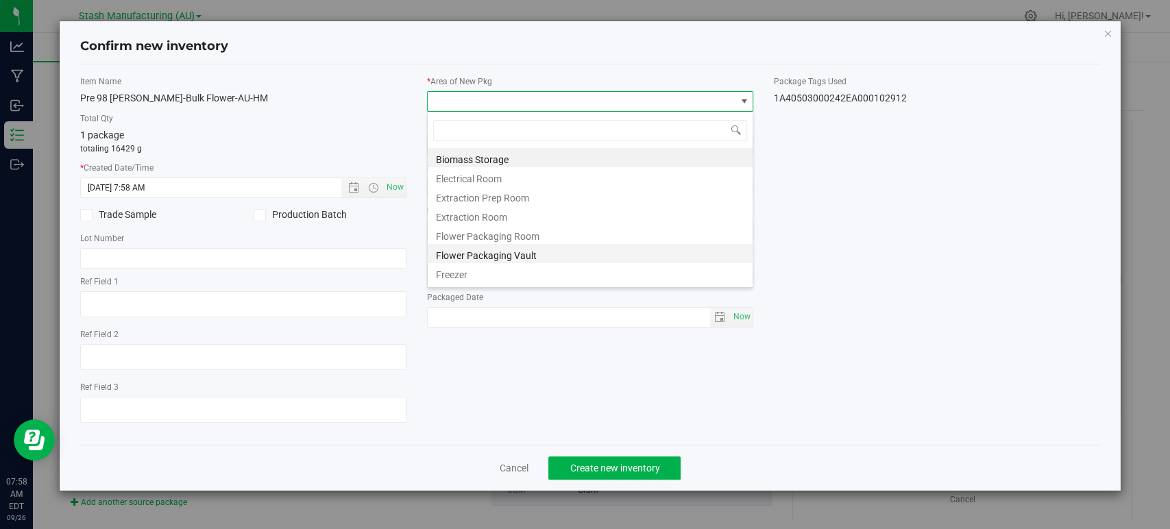
click at [516, 254] on li "Flower Packaging Vault" at bounding box center [590, 253] width 325 height 19
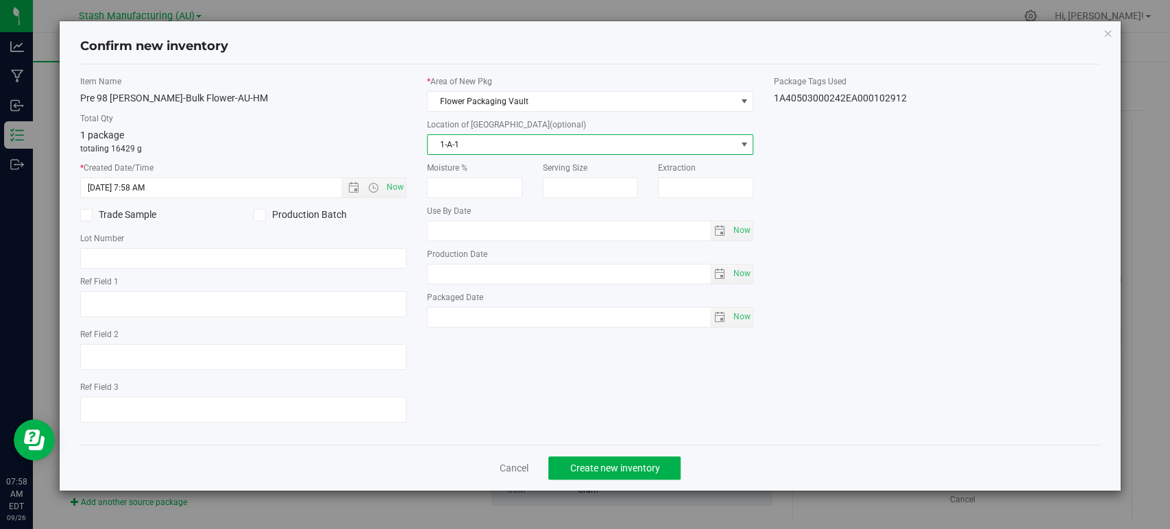
click at [484, 141] on span "1-A-1" at bounding box center [582, 144] width 308 height 19
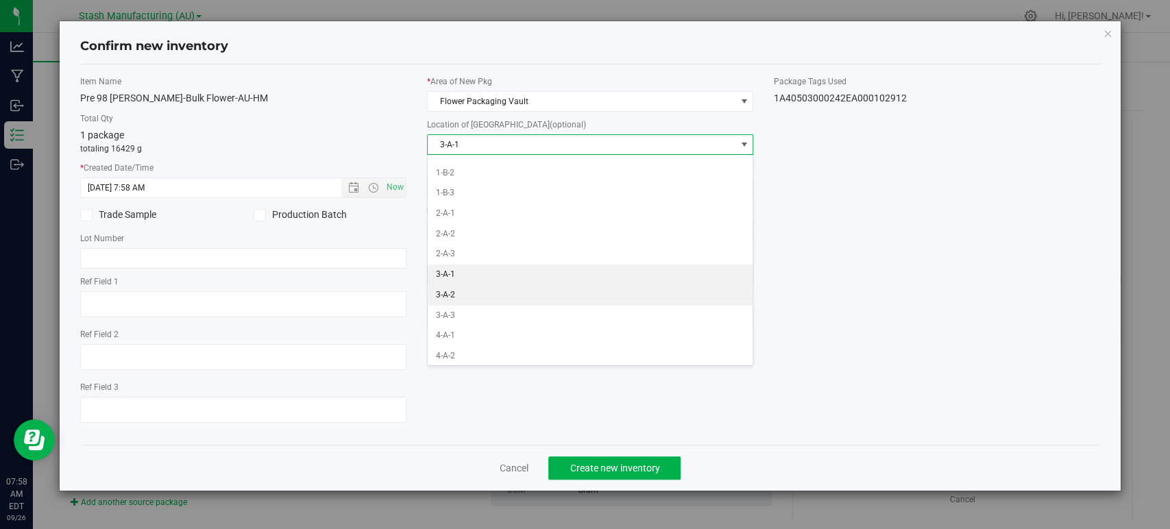
click at [453, 295] on li "3-A-2" at bounding box center [590, 295] width 325 height 21
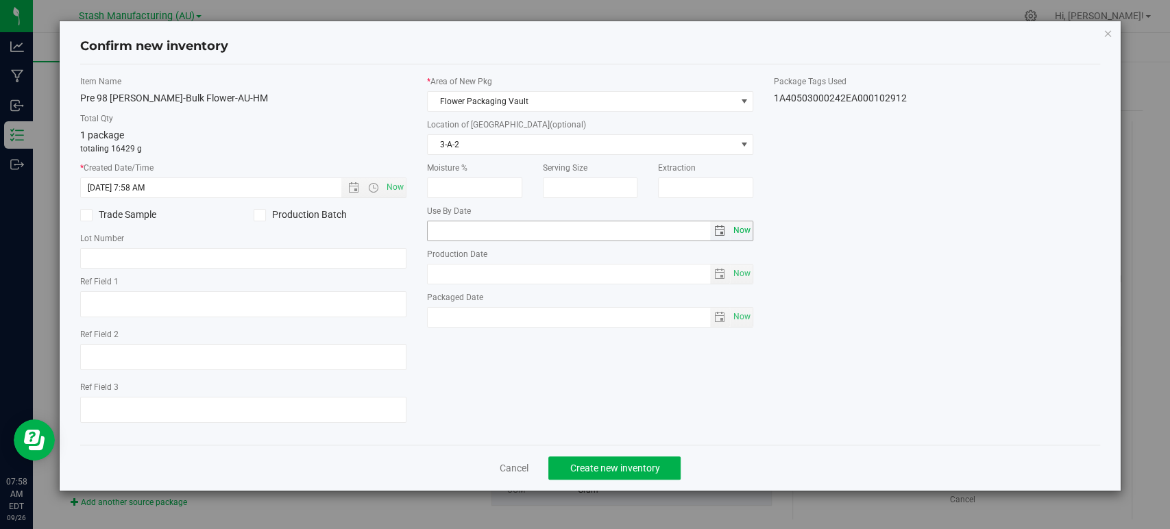
click at [736, 234] on span "Now" at bounding box center [742, 231] width 23 height 20
click at [453, 229] on input "[DATE]" at bounding box center [569, 230] width 283 height 19
type input "[DATE]"
click at [860, 256] on div "Item Name Pre 98 [PERSON_NAME]-Bulk Flower-AU-HM Total Qty 1 package totaling 1…" at bounding box center [590, 254] width 1041 height 359
click at [647, 474] on button "Create new inventory" at bounding box center [615, 468] width 132 height 23
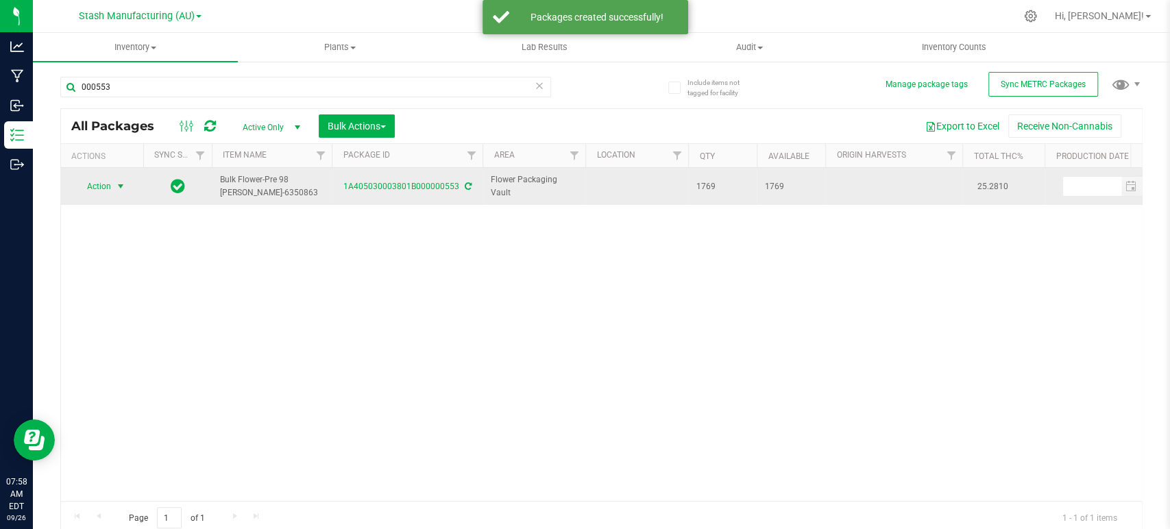
click at [102, 187] on span "Action" at bounding box center [93, 186] width 37 height 19
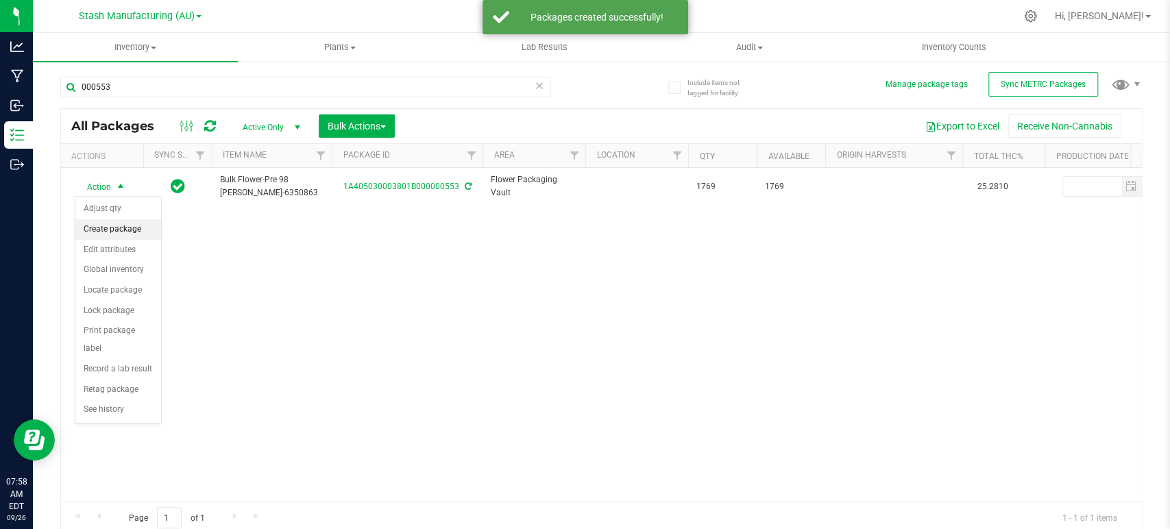
click at [119, 231] on li "Create package" at bounding box center [118, 229] width 86 height 21
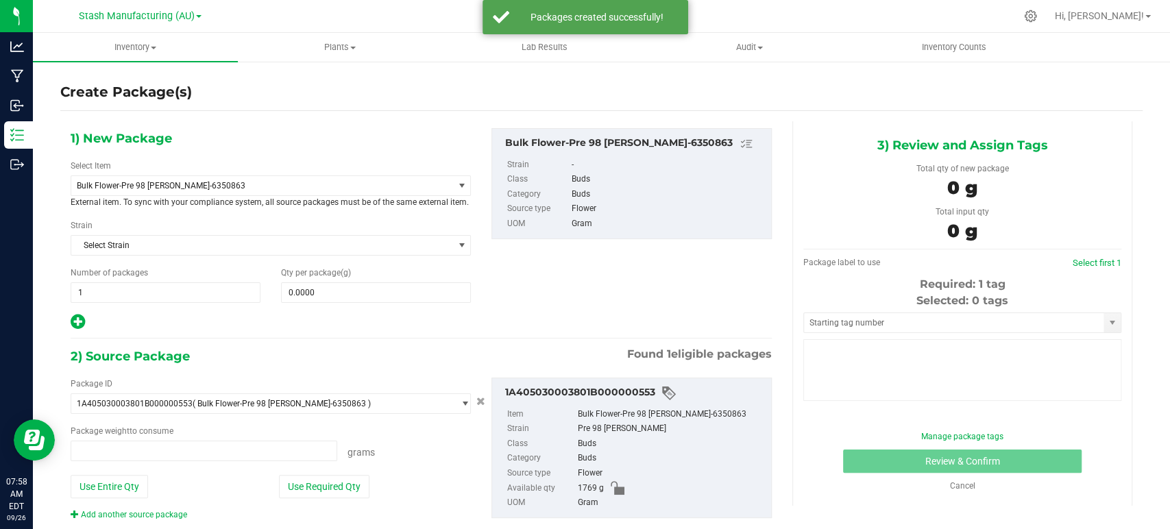
type input "0.0000 g"
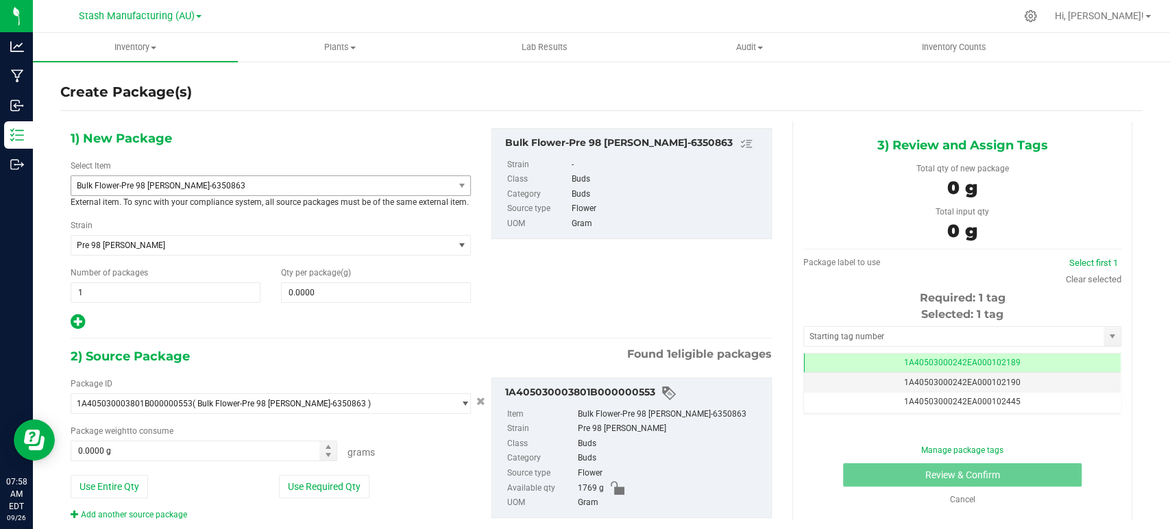
click at [154, 193] on span "Bulk Flower-Pre 98 [PERSON_NAME]-6350863" at bounding box center [262, 185] width 382 height 19
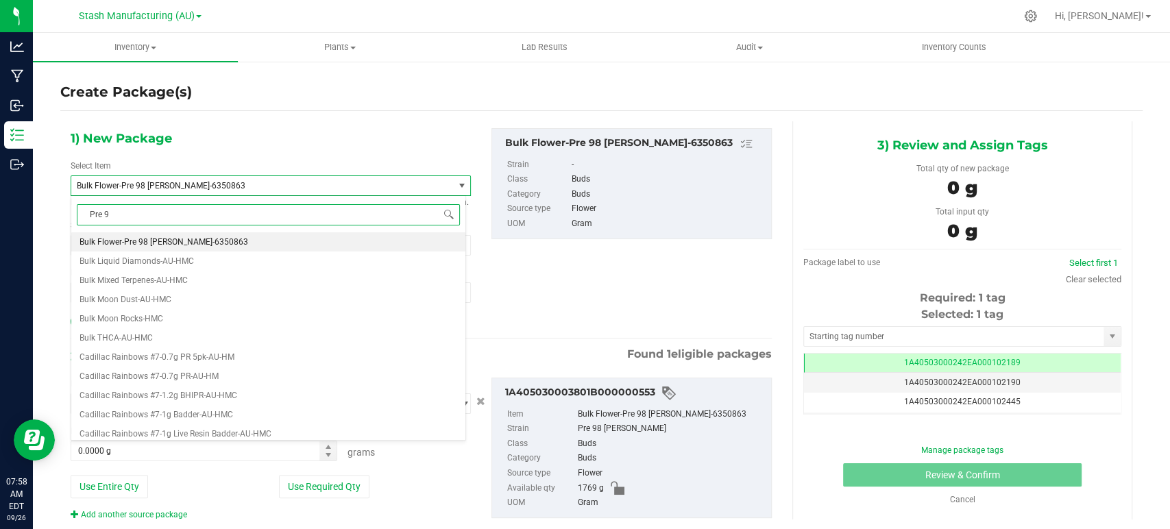
type input "Pre 98"
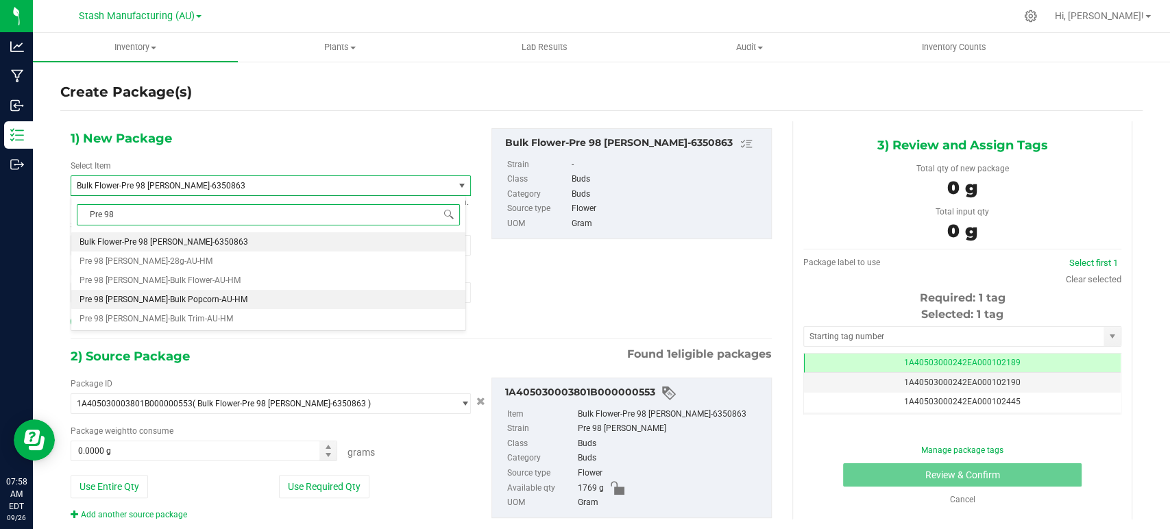
click at [187, 298] on span "Pre 98 [PERSON_NAME]-Bulk Popcorn-AU-HM" at bounding box center [164, 300] width 168 height 10
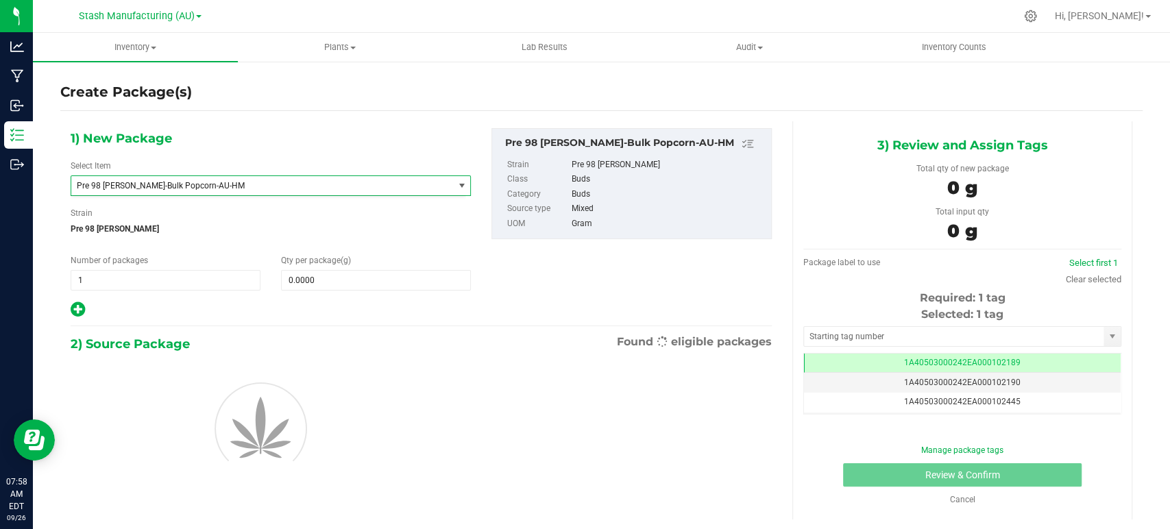
type input "0.0000"
click at [343, 274] on span "0.0000 0" at bounding box center [376, 280] width 190 height 21
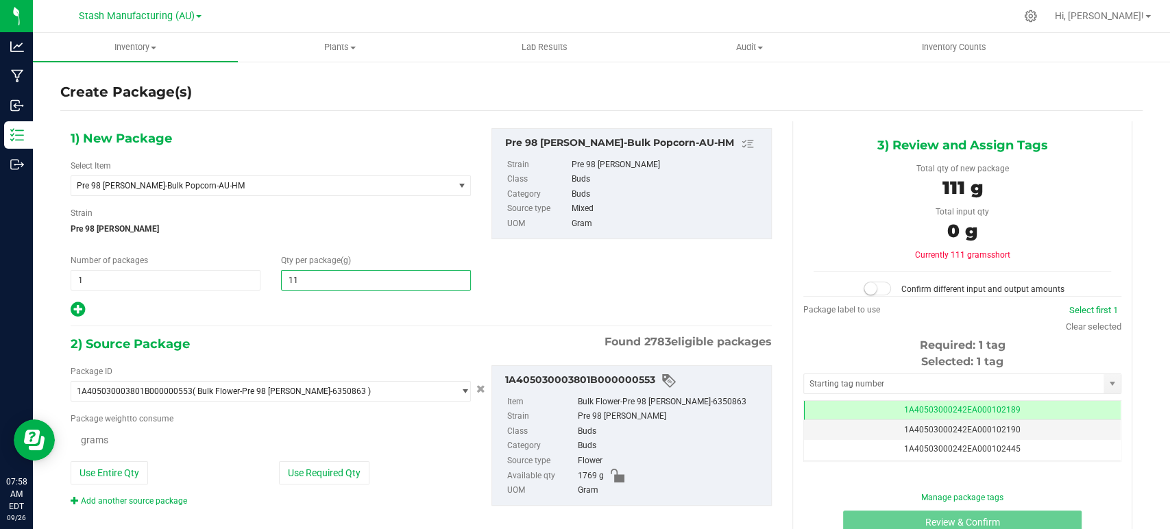
type input "111"
type input "0.0000 g"
type input "1111"
type input "1,111.0000"
click at [294, 322] on div "1) New Package Select Item Pre 98 [PERSON_NAME]-Bulk Popcorn-AU-HM Point Break-…" at bounding box center [421, 329] width 722 height 416
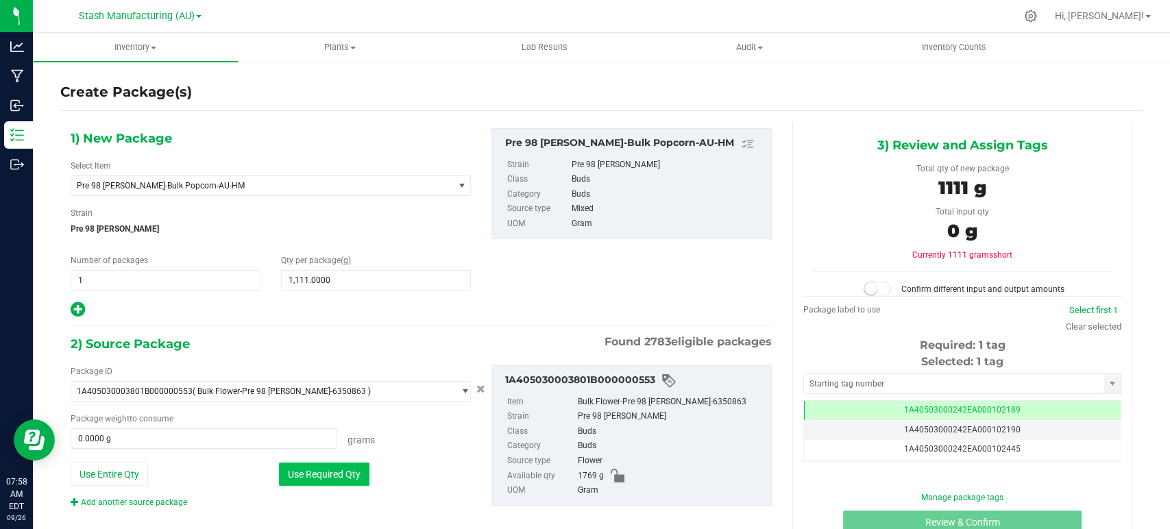
click at [312, 474] on button "Use Required Qty" at bounding box center [324, 474] width 91 height 23
type input "1111.0000 g"
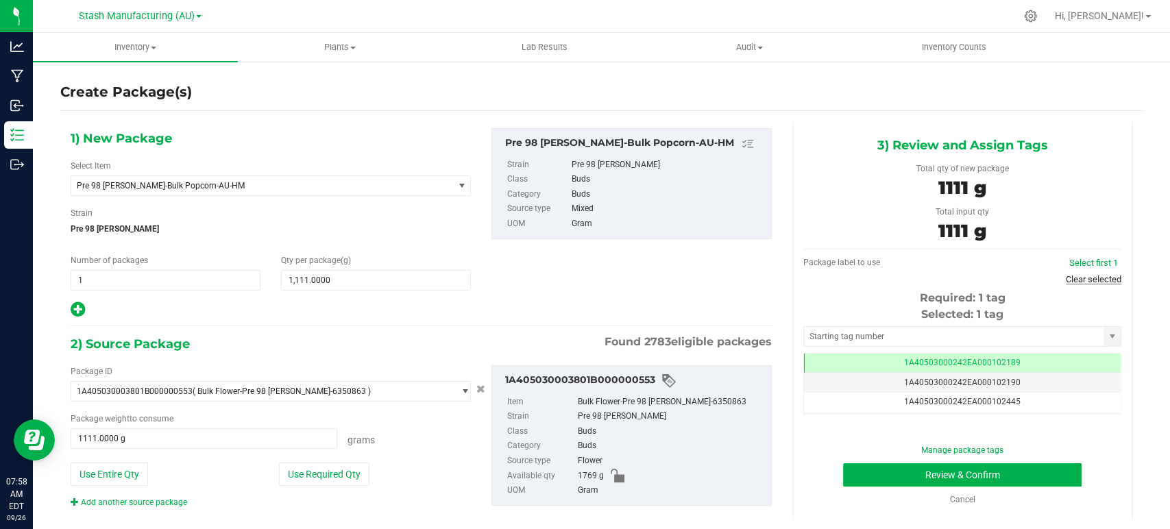
click at [1088, 278] on link "Clear selected" at bounding box center [1094, 279] width 56 height 10
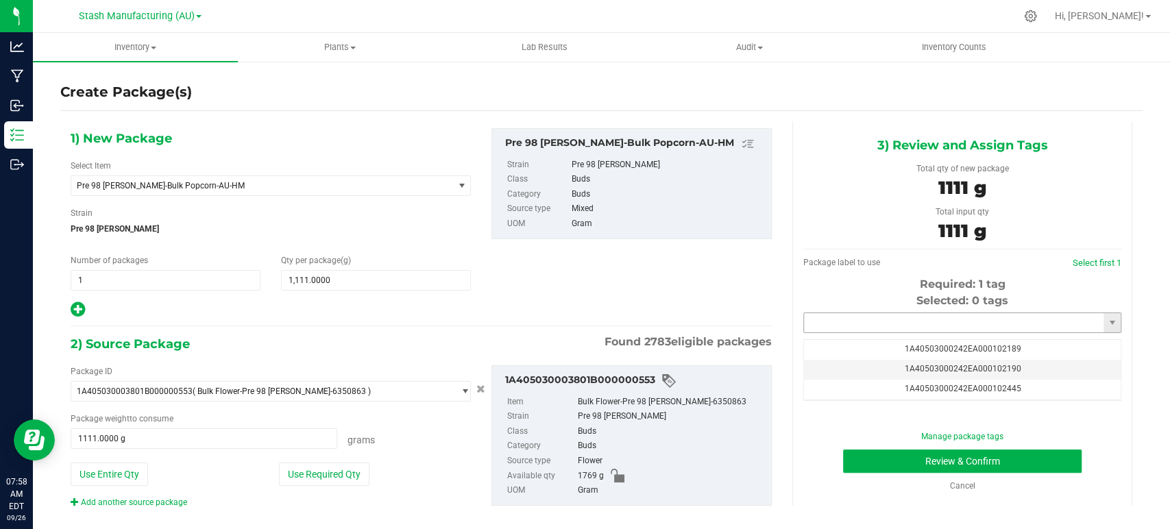
click at [952, 326] on input "text" at bounding box center [954, 322] width 300 height 19
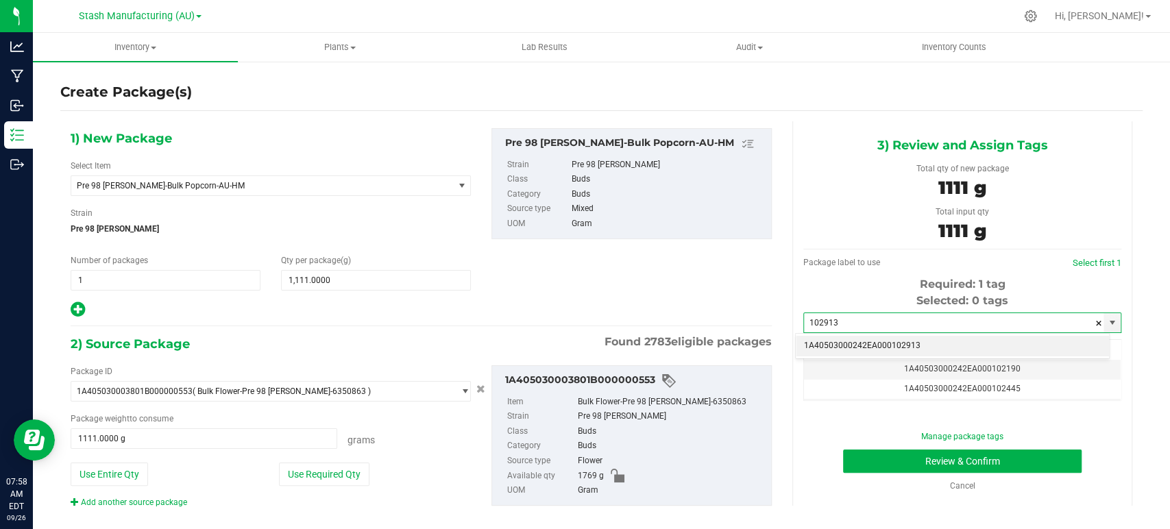
click at [925, 337] on li "1A40503000242EA000102913" at bounding box center [952, 346] width 313 height 21
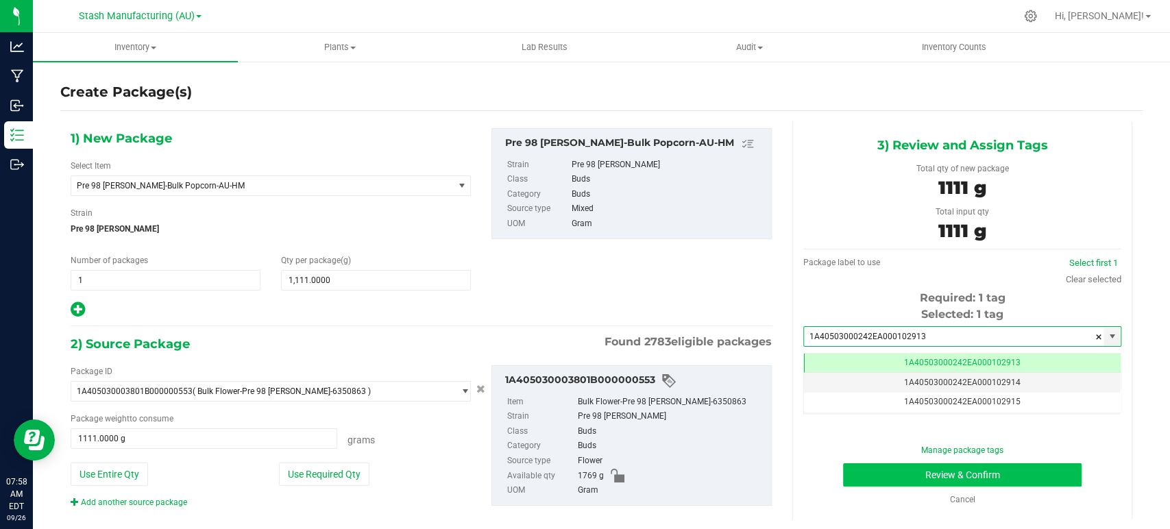
type input "1A40503000242EA000102913"
click at [946, 470] on button "Review & Confirm" at bounding box center [962, 475] width 238 height 23
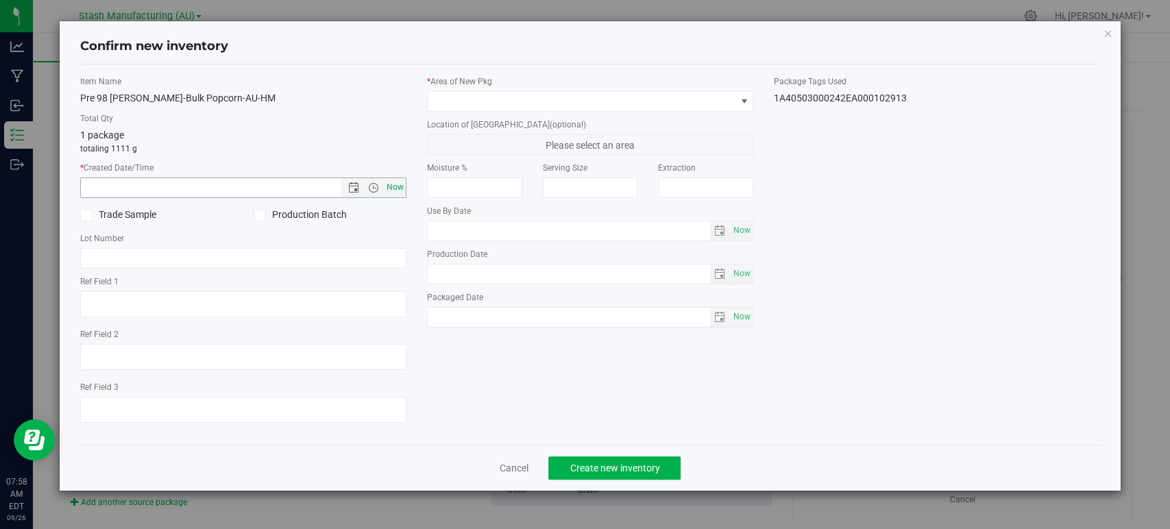
click at [387, 186] on span "Now" at bounding box center [395, 188] width 23 height 20
type input "[DATE] 7:58 AM"
click at [483, 99] on span at bounding box center [582, 101] width 308 height 19
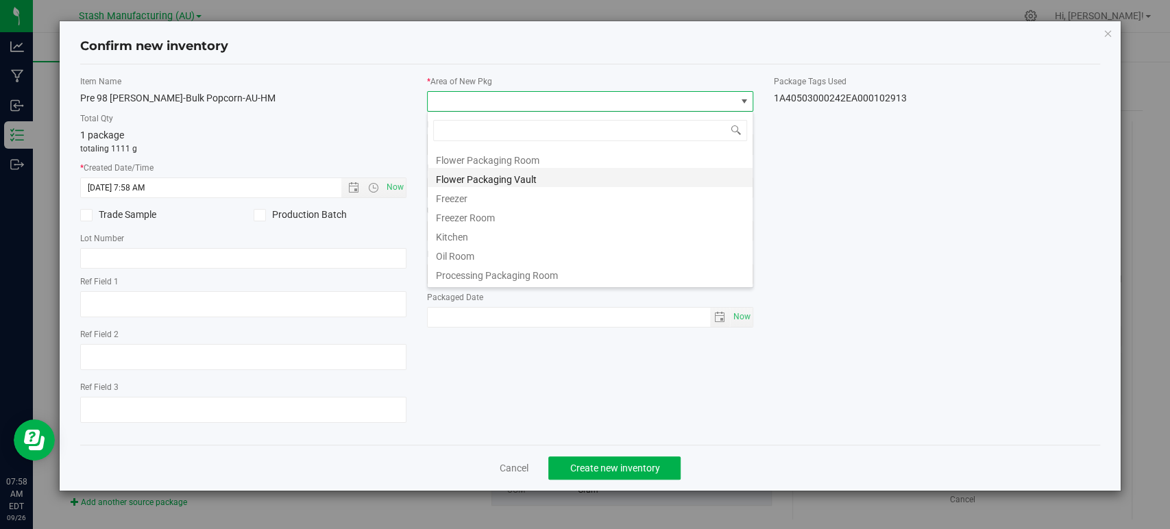
click at [476, 180] on li "Flower Packaging Vault" at bounding box center [590, 177] width 325 height 19
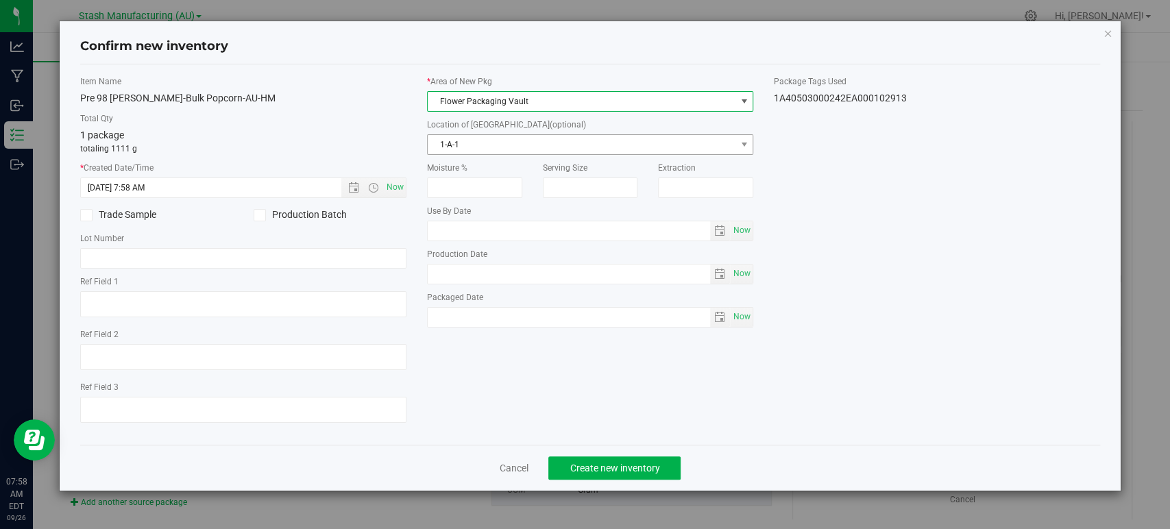
click at [501, 144] on span "1-A-1" at bounding box center [582, 144] width 308 height 19
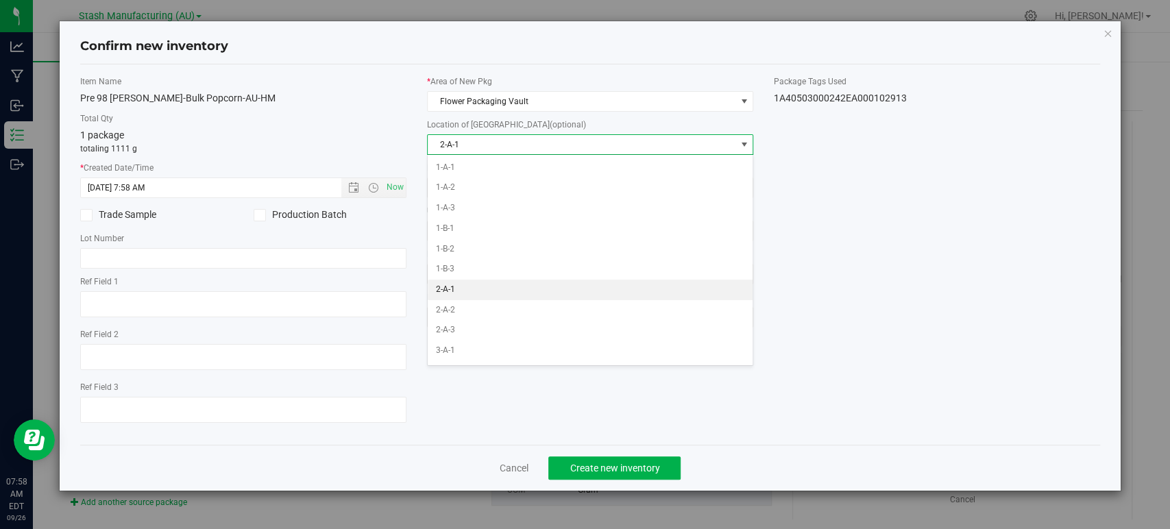
click at [455, 289] on li "2-A-1" at bounding box center [590, 290] width 325 height 21
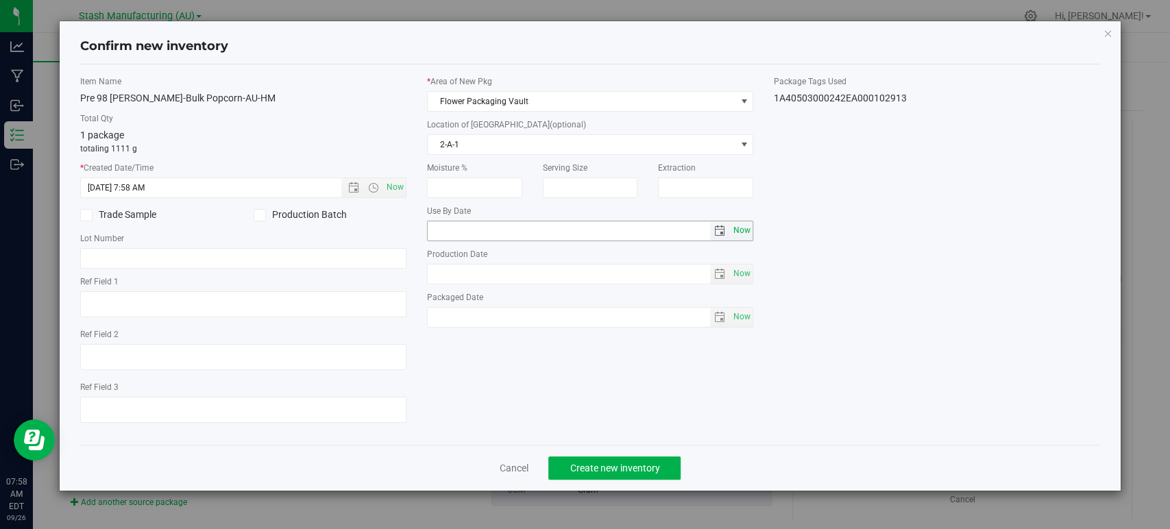
click at [745, 231] on span "Now" at bounding box center [742, 231] width 23 height 20
click at [450, 228] on input "[DATE]" at bounding box center [569, 230] width 283 height 19
type input "[DATE]"
click at [793, 208] on div "Item Name Pre 98 [PERSON_NAME]-Bulk Popcorn-AU-HM Total Qty 1 package totaling …" at bounding box center [590, 254] width 1041 height 359
click at [591, 468] on span "Create new inventory" at bounding box center [615, 468] width 90 height 11
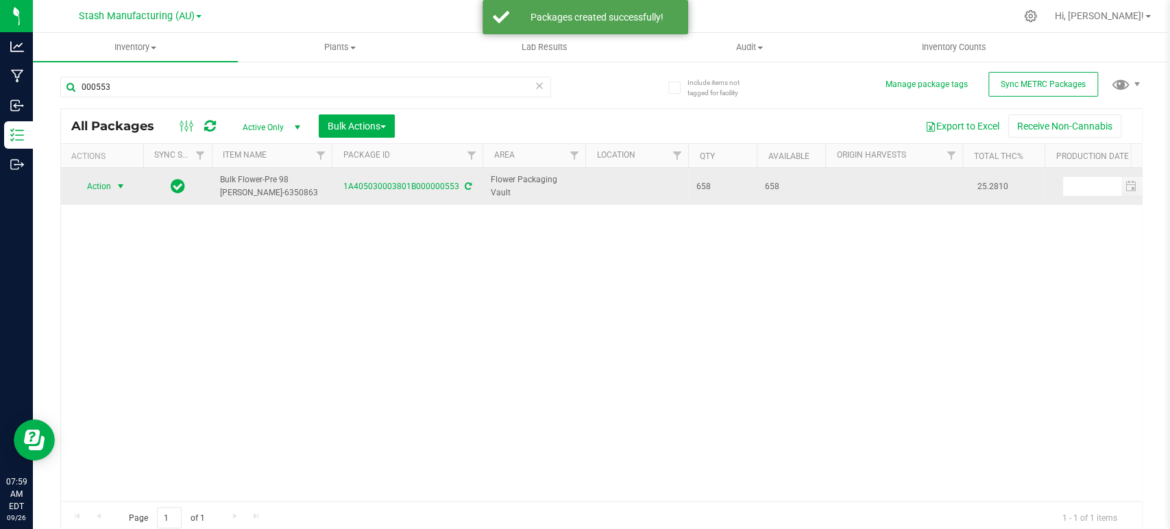
click at [110, 184] on span "Action" at bounding box center [93, 186] width 37 height 19
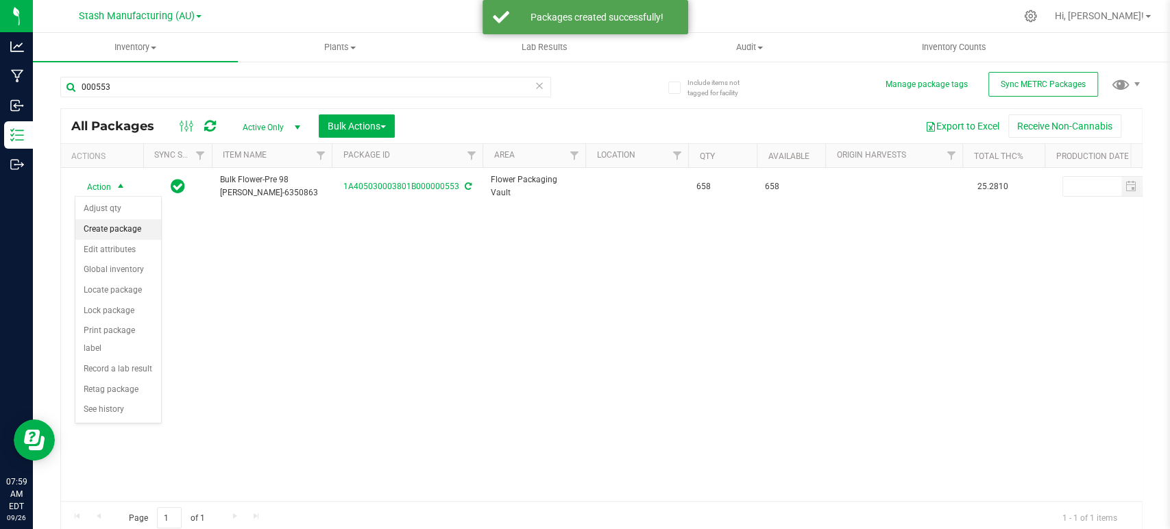
click at [104, 231] on li "Create package" at bounding box center [118, 229] width 86 height 21
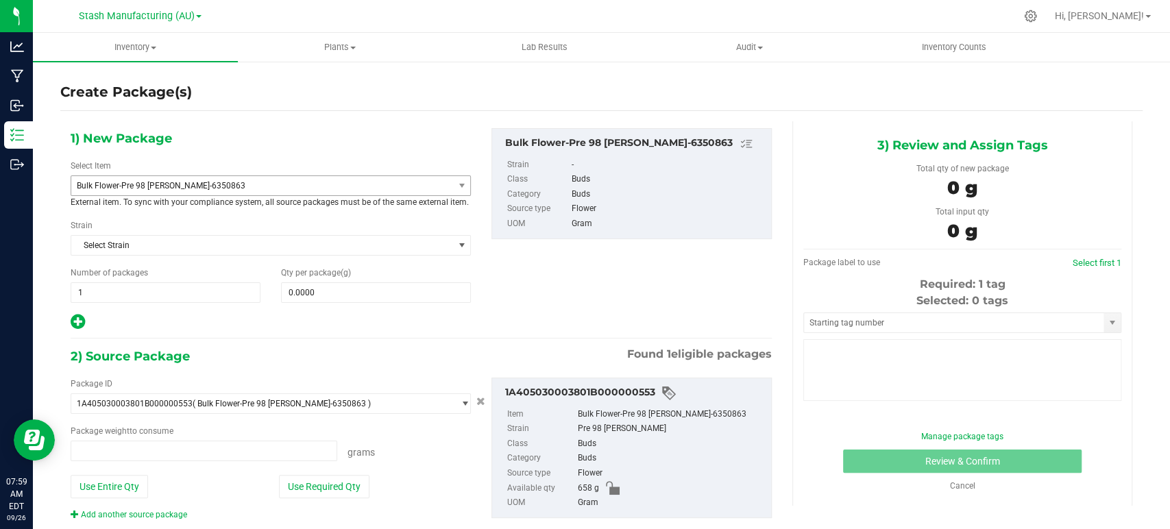
type input "0.0000 g"
click at [184, 176] on span "Bulk Flower-Pre 98 [PERSON_NAME]-6350863" at bounding box center [262, 185] width 382 height 19
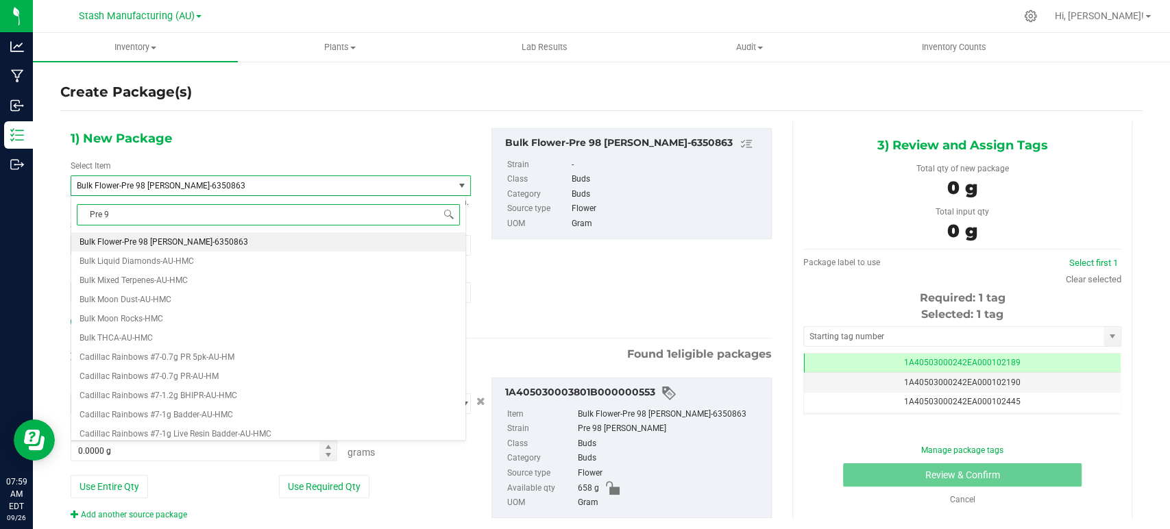
type input "Pre 98"
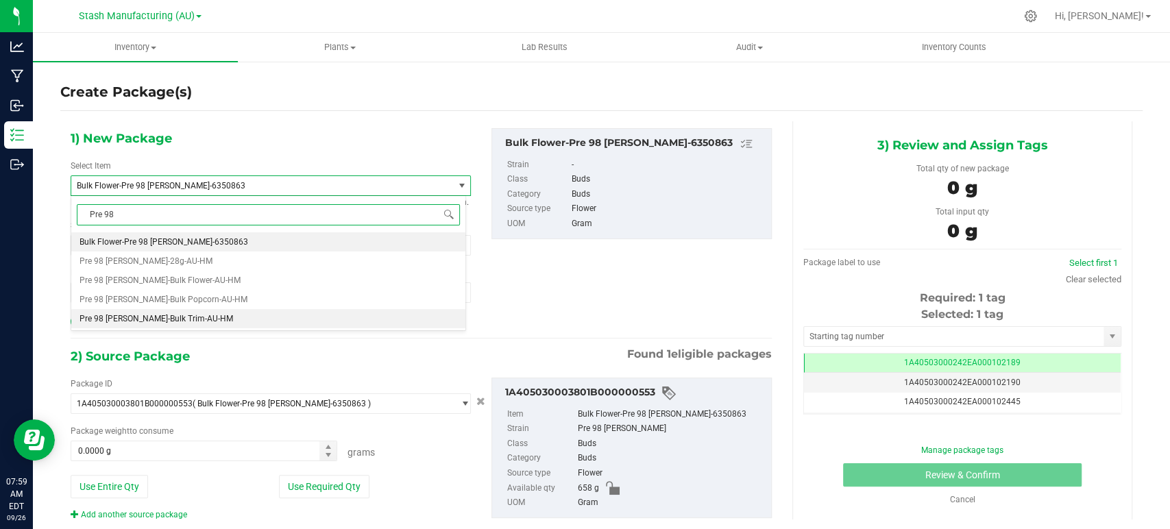
click at [181, 319] on span "Pre 98 [PERSON_NAME]-Bulk Trim-AU-HM" at bounding box center [157, 319] width 154 height 10
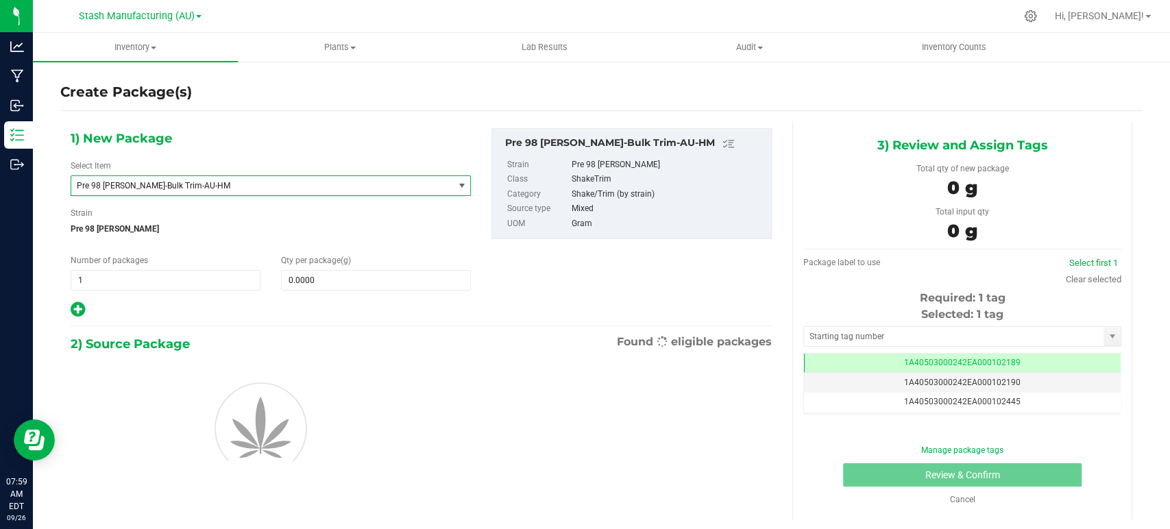
type input "0.0000"
click at [355, 276] on span "0.0000 0" at bounding box center [376, 280] width 190 height 21
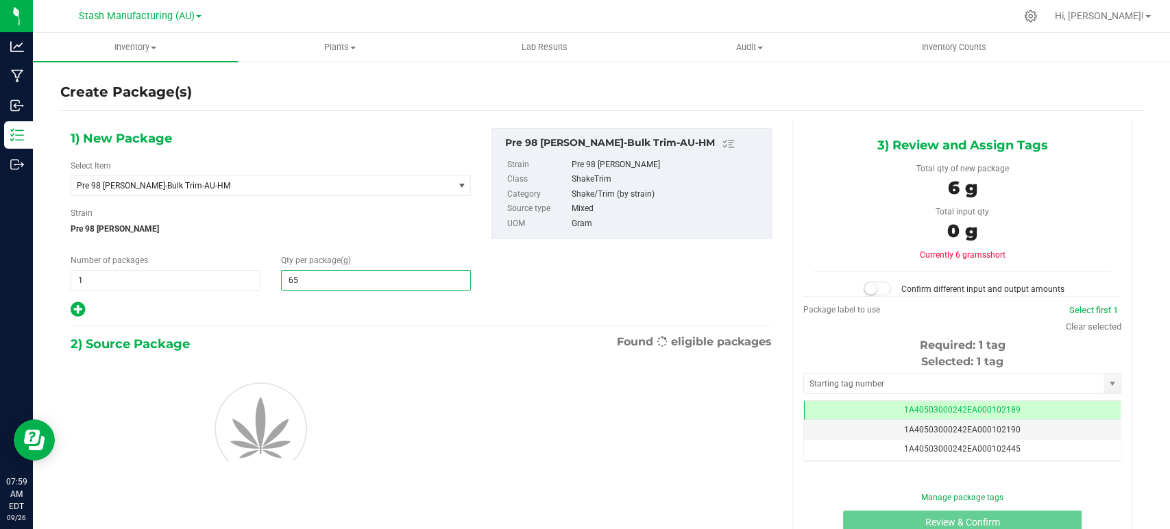
type input "650"
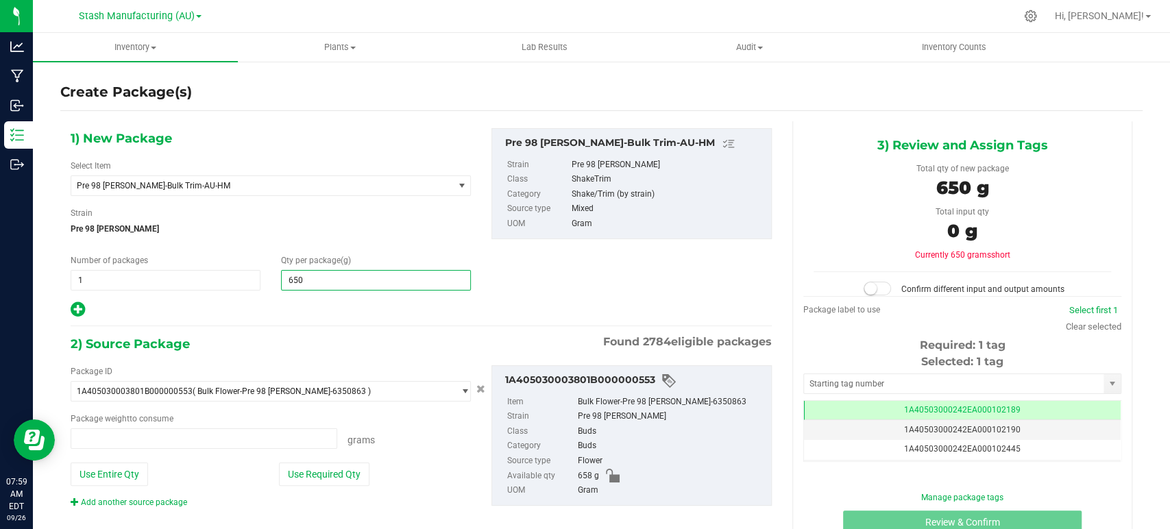
type input "0.0000 g"
type input "650.0000"
click at [376, 321] on div "1) New Package Select Item Pre 98 [PERSON_NAME]-Bulk Trim-AU-HM Point Break-Bul…" at bounding box center [421, 329] width 722 height 416
click at [316, 480] on button "Use Required Qty" at bounding box center [324, 474] width 91 height 23
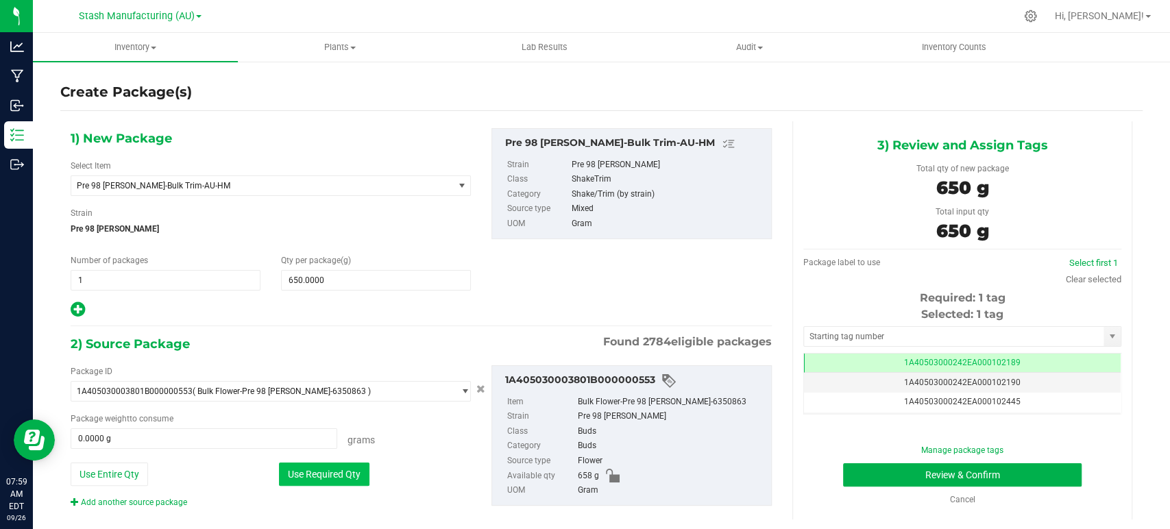
type input "650.0000 g"
click at [1082, 274] on link "Clear selected" at bounding box center [1094, 279] width 56 height 10
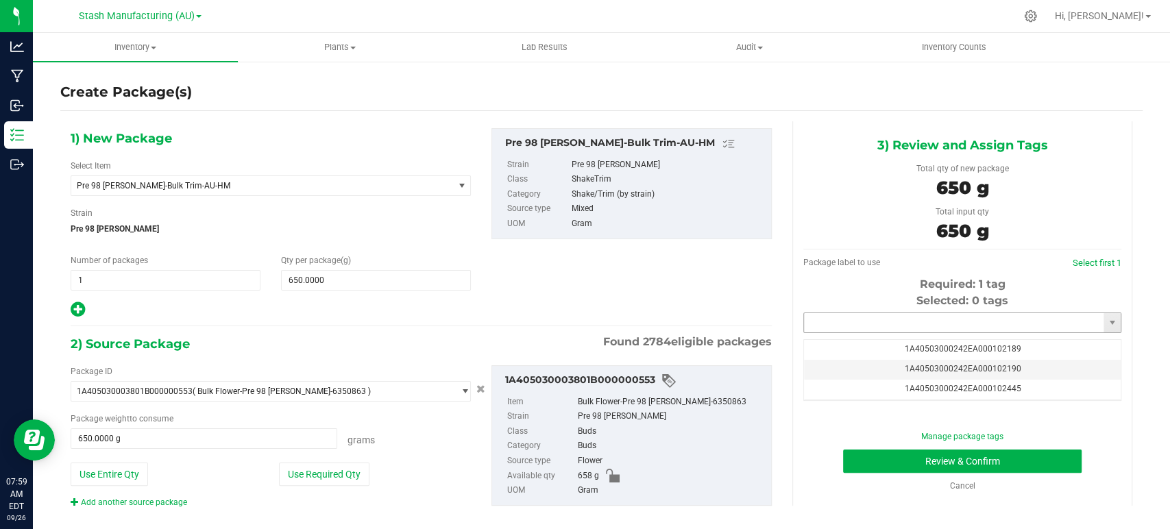
click at [838, 327] on input "text" at bounding box center [954, 322] width 300 height 19
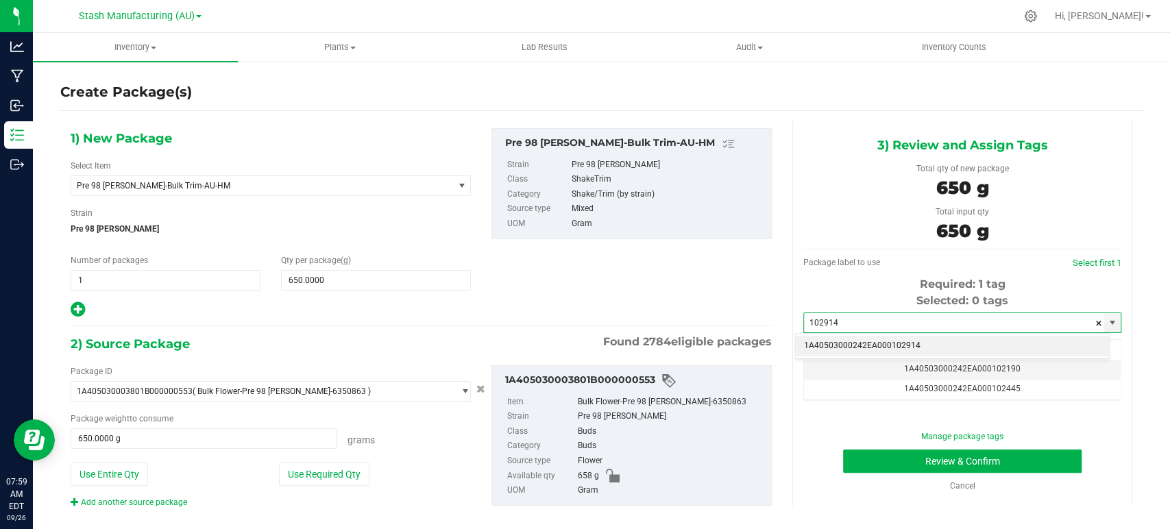
click at [908, 346] on li "1A40503000242EA000102914" at bounding box center [952, 346] width 313 height 21
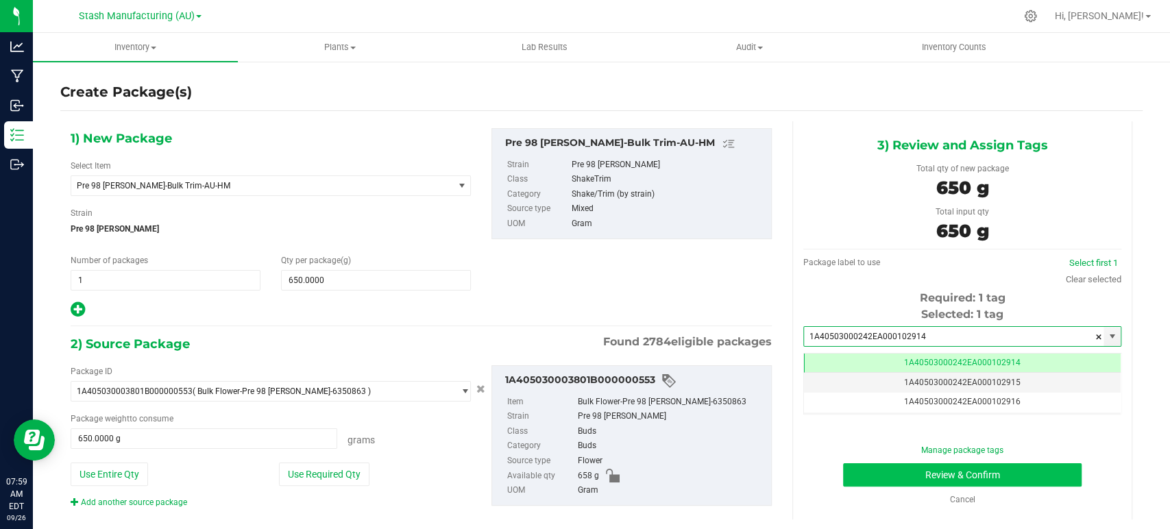
type input "1A40503000242EA000102914"
click at [952, 470] on button "Review & Confirm" at bounding box center [962, 475] width 238 height 23
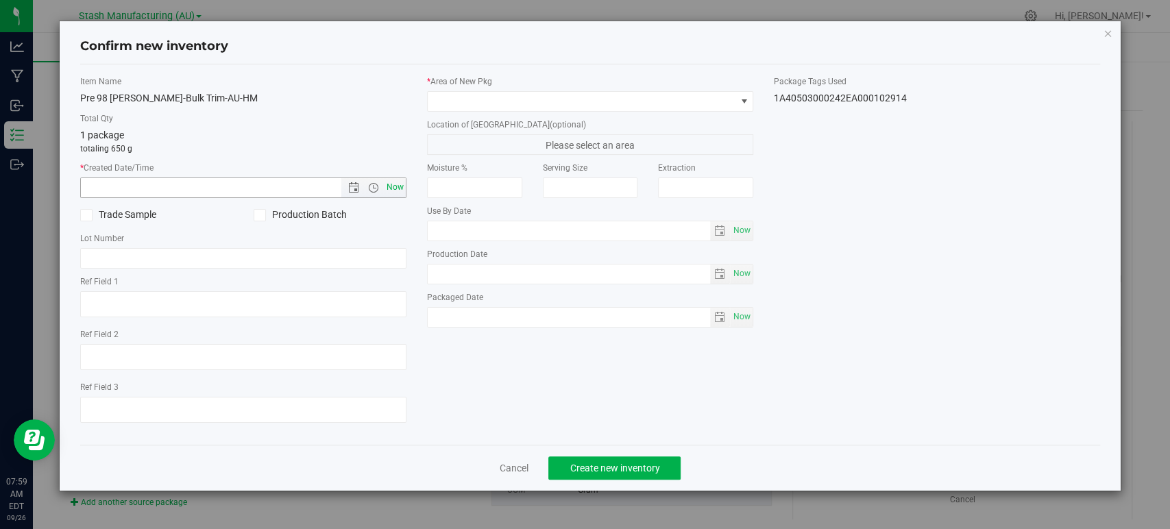
click at [400, 184] on span "Now" at bounding box center [395, 188] width 23 height 20
type input "[DATE] 7:59 AM"
click at [496, 107] on span at bounding box center [582, 101] width 308 height 19
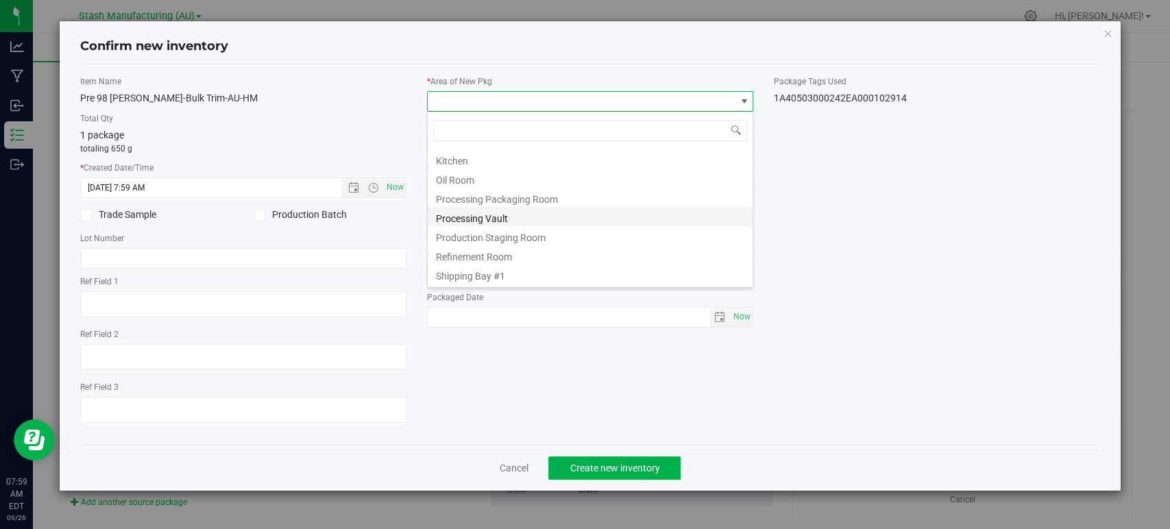
click at [468, 219] on li "Processing Vault" at bounding box center [590, 216] width 325 height 19
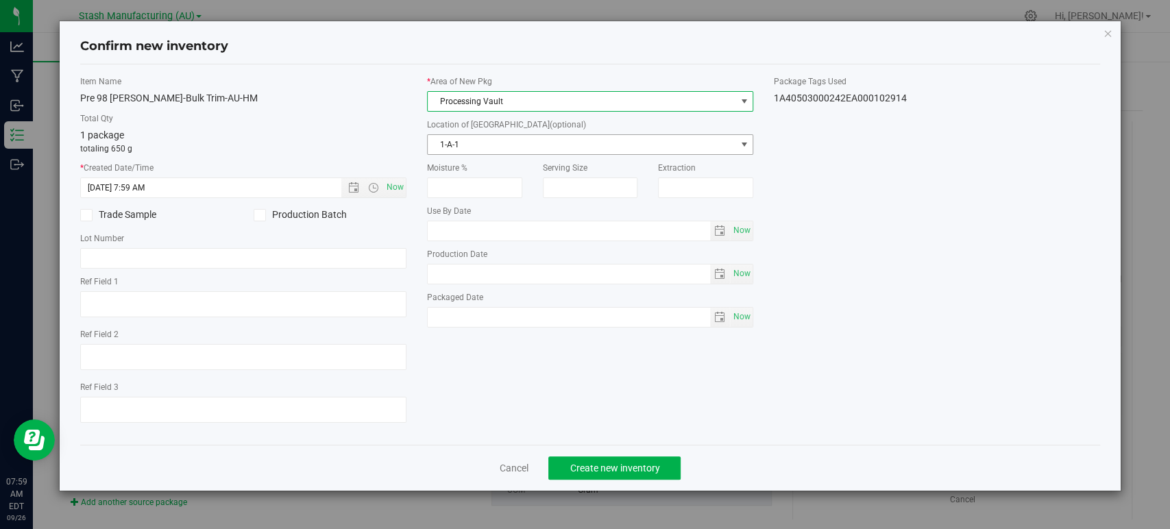
click at [473, 145] on span "1-A-1" at bounding box center [582, 144] width 308 height 19
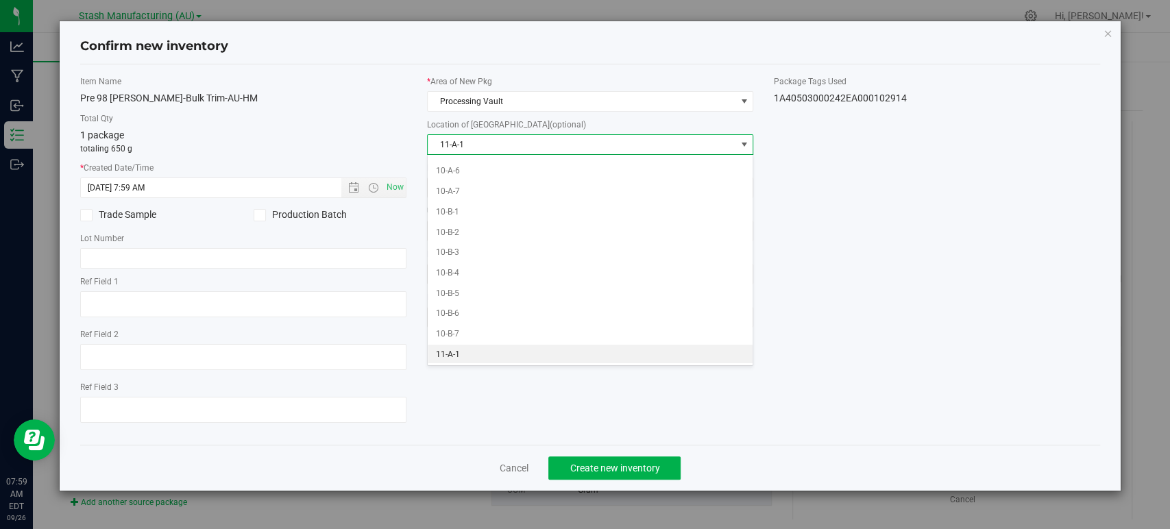
click at [466, 355] on li "11-A-1" at bounding box center [590, 355] width 325 height 21
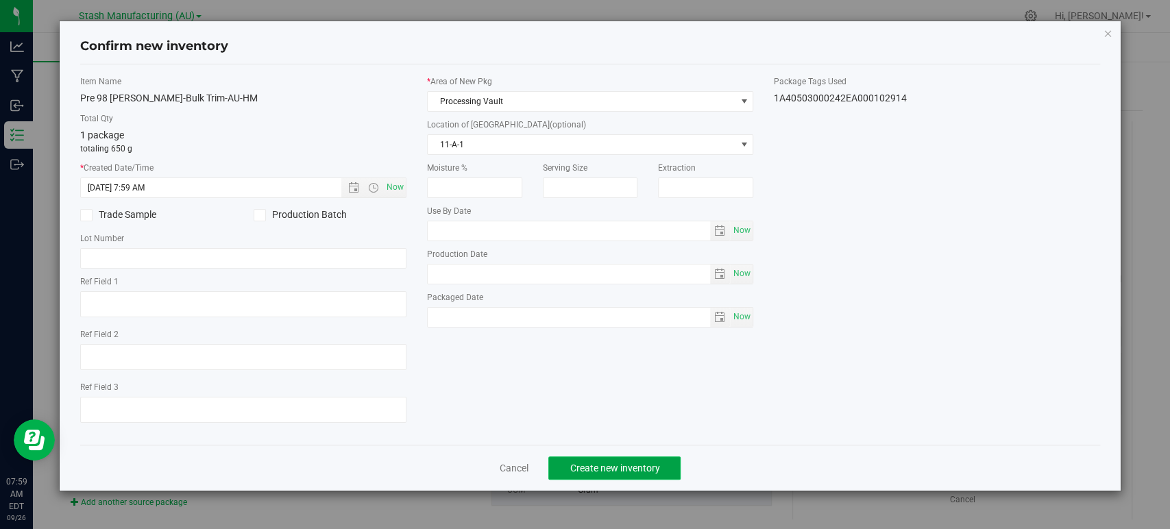
click at [592, 463] on span "Create new inventory" at bounding box center [615, 468] width 90 height 11
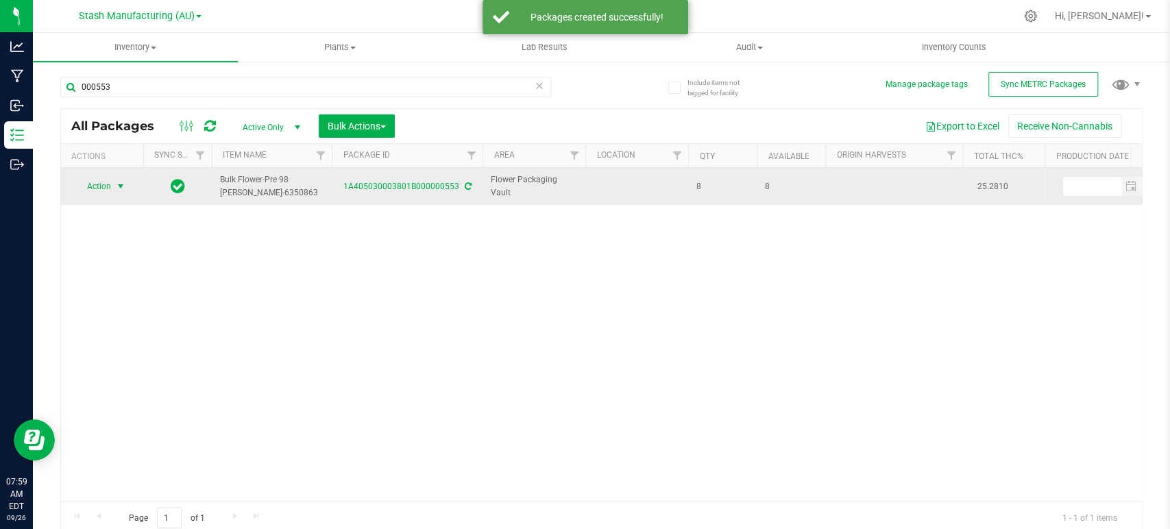
click at [99, 180] on span "Action" at bounding box center [93, 186] width 37 height 19
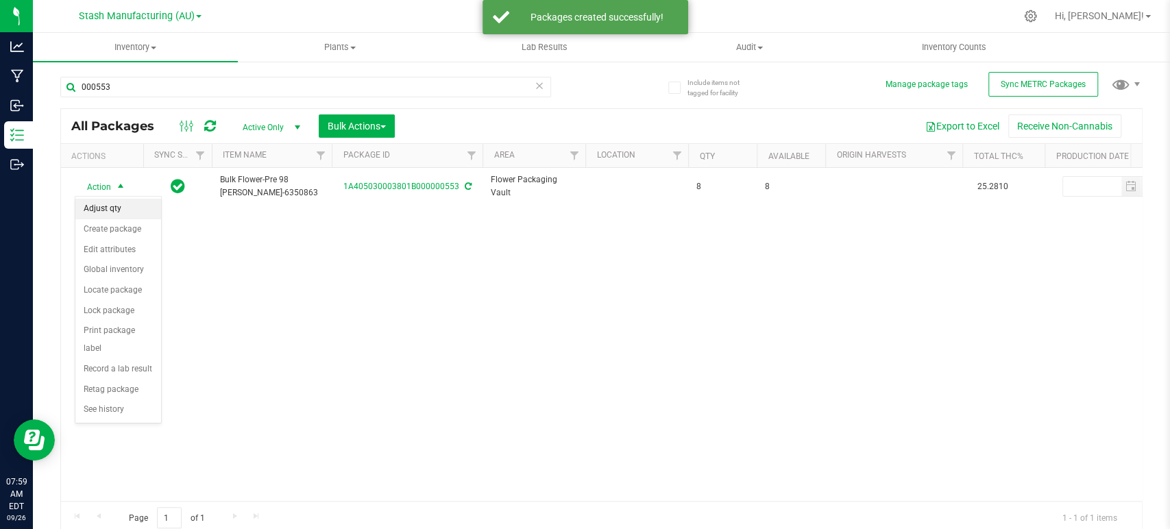
click at [98, 209] on li "Adjust qty" at bounding box center [118, 209] width 86 height 21
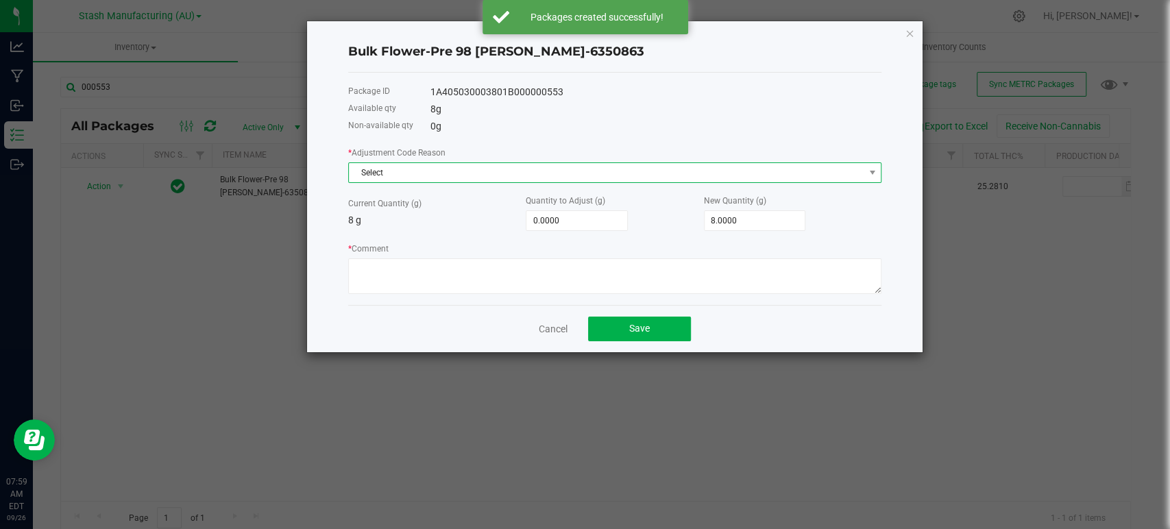
click at [408, 176] on span "Select" at bounding box center [606, 172] width 515 height 19
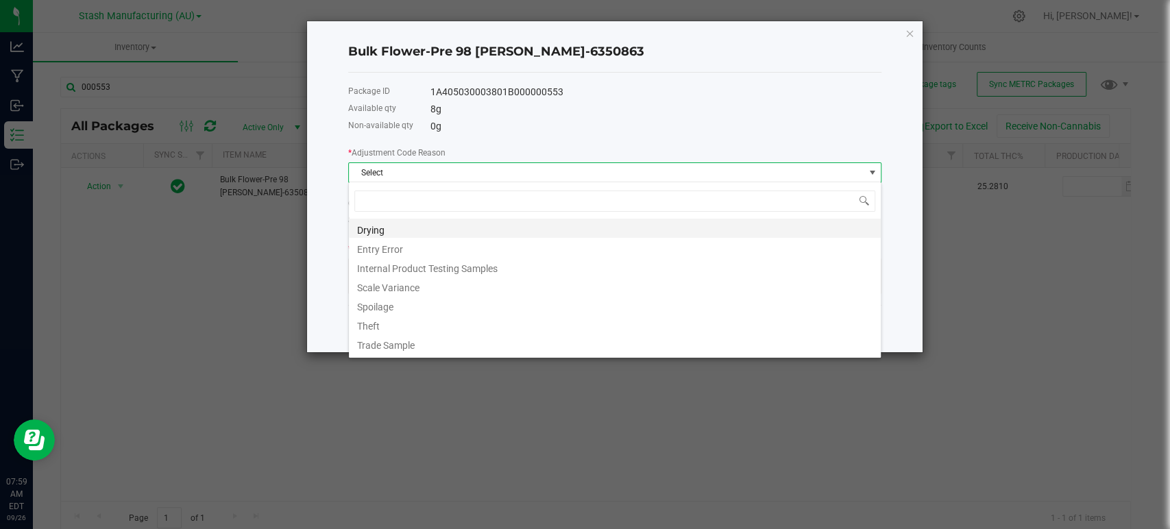
click at [378, 230] on li "Drying" at bounding box center [615, 228] width 532 height 19
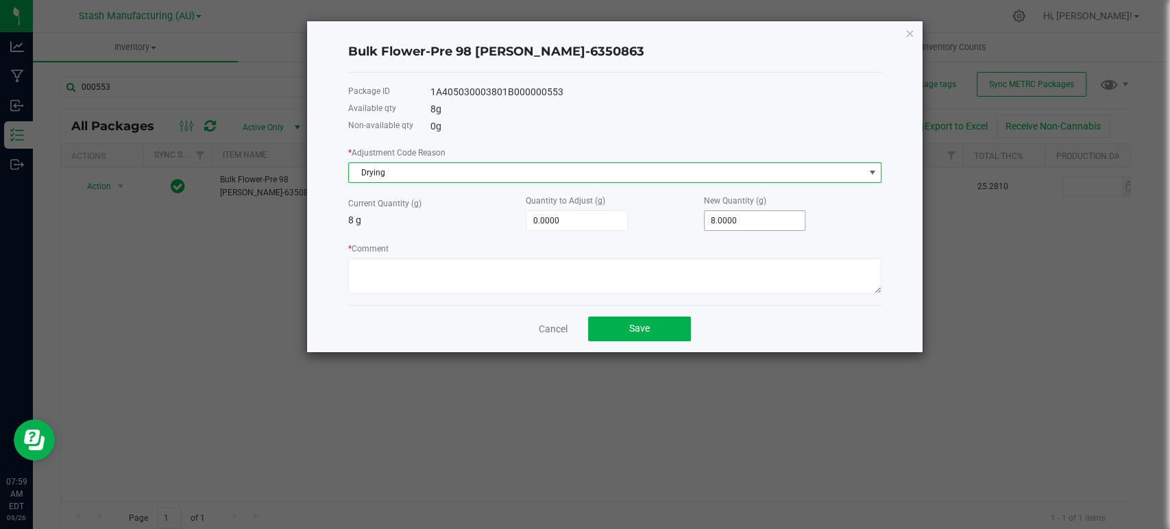
type input "8"
click at [756, 224] on input "8" at bounding box center [755, 220] width 101 height 19
type input "-8.0000"
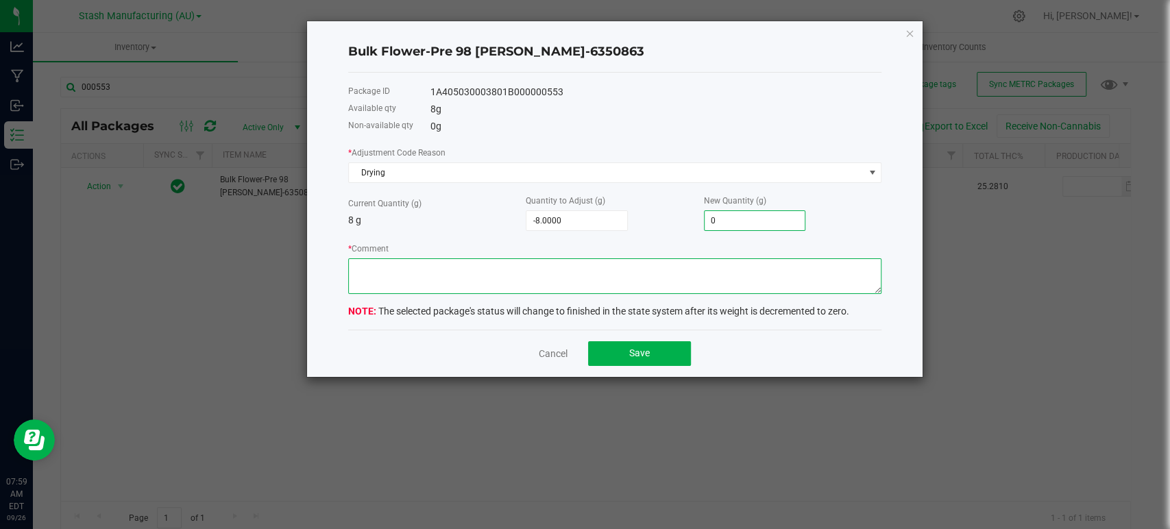
type input "0.0000"
type textarea "Moisture loss."
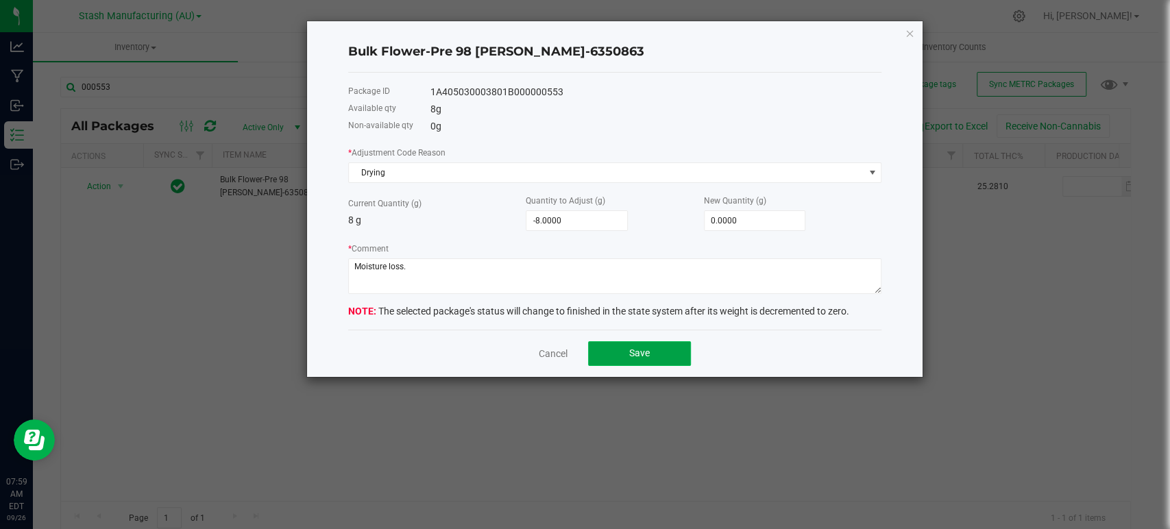
click at [664, 351] on button "Save" at bounding box center [639, 353] width 103 height 25
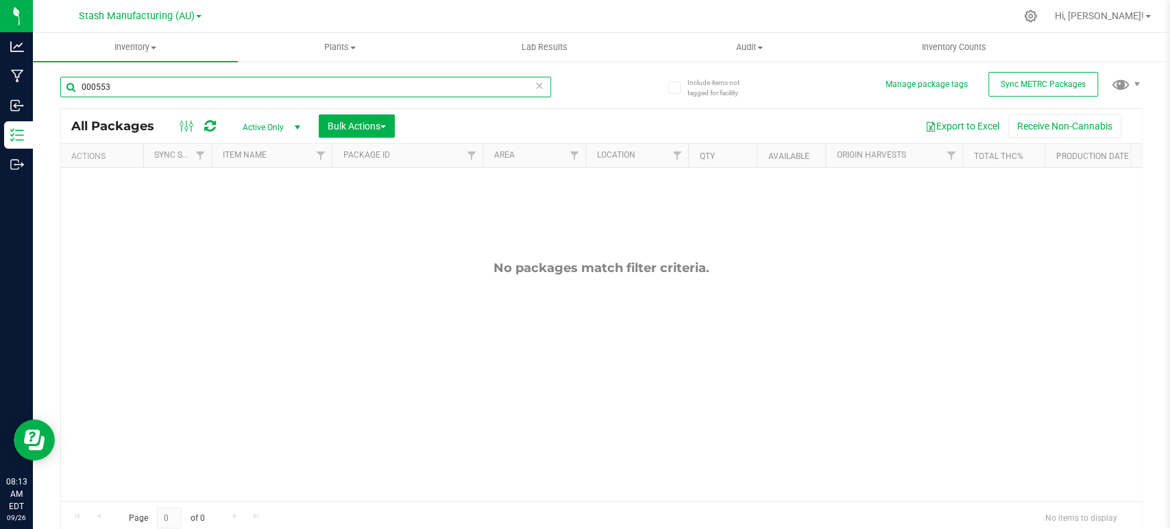
click at [167, 88] on input "000553" at bounding box center [305, 87] width 491 height 21
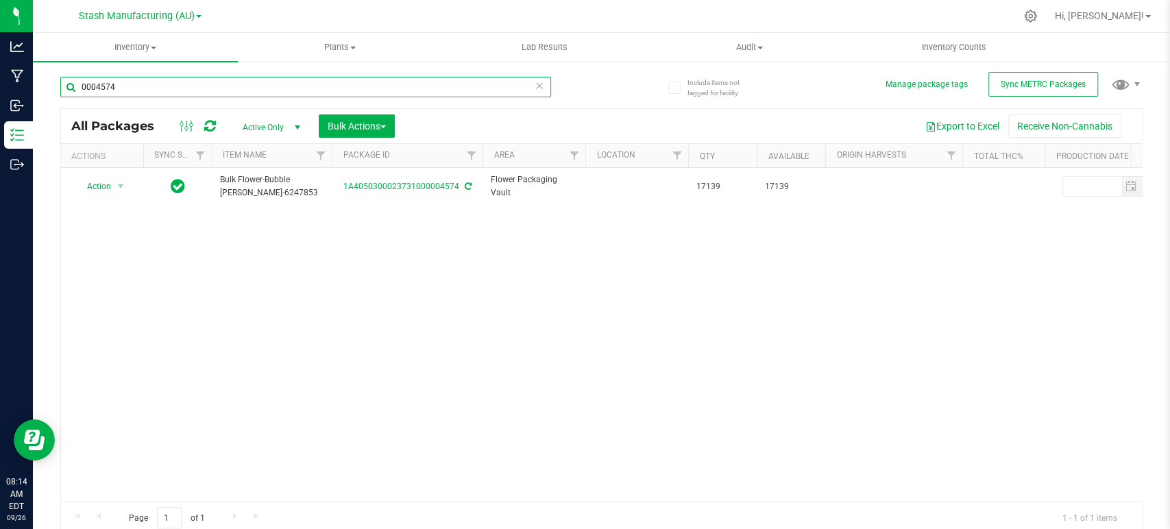
type input "0004574"
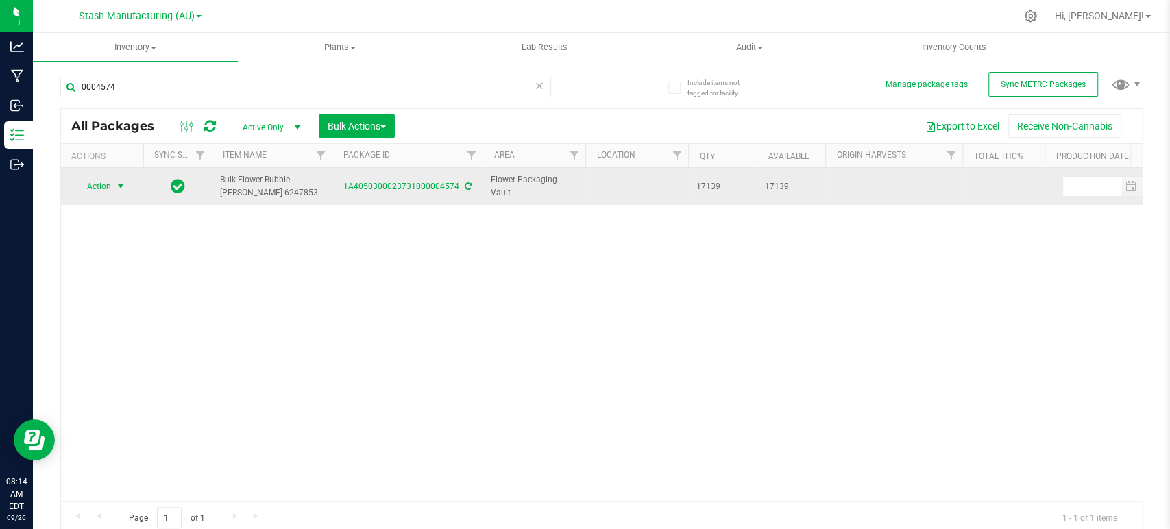
click at [101, 195] on span "Action" at bounding box center [93, 186] width 37 height 19
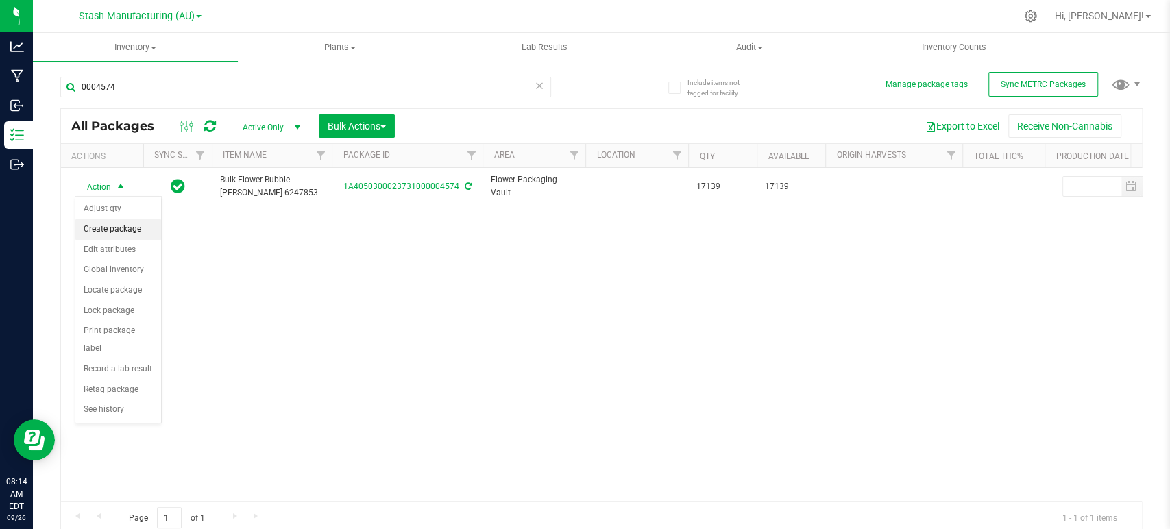
click at [112, 228] on li "Create package" at bounding box center [118, 229] width 86 height 21
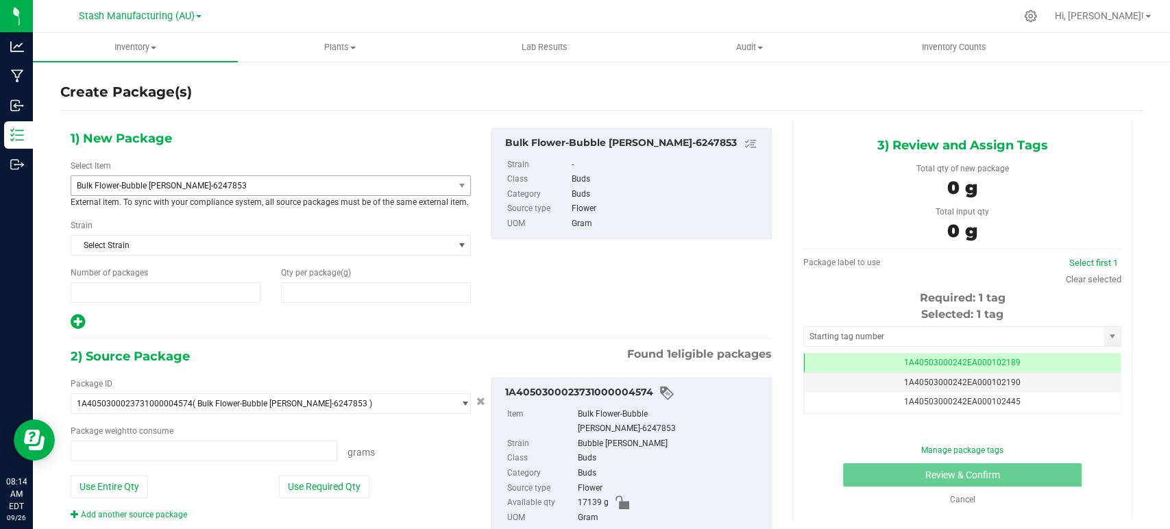
type input "1"
type input "0.0000"
type input "0.0000 g"
click at [153, 187] on span "Bulk Flower-Bubble [PERSON_NAME]-6247853" at bounding box center [255, 186] width 356 height 10
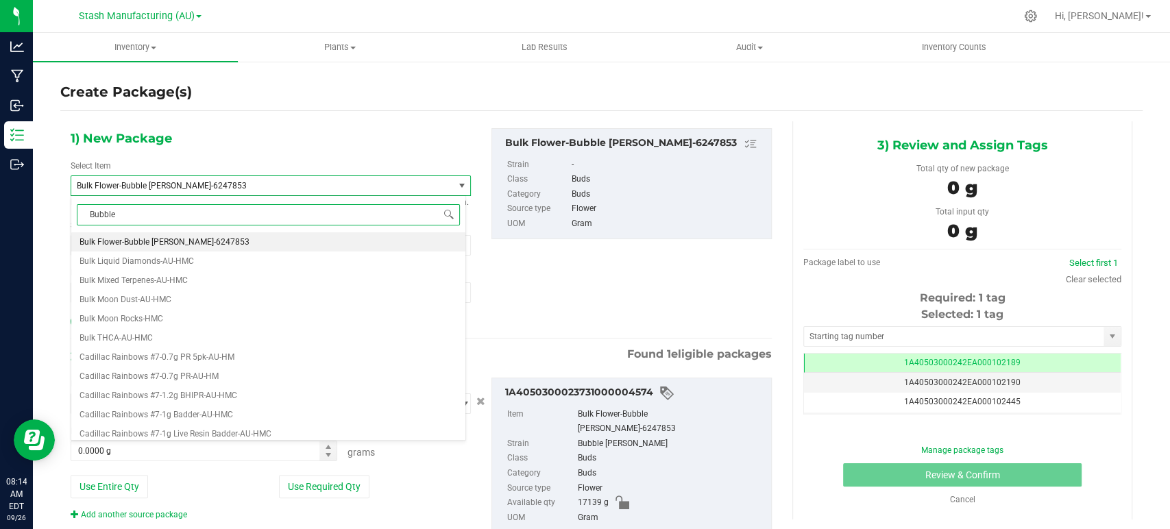
type input "Bubble B"
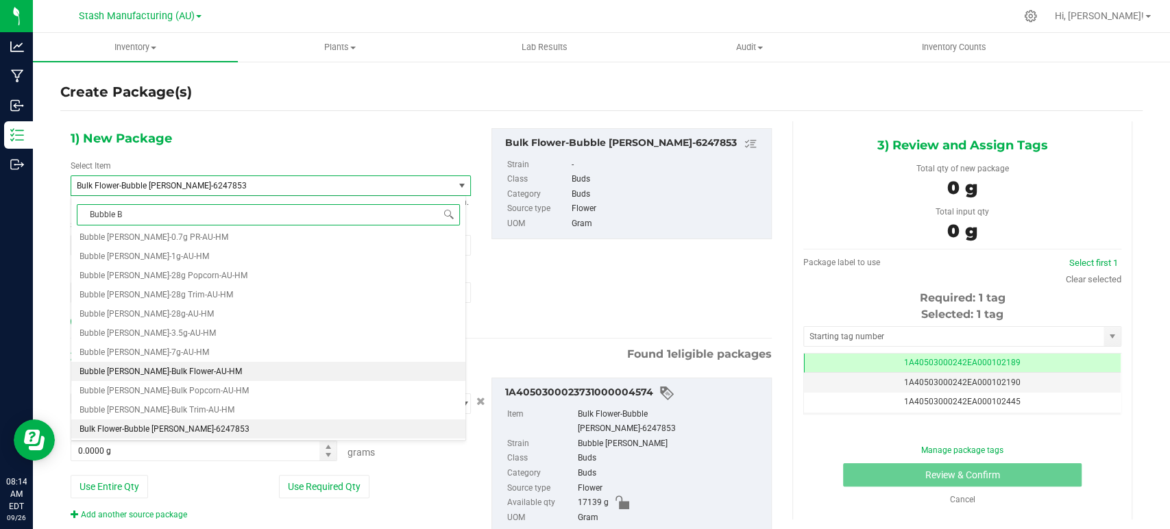
click at [176, 365] on li "Bubble [PERSON_NAME]-Bulk Flower-AU-HM" at bounding box center [268, 371] width 394 height 19
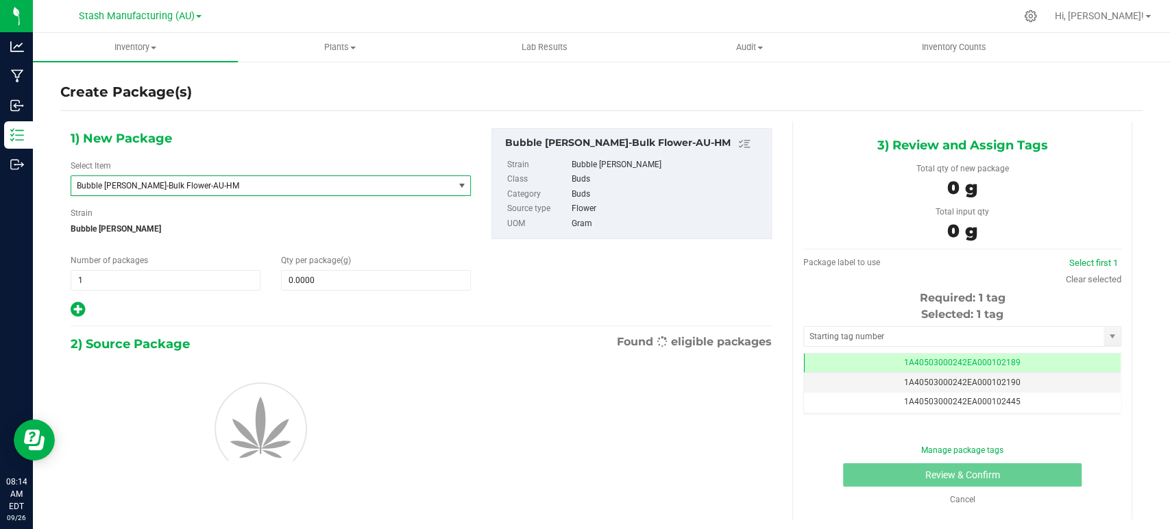
type input "0.0000"
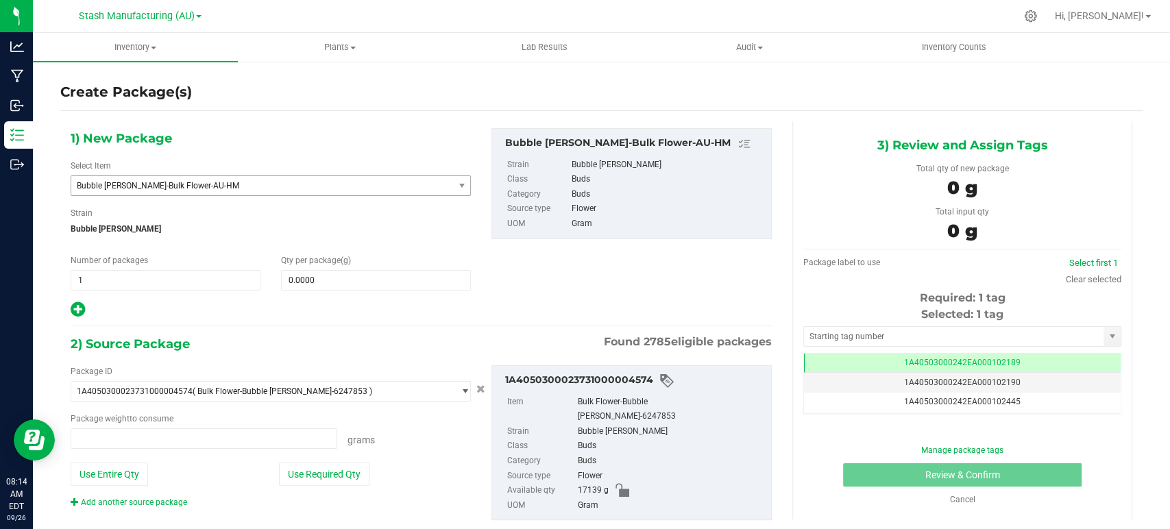
type input "0.0000 g"
click at [304, 284] on input "0.0000" at bounding box center [376, 280] width 189 height 19
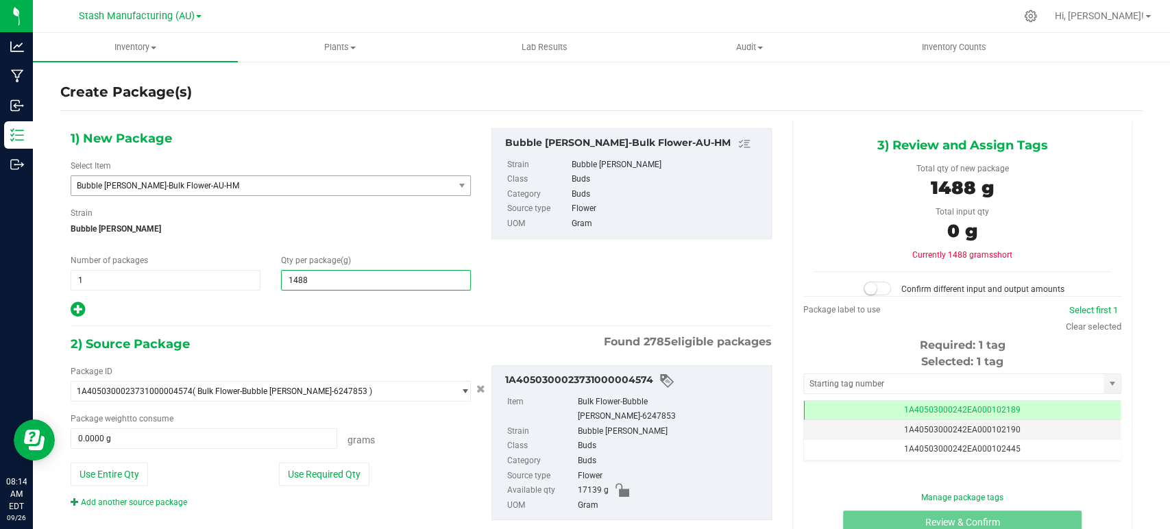
type input "14883"
type input "14,883.0000"
click at [309, 319] on div "1) New Package Select Item Bubble [PERSON_NAME]-Bulk Flower-AU-HM Brawband-Bulk…" at bounding box center [421, 335] width 722 height 429
click at [339, 479] on button "Use Required Qty" at bounding box center [324, 474] width 91 height 23
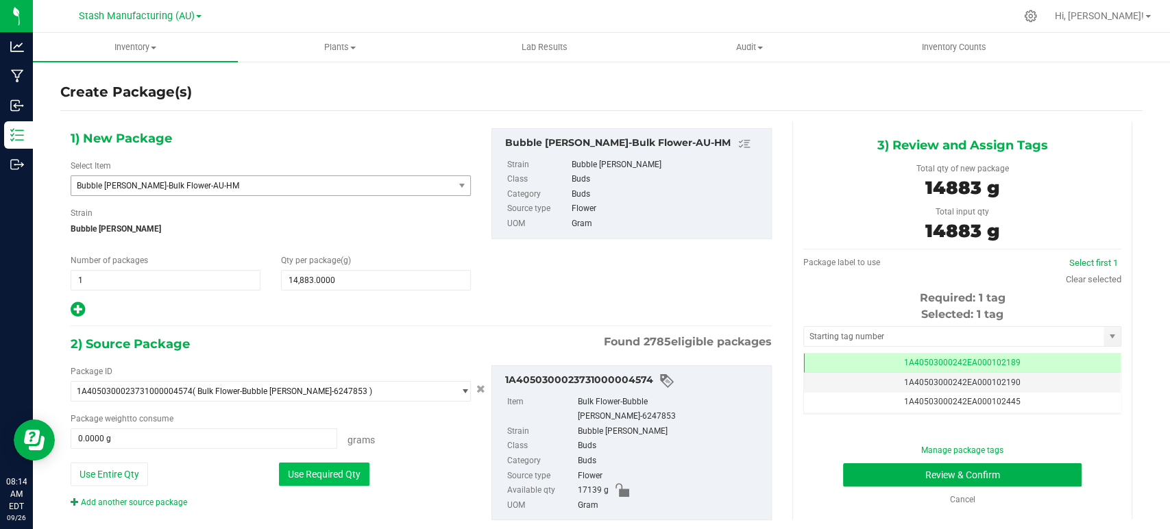
type input "14883.0000 g"
click at [1086, 280] on link "Clear selected" at bounding box center [1094, 279] width 56 height 10
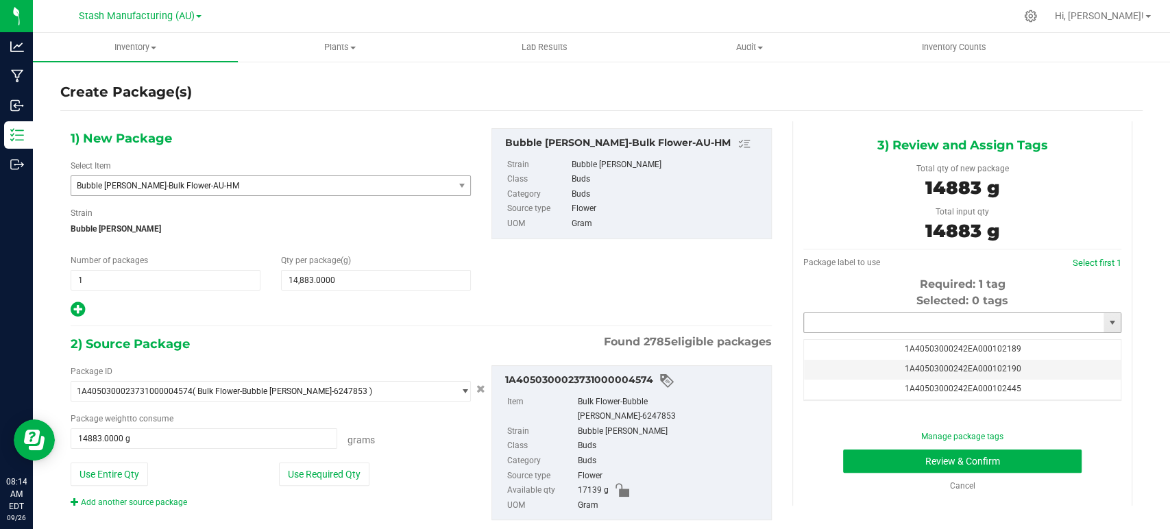
click at [841, 317] on input "text" at bounding box center [954, 322] width 300 height 19
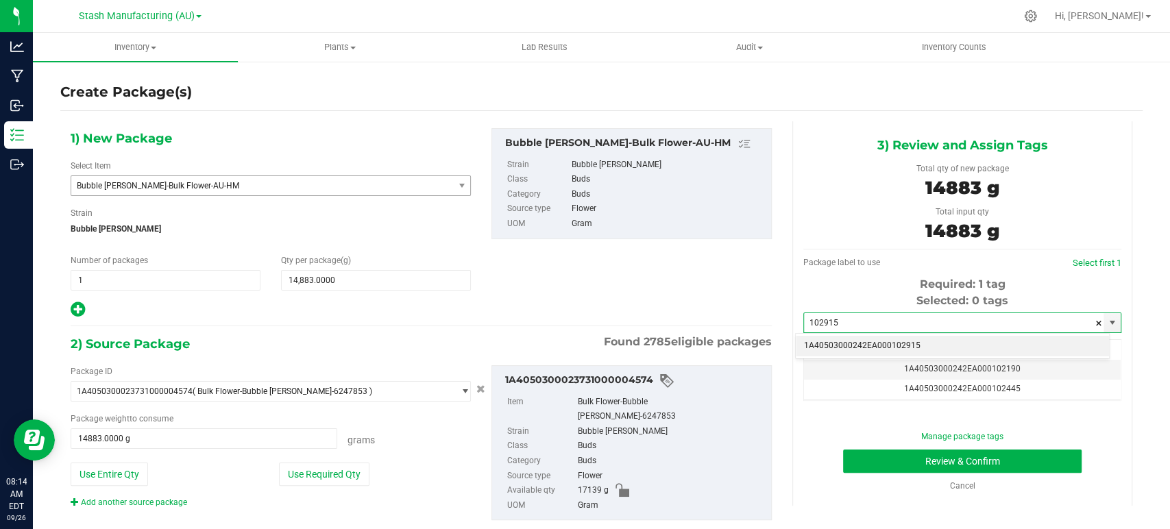
click at [949, 344] on li "1A40503000242EA000102915" at bounding box center [952, 346] width 313 height 21
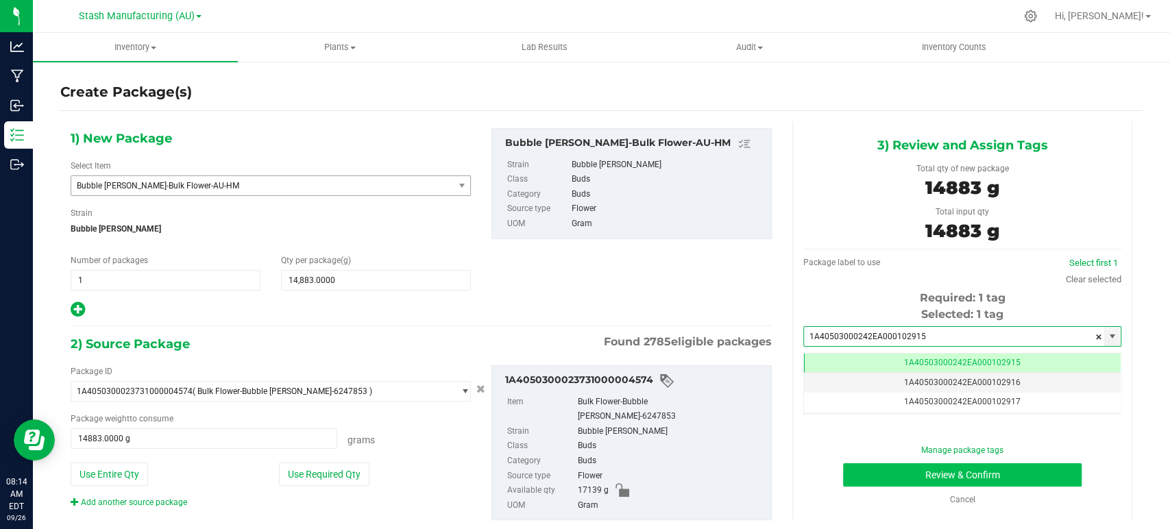
scroll to position [0, 0]
type input "1A40503000242EA000102915"
click at [939, 472] on button "Review & Confirm" at bounding box center [962, 475] width 238 height 23
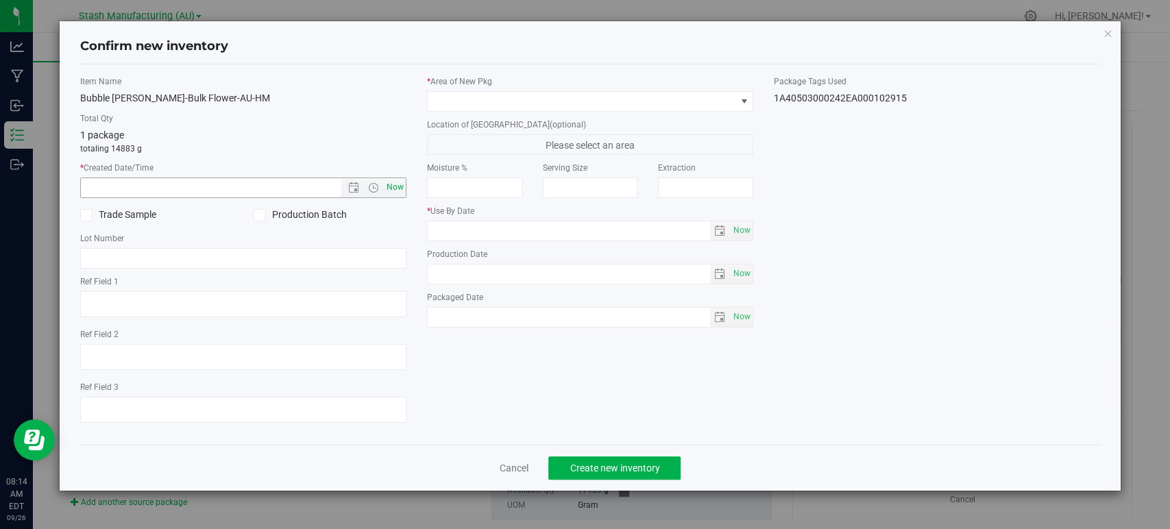
click at [403, 187] on span "Now" at bounding box center [395, 188] width 23 height 20
type input "[DATE] 8:14 AM"
click at [466, 97] on span at bounding box center [582, 101] width 308 height 19
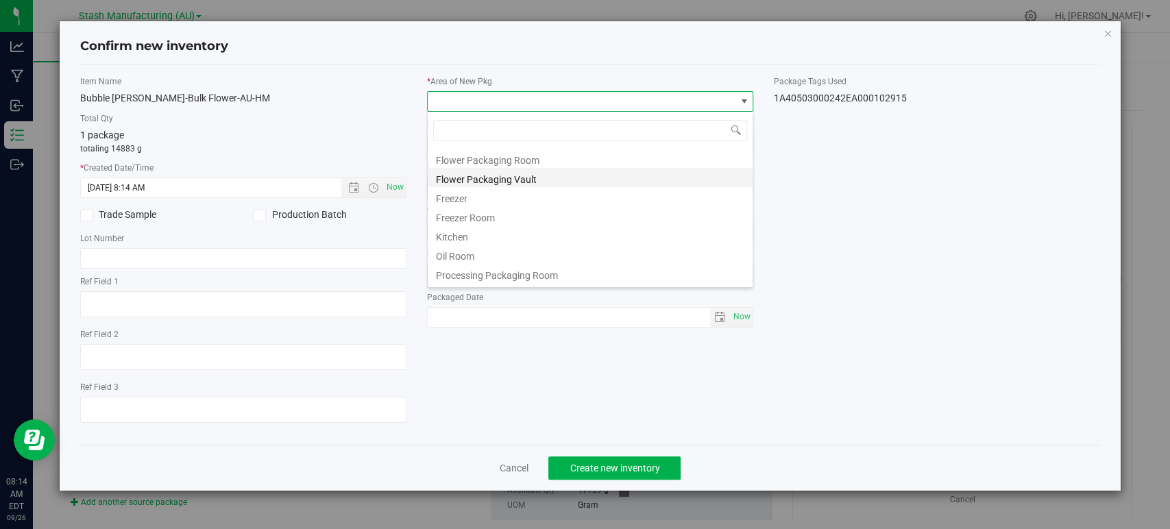
click at [501, 174] on li "Flower Packaging Vault" at bounding box center [590, 177] width 325 height 19
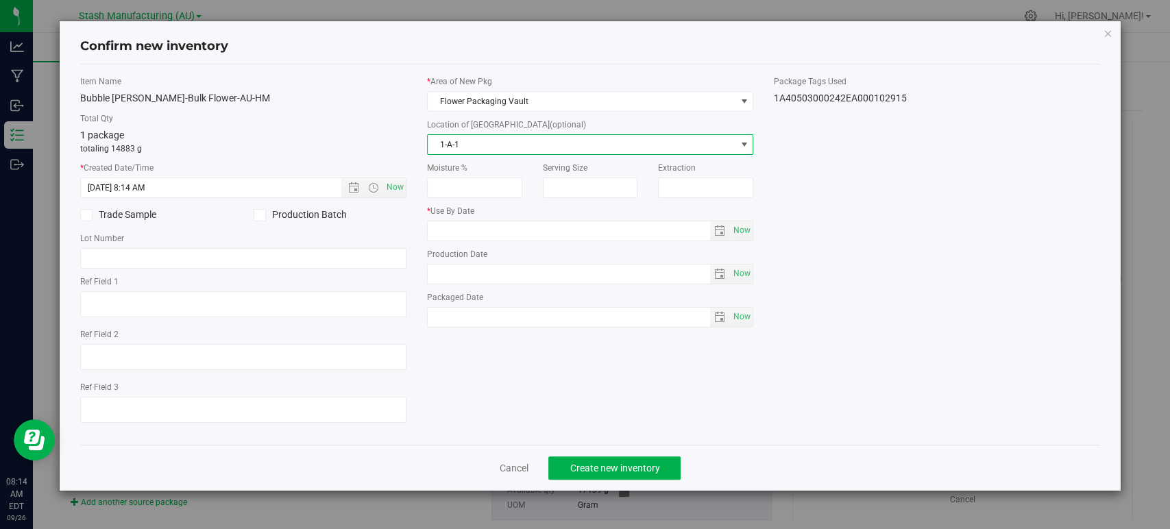
click at [461, 147] on span "1-A-1" at bounding box center [582, 144] width 308 height 19
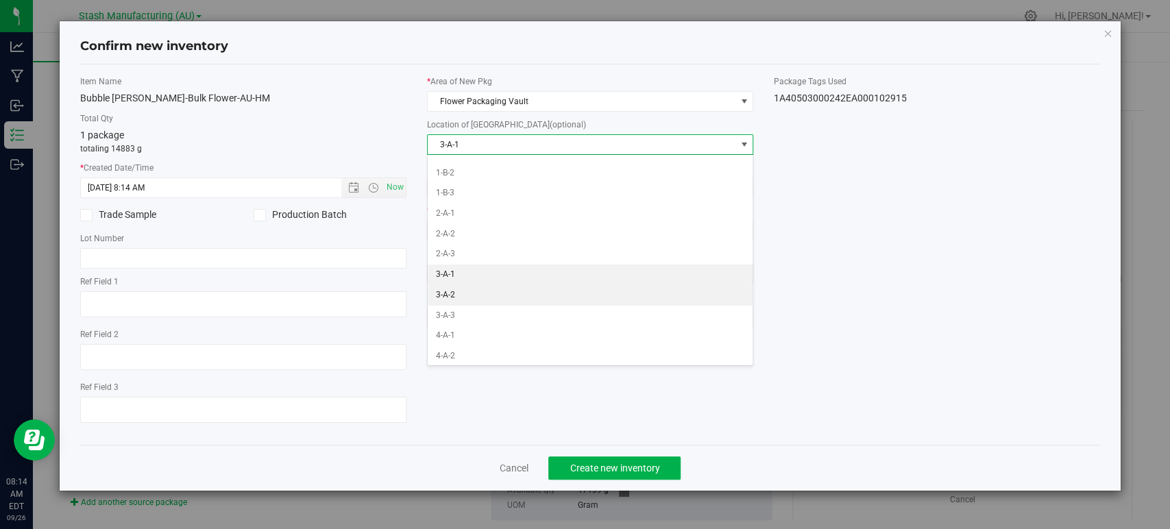
click at [436, 292] on li "3-A-2" at bounding box center [590, 295] width 325 height 21
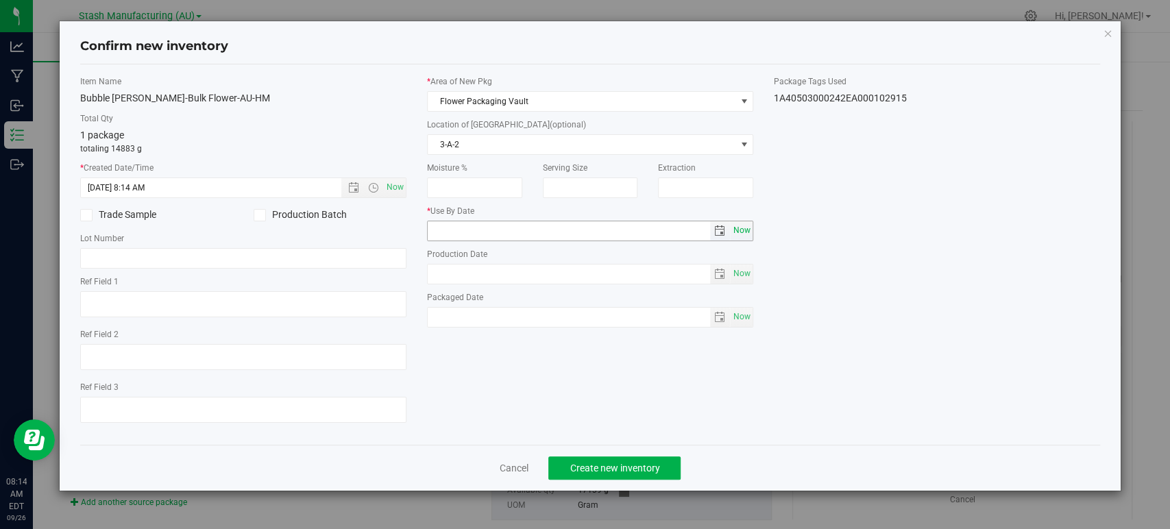
click at [749, 231] on span "Now" at bounding box center [742, 231] width 23 height 20
click at [452, 232] on input "[DATE]" at bounding box center [569, 230] width 283 height 19
type input "[DATE]"
click at [952, 281] on div "Item Name Bubble [PERSON_NAME]-Bulk Flower-AU-HM Total Qty 1 package totaling 1…" at bounding box center [590, 254] width 1041 height 359
click at [636, 470] on span "Create new inventory" at bounding box center [615, 468] width 90 height 11
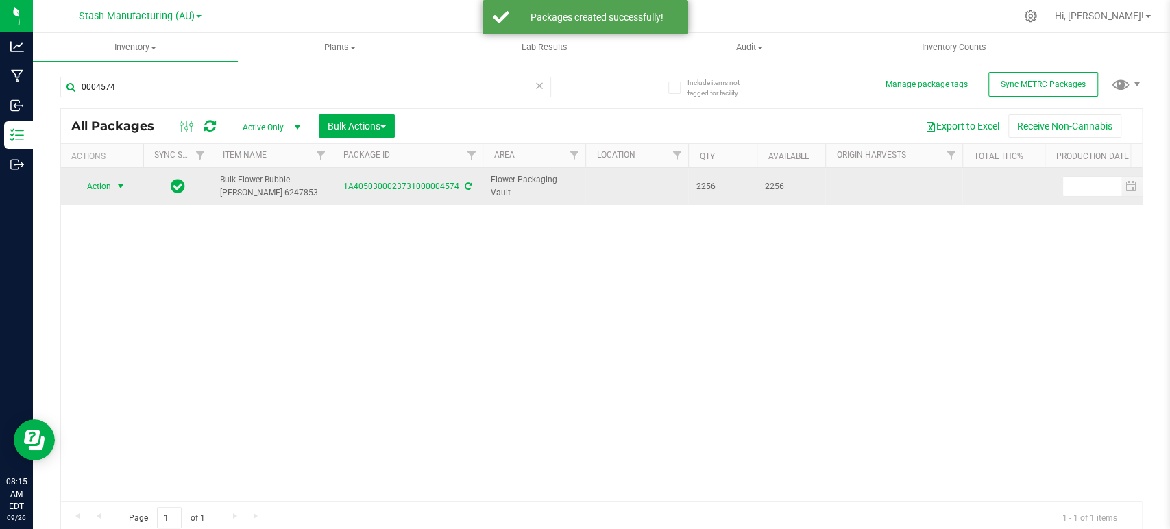
click at [113, 193] on span "select" at bounding box center [120, 186] width 17 height 19
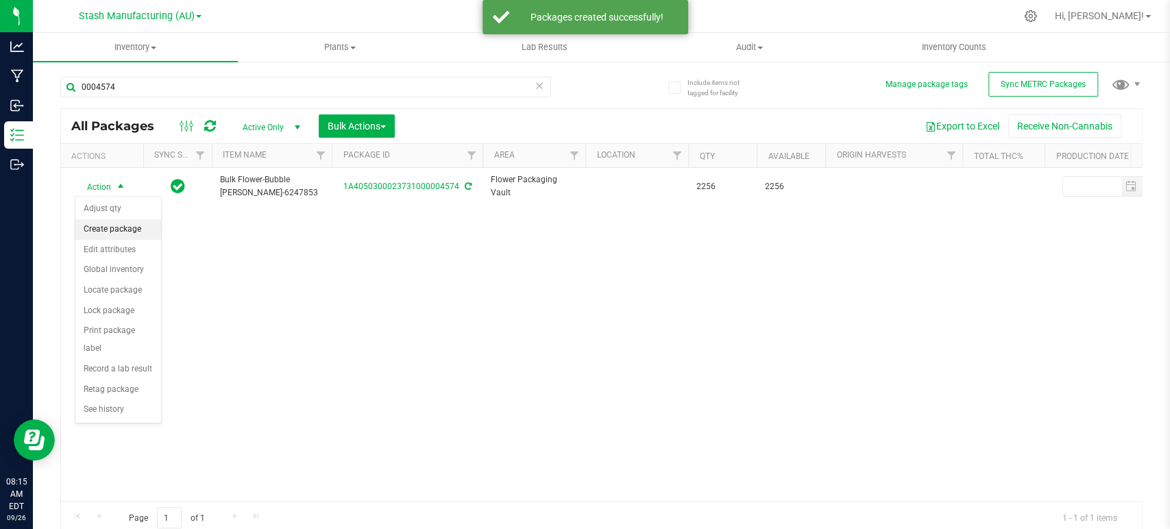
click at [132, 231] on li "Create package" at bounding box center [118, 229] width 86 height 21
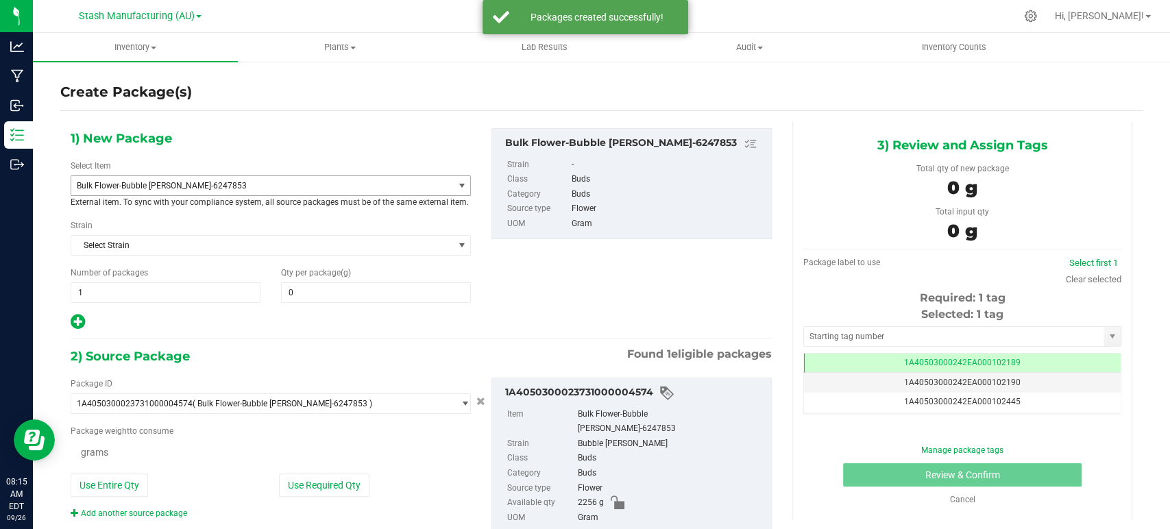
type input "0.0000"
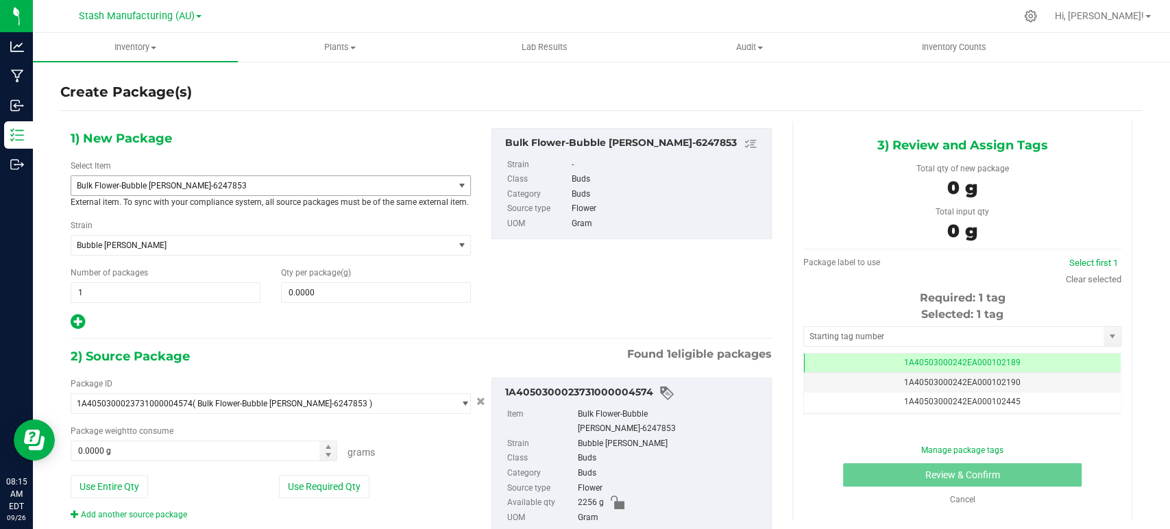
click at [206, 189] on span "Bulk Flower-Bubble [PERSON_NAME]-6247853" at bounding box center [255, 186] width 356 height 10
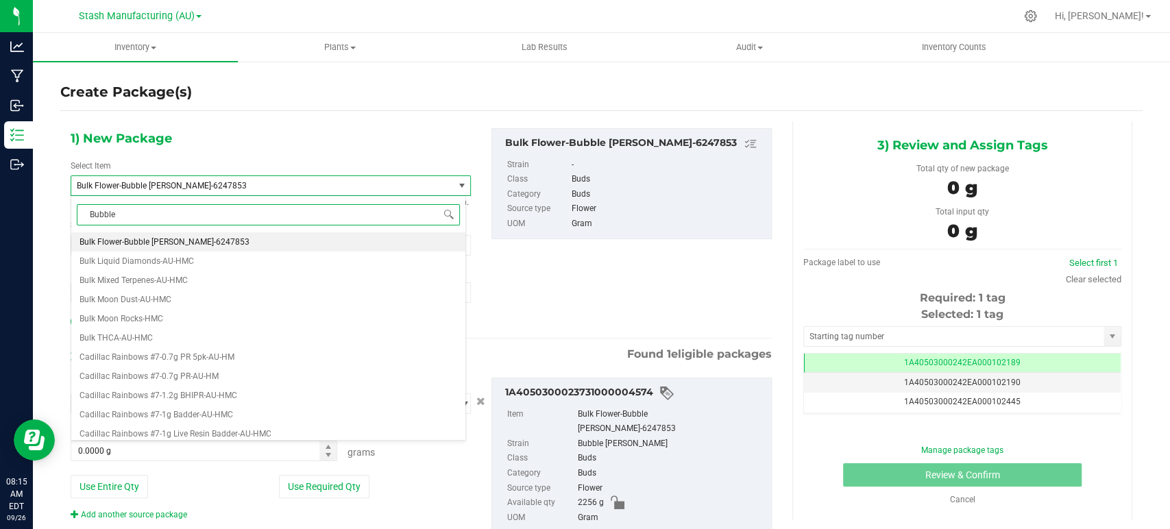
type input "Bubble B"
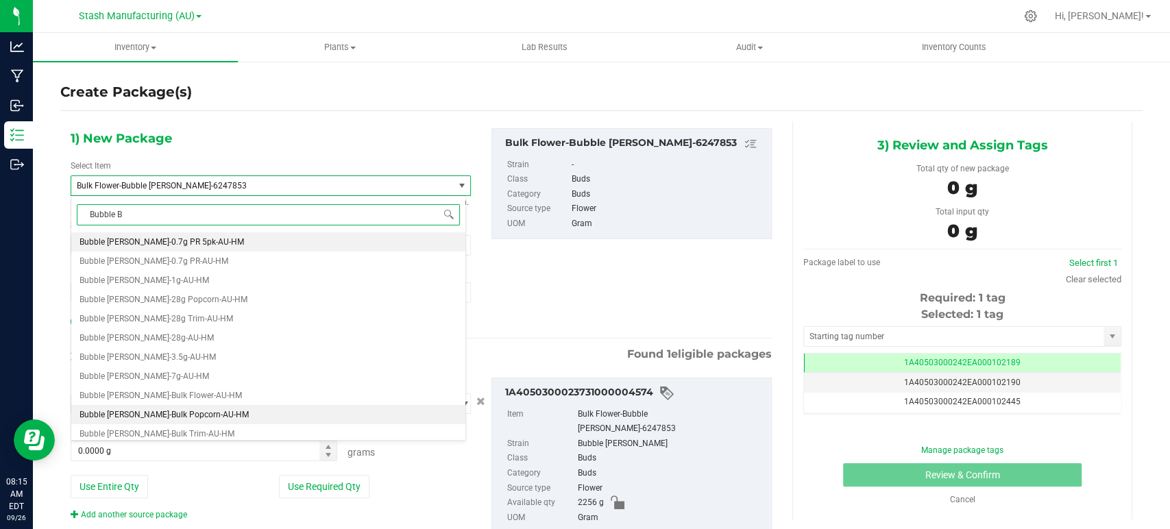
click at [181, 414] on span "Bubble [PERSON_NAME]-Bulk Popcorn-AU-HM" at bounding box center [164, 415] width 169 height 10
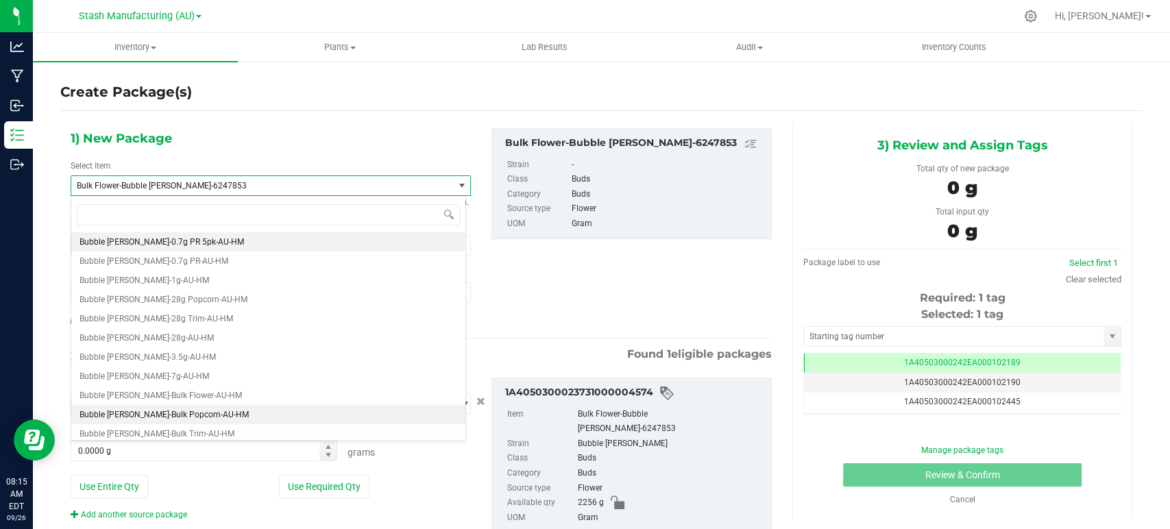
type input "0.0000"
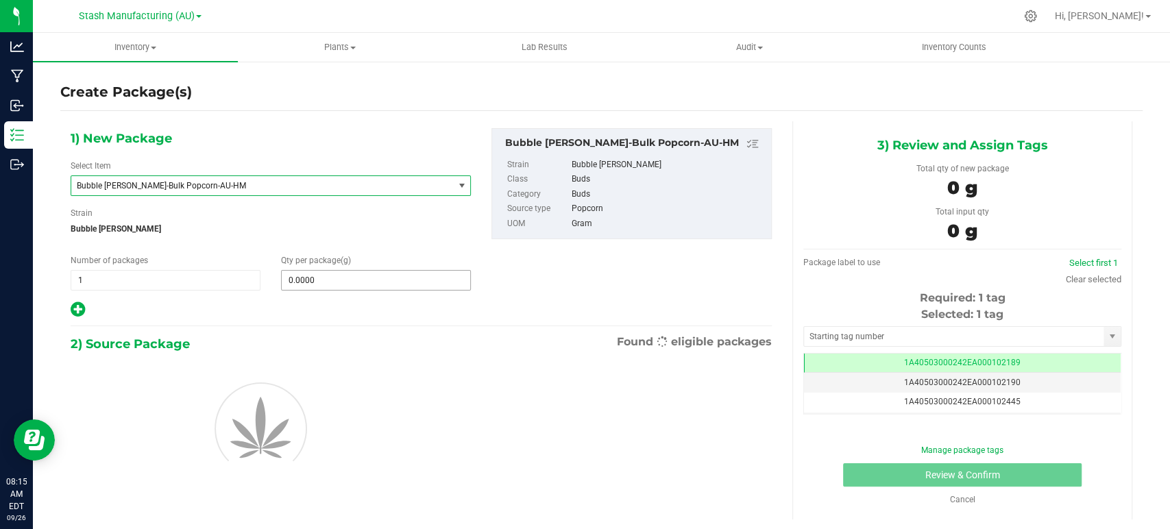
click at [335, 286] on span "0.0000 0" at bounding box center [376, 280] width 190 height 21
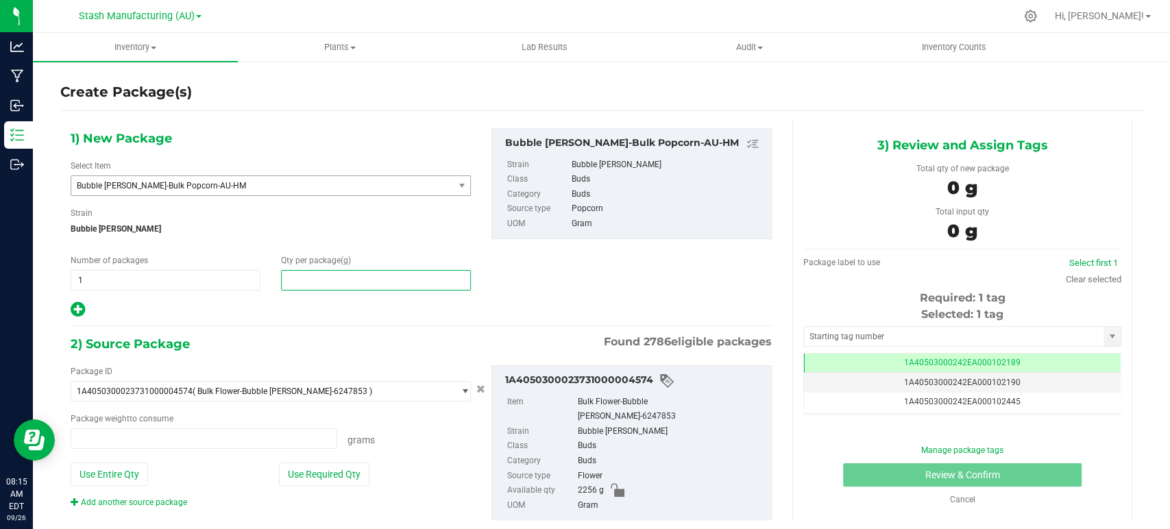
type input "0.0000 g"
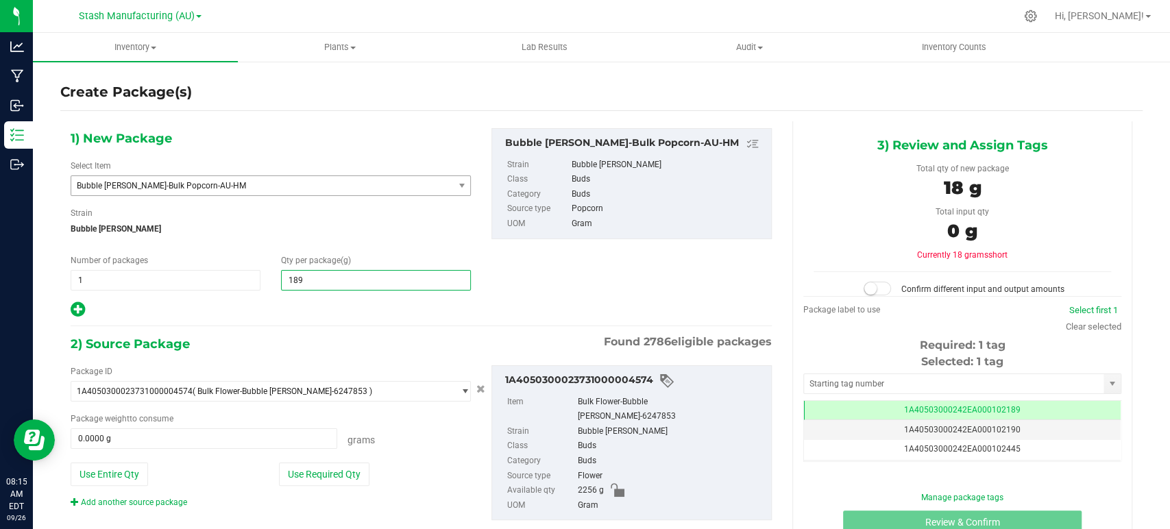
type input "1891"
type input "1,891.0000"
click at [328, 305] on div at bounding box center [271, 310] width 400 height 18
click at [326, 475] on button "Use Required Qty" at bounding box center [324, 474] width 91 height 23
type input "1891.0000 g"
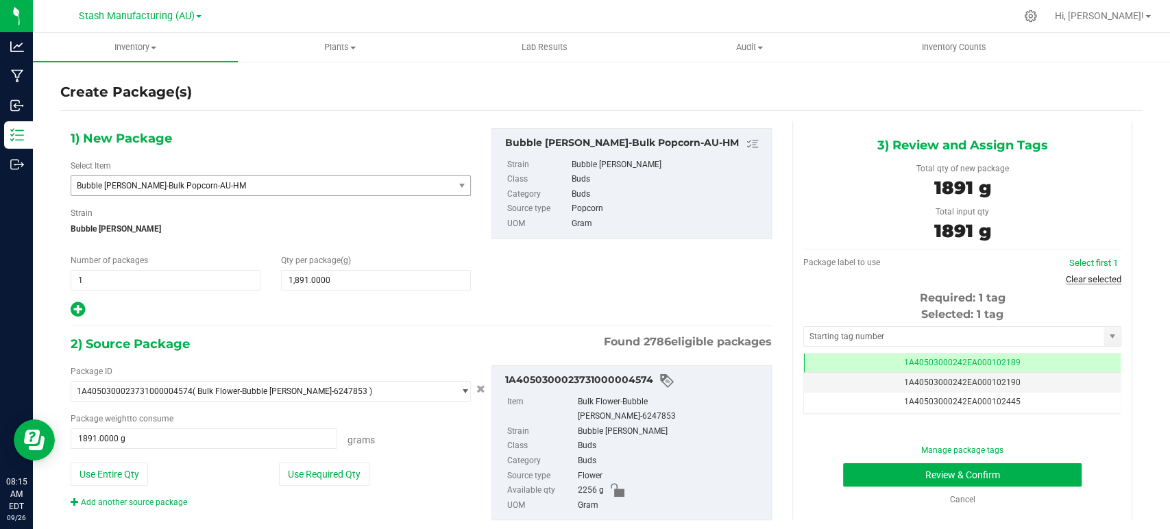
click at [1106, 277] on link "Clear selected" at bounding box center [1094, 279] width 56 height 10
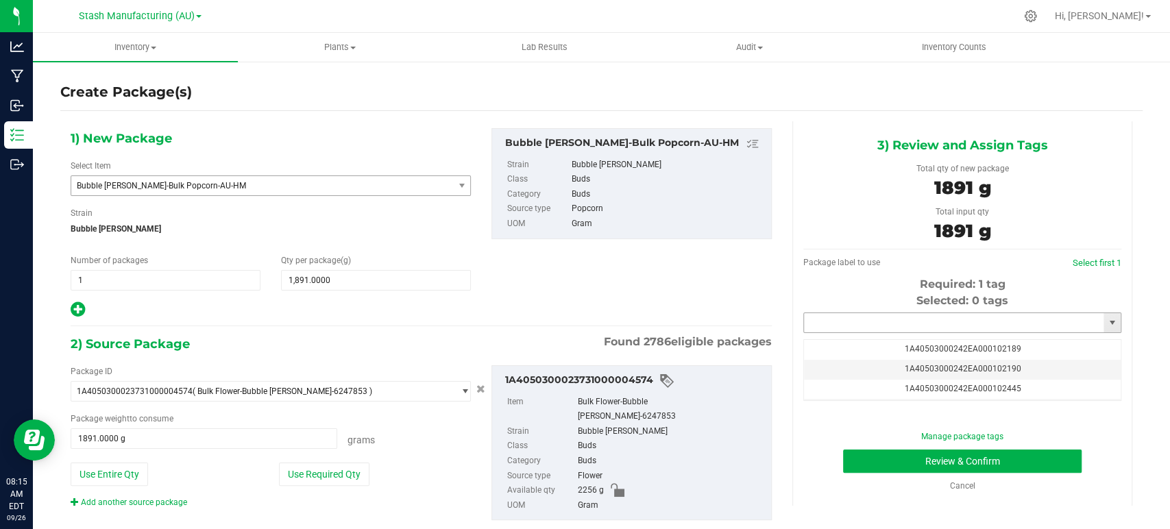
click at [869, 322] on input "text" at bounding box center [954, 322] width 300 height 19
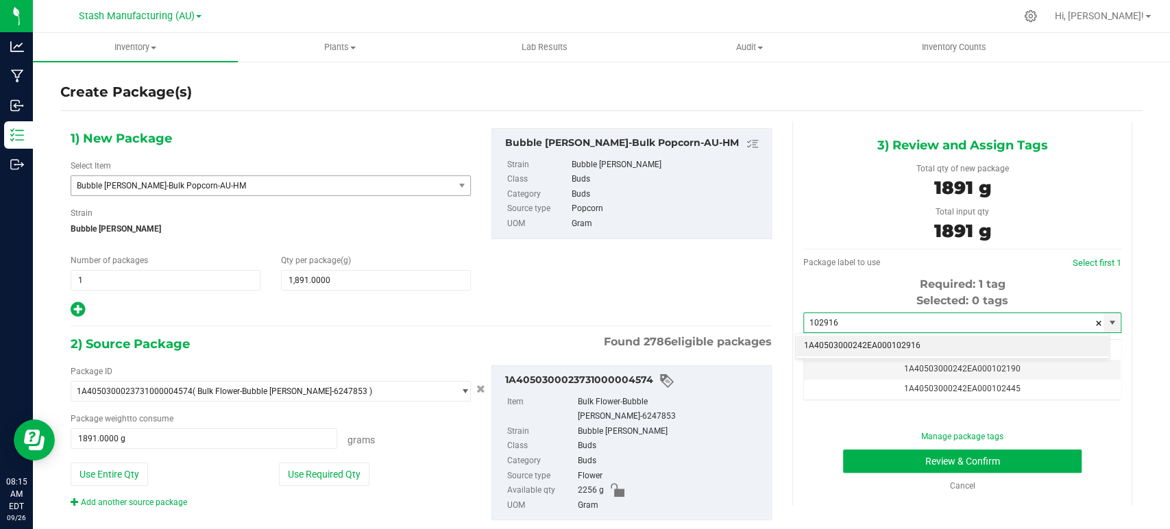
click at [919, 344] on li "1A40503000242EA000102916" at bounding box center [952, 346] width 313 height 21
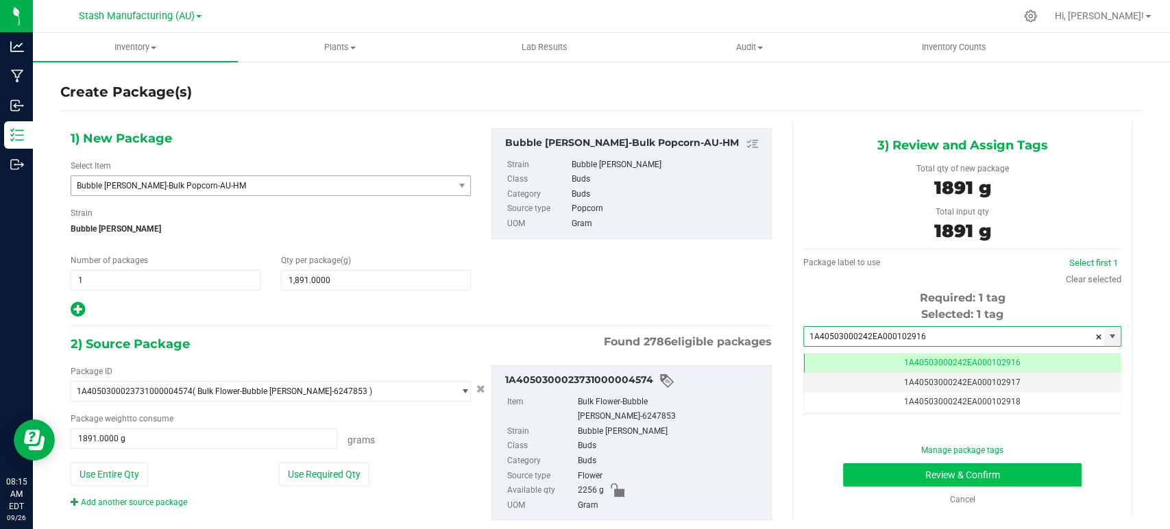
type input "1A40503000242EA000102916"
click at [970, 476] on button "Review & Confirm" at bounding box center [962, 475] width 238 height 23
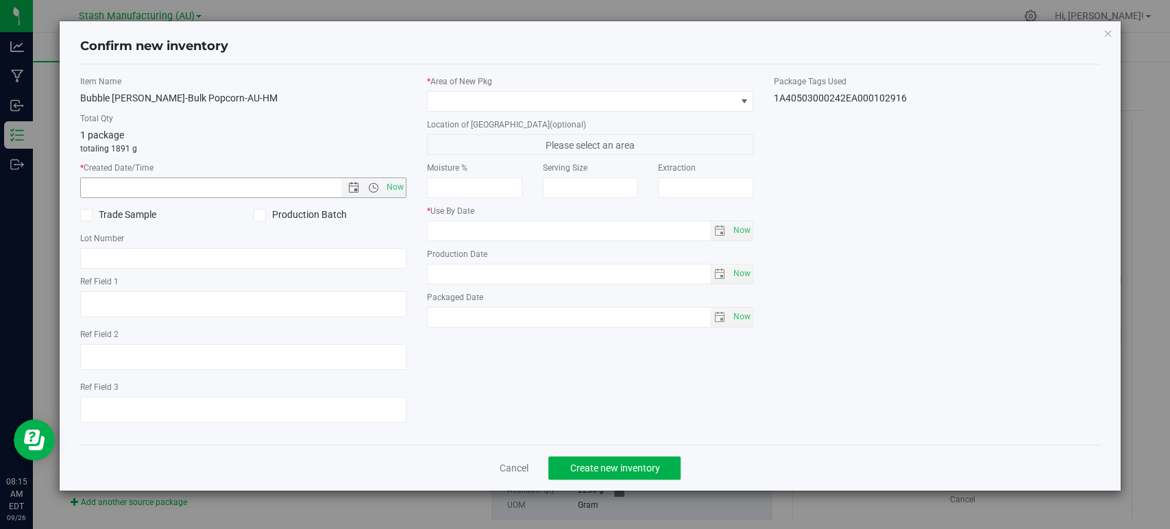
click at [403, 189] on span "Now" at bounding box center [395, 188] width 23 height 20
type input "[DATE] 8:15 AM"
click at [468, 114] on div "* Area of [GEOGRAPHIC_DATA] Location of [GEOGRAPHIC_DATA] (optional) Please sel…" at bounding box center [590, 204] width 347 height 259
click at [465, 108] on span at bounding box center [582, 101] width 308 height 19
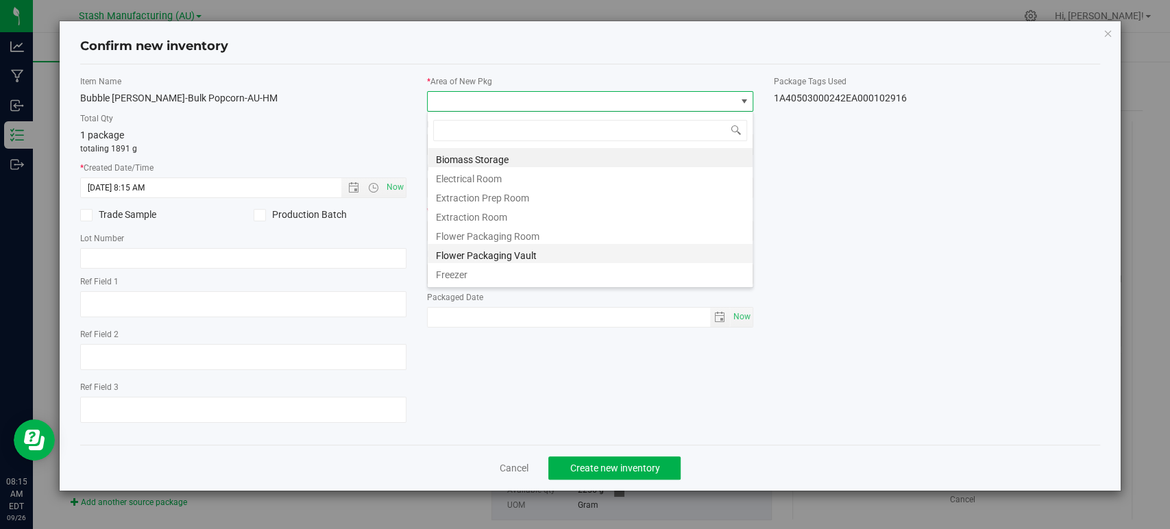
click at [527, 253] on li "Flower Packaging Vault" at bounding box center [590, 253] width 325 height 19
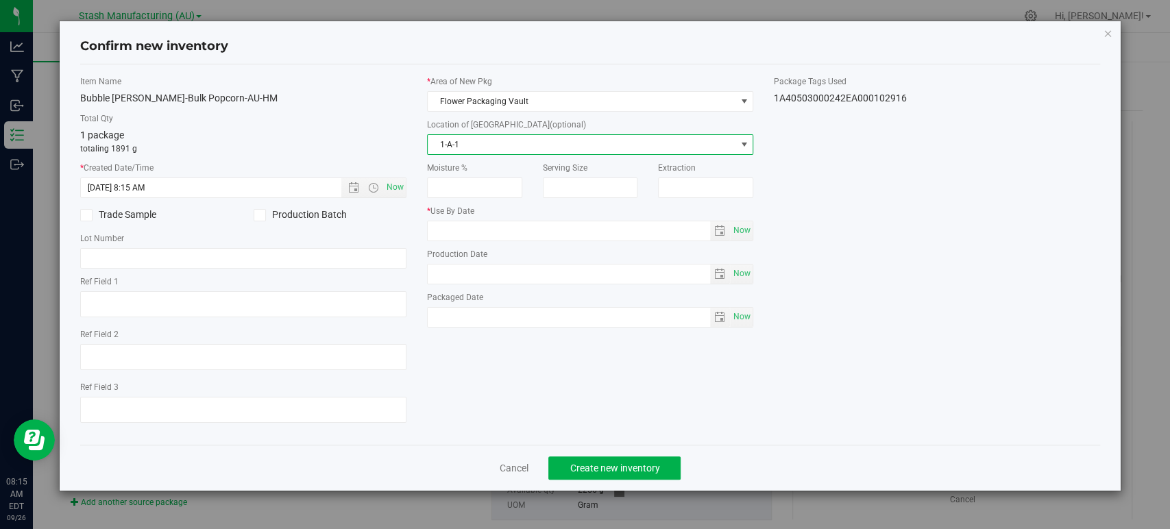
click at [490, 145] on span "1-A-1" at bounding box center [582, 144] width 308 height 19
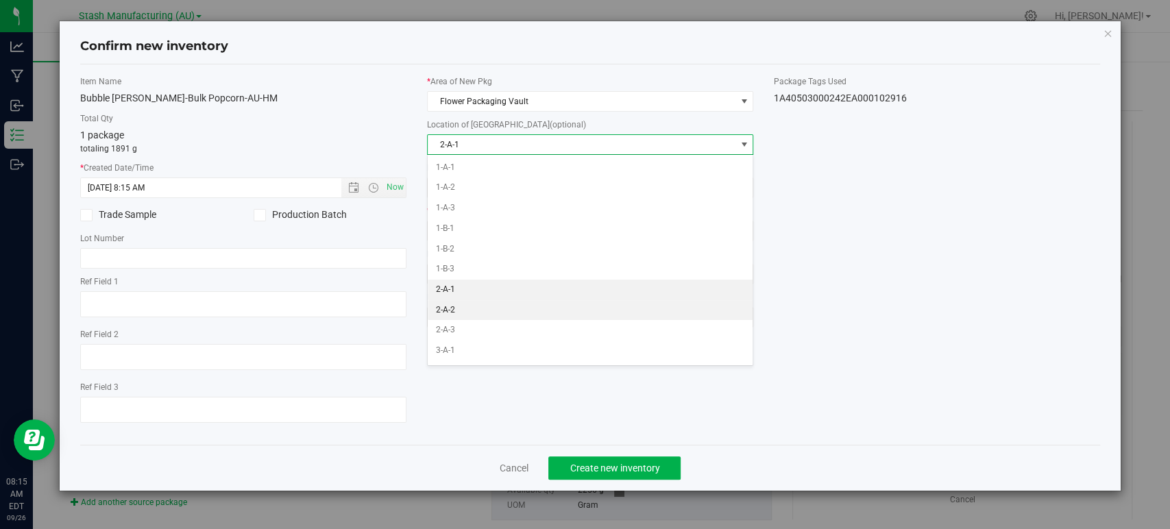
click at [453, 305] on li "2-A-2" at bounding box center [590, 310] width 325 height 21
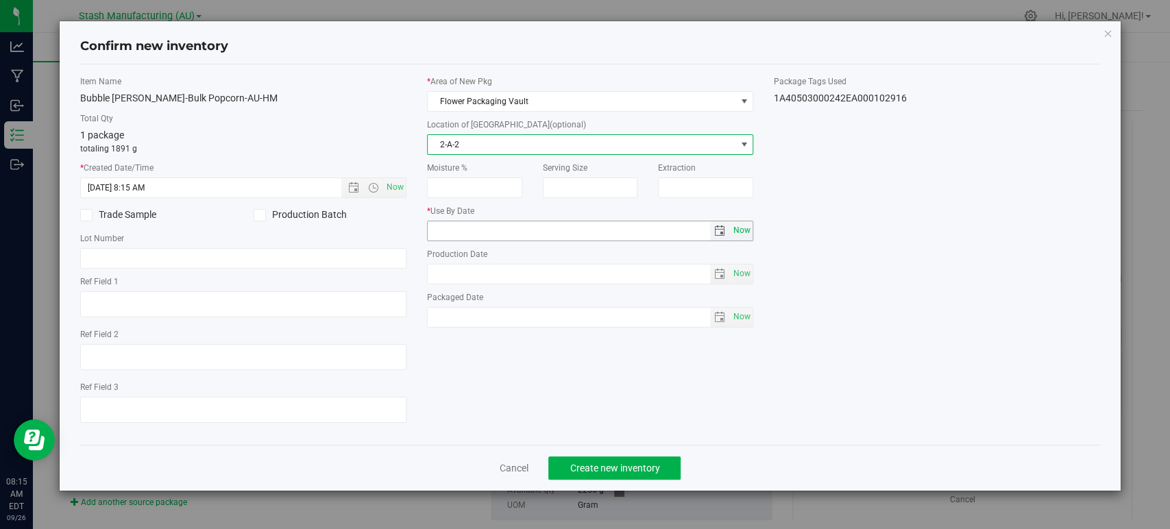
click at [749, 229] on span "Now" at bounding box center [742, 231] width 23 height 20
click at [453, 231] on input "[DATE]" at bounding box center [569, 230] width 283 height 19
type input "[DATE]"
click at [906, 279] on div "Item Name Bubble [PERSON_NAME]-Bulk Popcorn-AU-HM Total Qty 1 package totaling …" at bounding box center [590, 254] width 1041 height 359
click at [659, 470] on span "Create new inventory" at bounding box center [615, 468] width 90 height 11
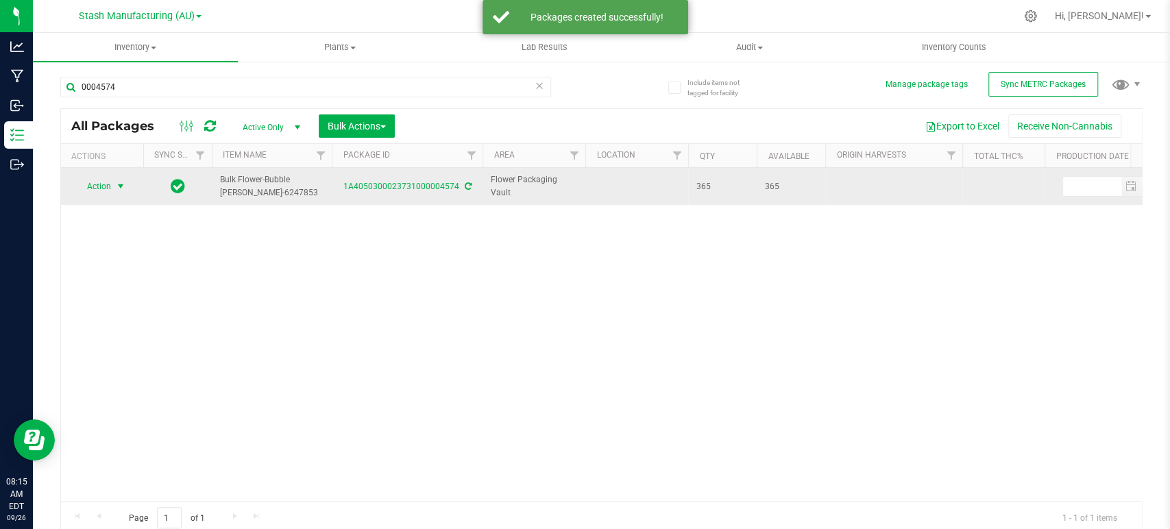
click at [112, 182] on span "select" at bounding box center [120, 186] width 17 height 19
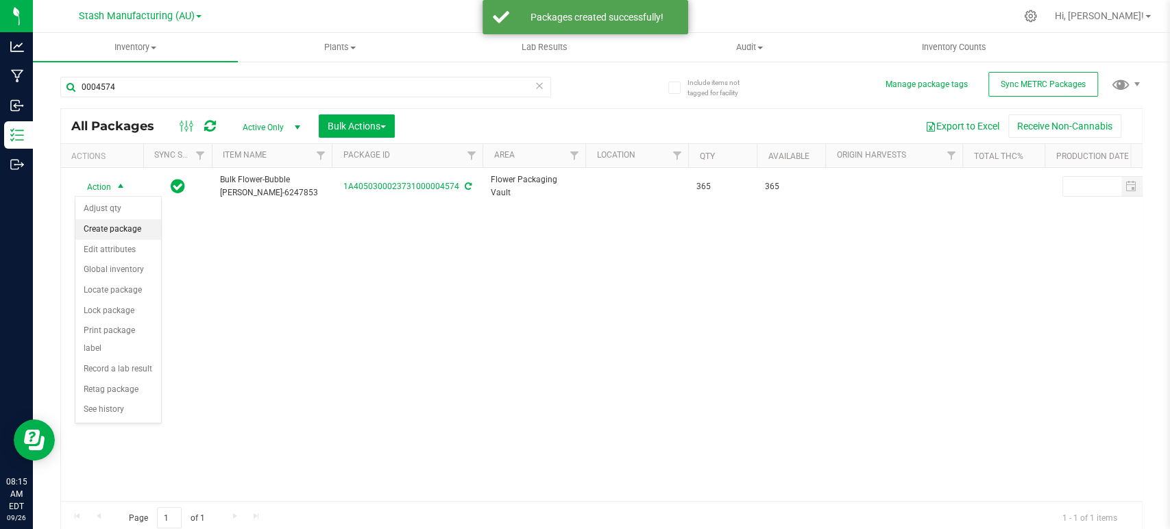
click at [106, 228] on li "Create package" at bounding box center [118, 229] width 86 height 21
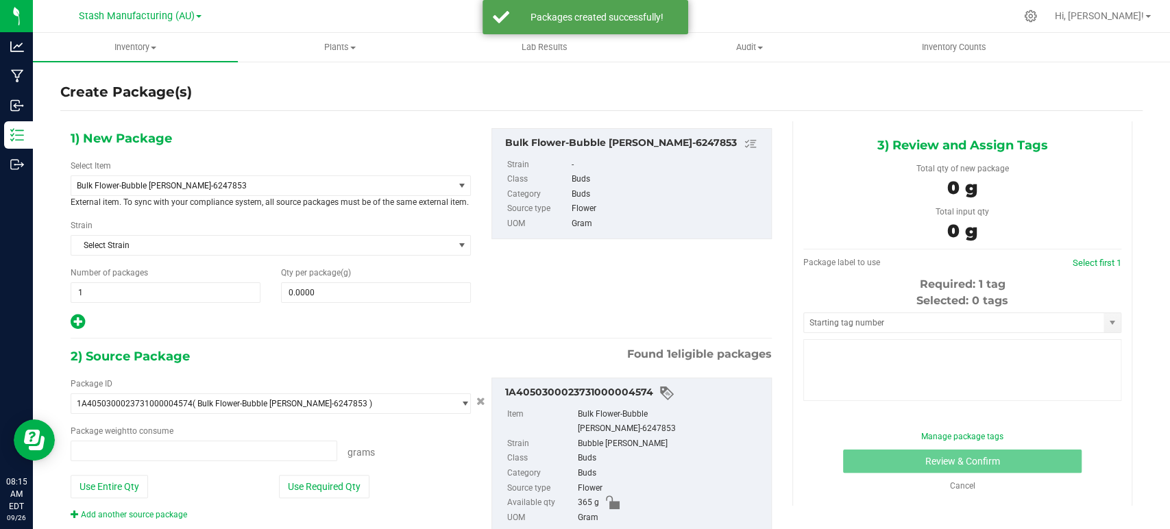
type input "0.0000 g"
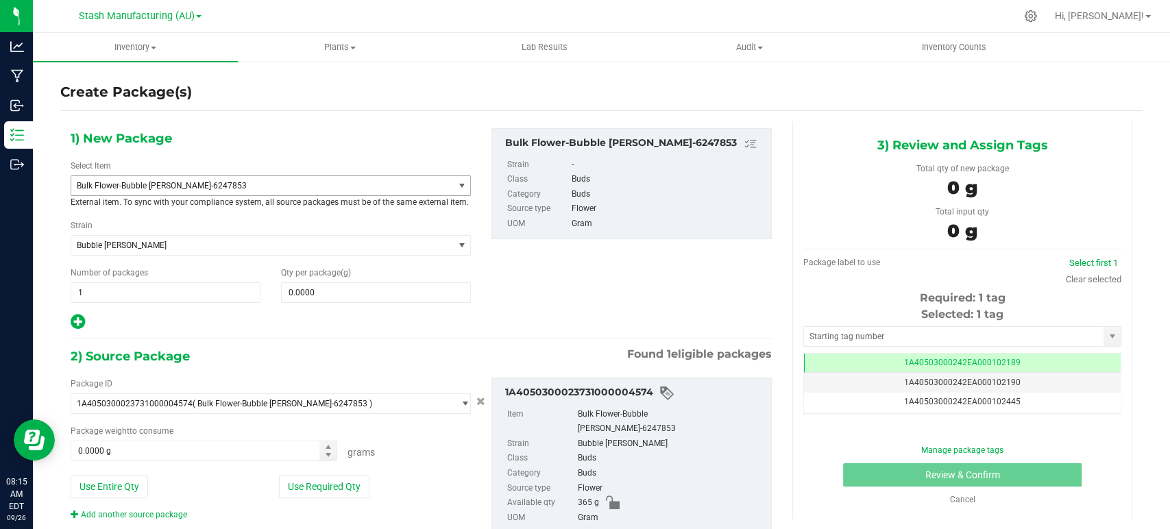
click at [159, 193] on span "Bulk Flower-Bubble [PERSON_NAME]-6247853" at bounding box center [262, 185] width 382 height 19
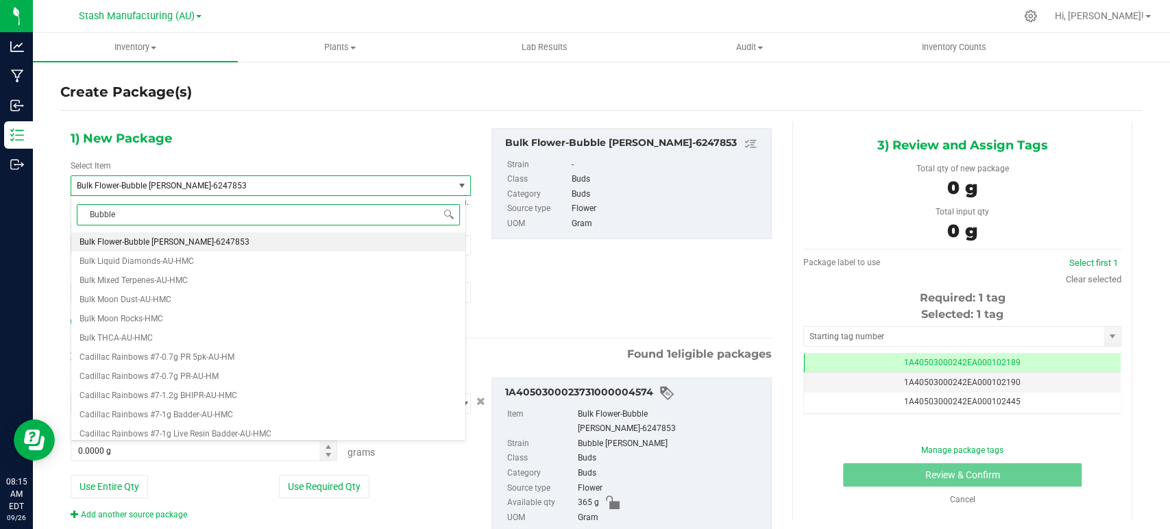
type input "Bubble B"
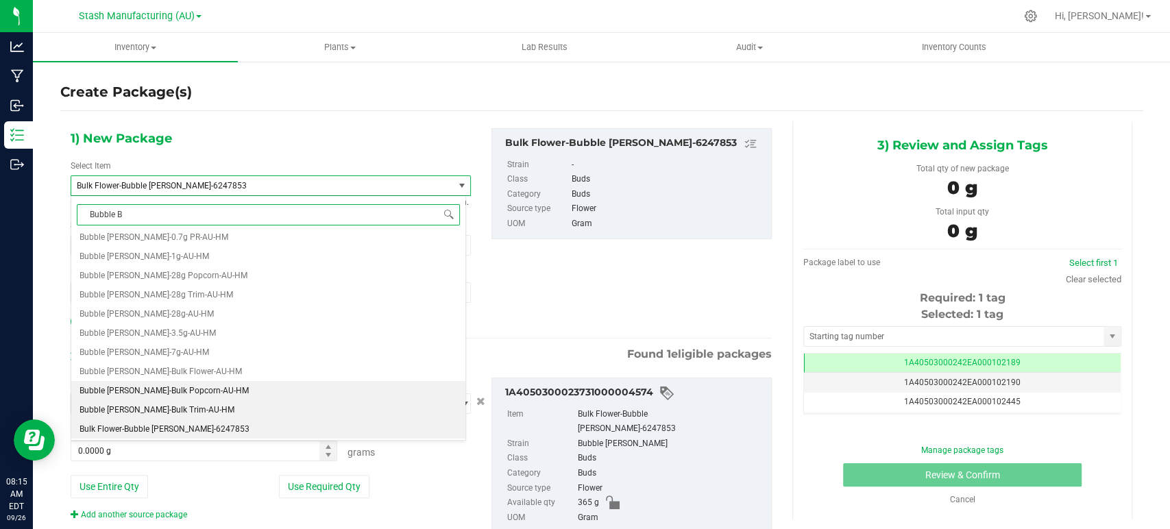
click at [170, 405] on span "Bubble [PERSON_NAME]-Bulk Trim-AU-HM" at bounding box center [157, 410] width 155 height 10
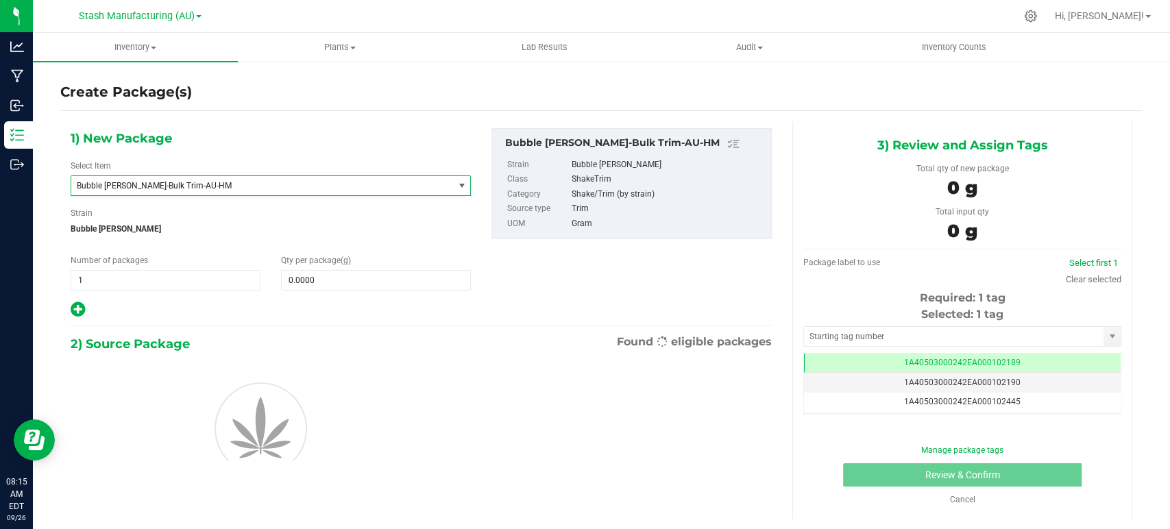
type input "0.0000"
click at [359, 274] on span "0.0000 0" at bounding box center [376, 280] width 190 height 21
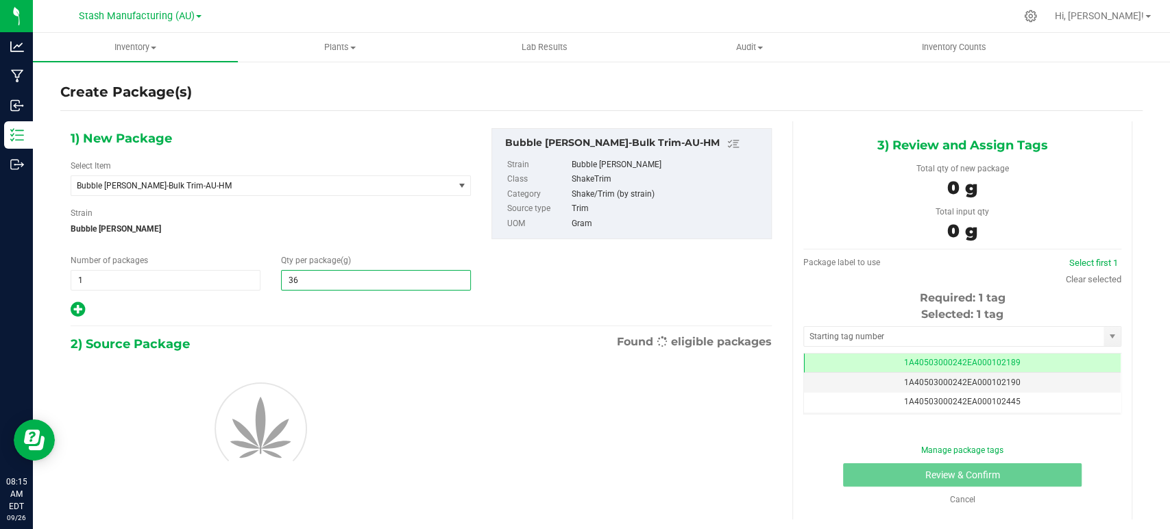
type input "365"
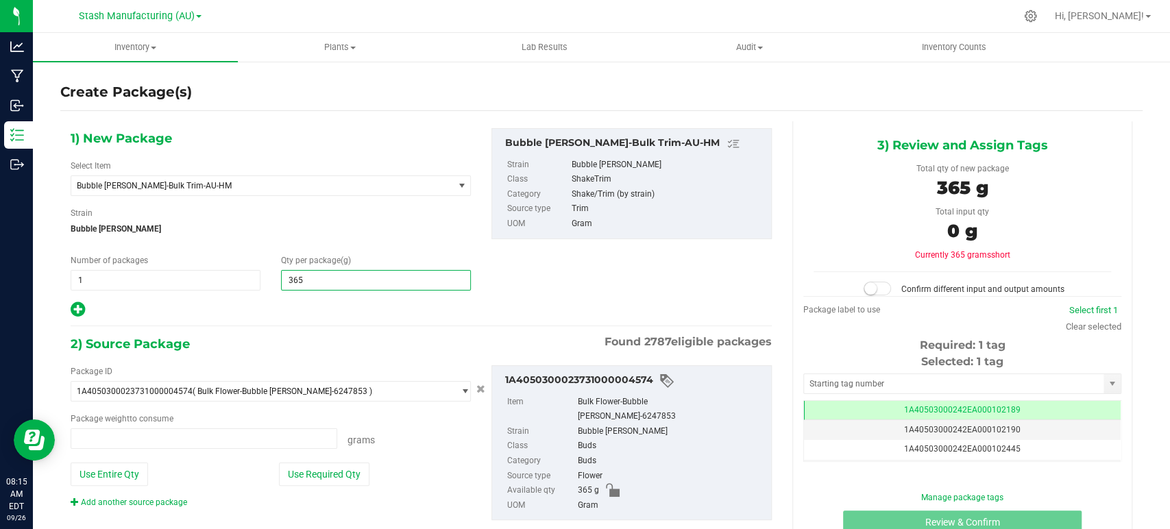
type input "0.0000 g"
type input "365.0000"
click at [328, 344] on div "2) Source Package Found 2787 eligible packages" at bounding box center [421, 344] width 701 height 21
click at [315, 473] on button "Use Required Qty" at bounding box center [324, 474] width 91 height 23
type input "365.0000 g"
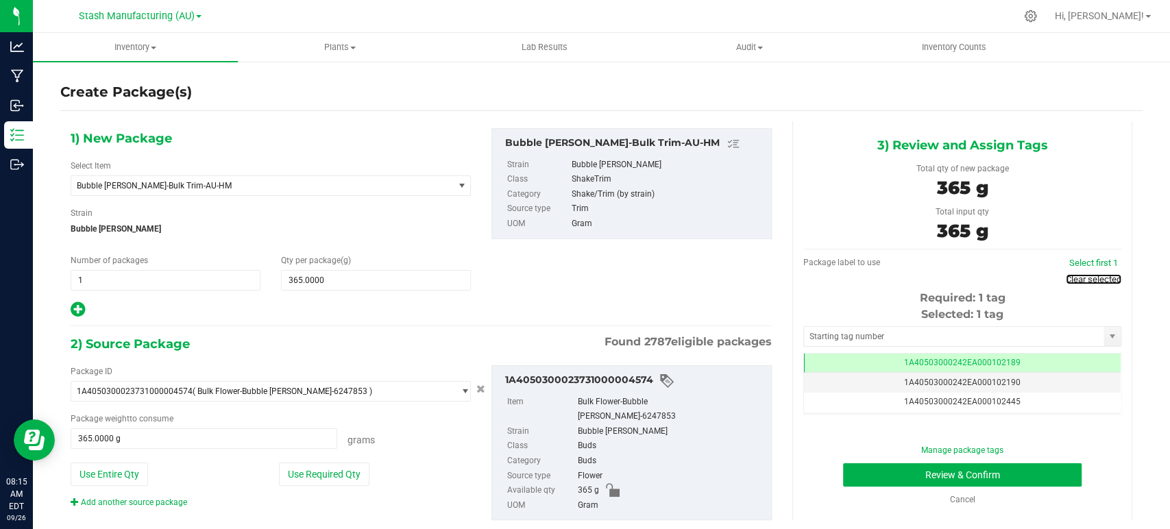
drag, startPoint x: 1083, startPoint y: 283, endPoint x: 1075, endPoint y: 288, distance: 9.5
click at [1083, 283] on link "Clear selected" at bounding box center [1094, 279] width 56 height 10
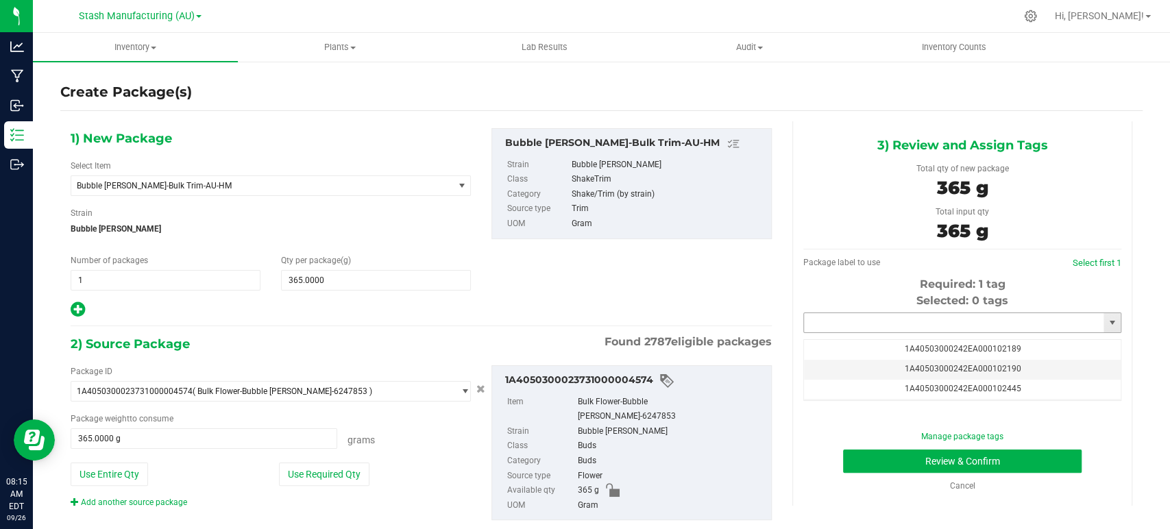
click at [900, 328] on input "text" at bounding box center [954, 322] width 300 height 19
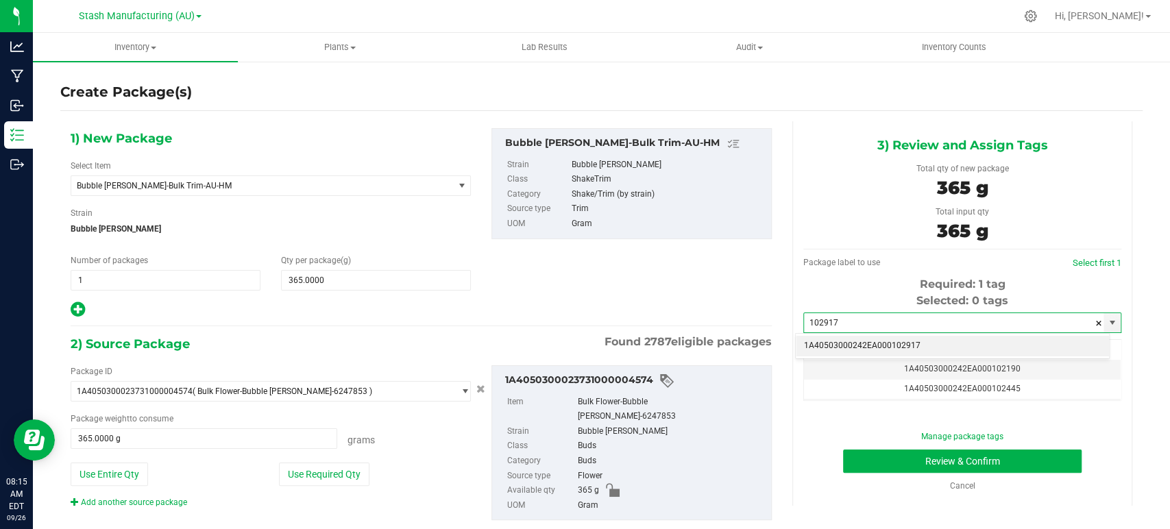
click at [922, 346] on li "1A40503000242EA000102917" at bounding box center [952, 346] width 313 height 21
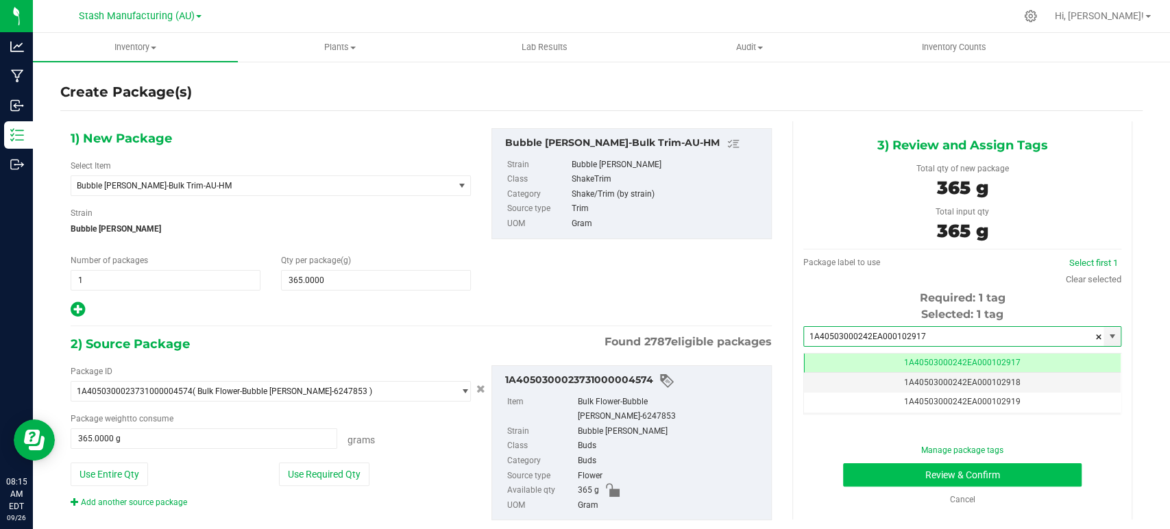
type input "1A40503000242EA000102917"
click at [983, 473] on button "Review & Confirm" at bounding box center [962, 475] width 238 height 23
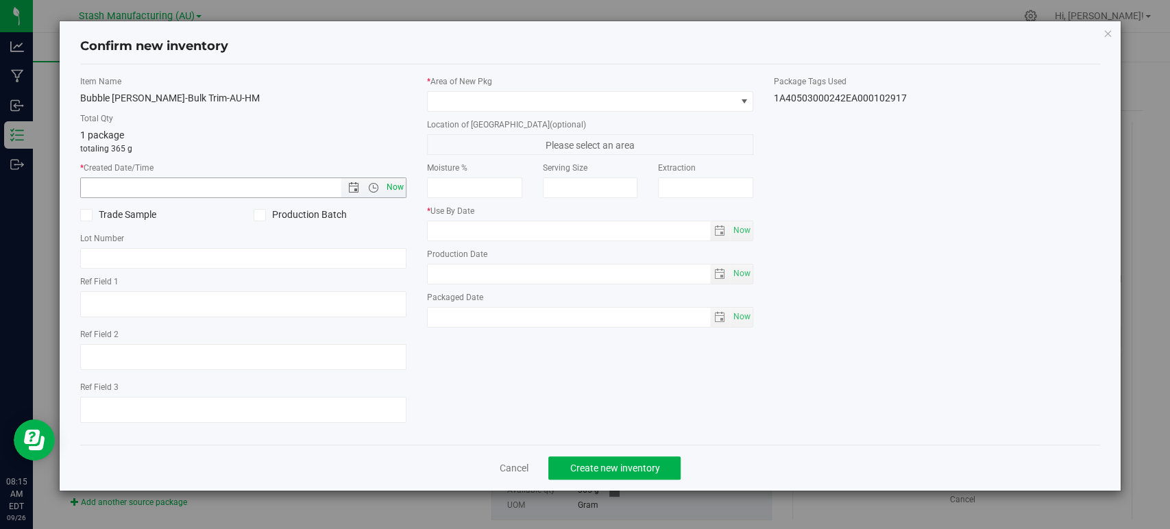
click at [391, 185] on span "Now" at bounding box center [395, 188] width 23 height 20
type input "[DATE] 8:15 AM"
click at [460, 100] on span at bounding box center [582, 101] width 308 height 19
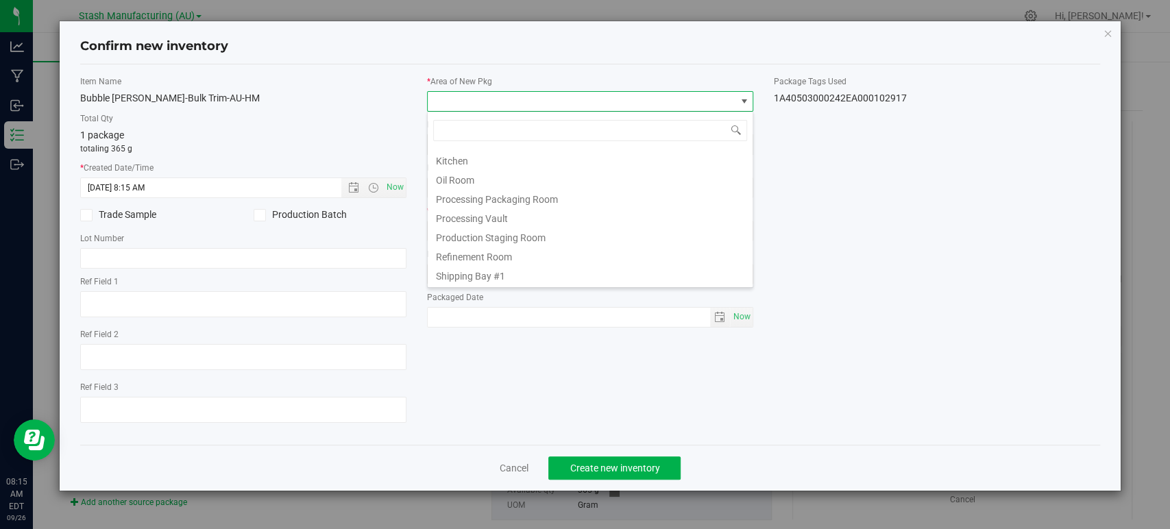
click at [472, 213] on li "Processing Vault" at bounding box center [590, 216] width 325 height 19
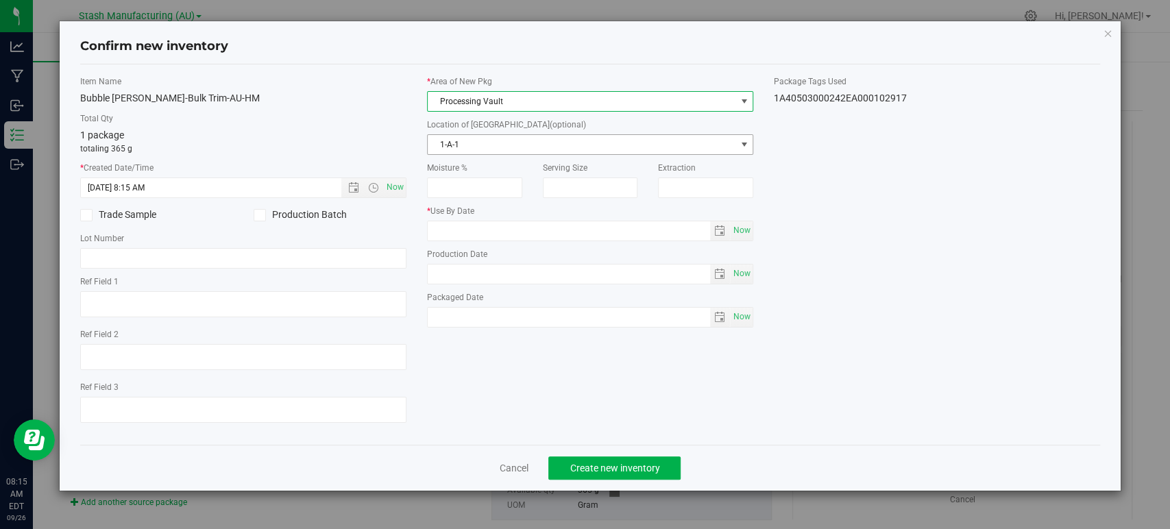
click at [487, 147] on span "1-A-1" at bounding box center [582, 144] width 308 height 19
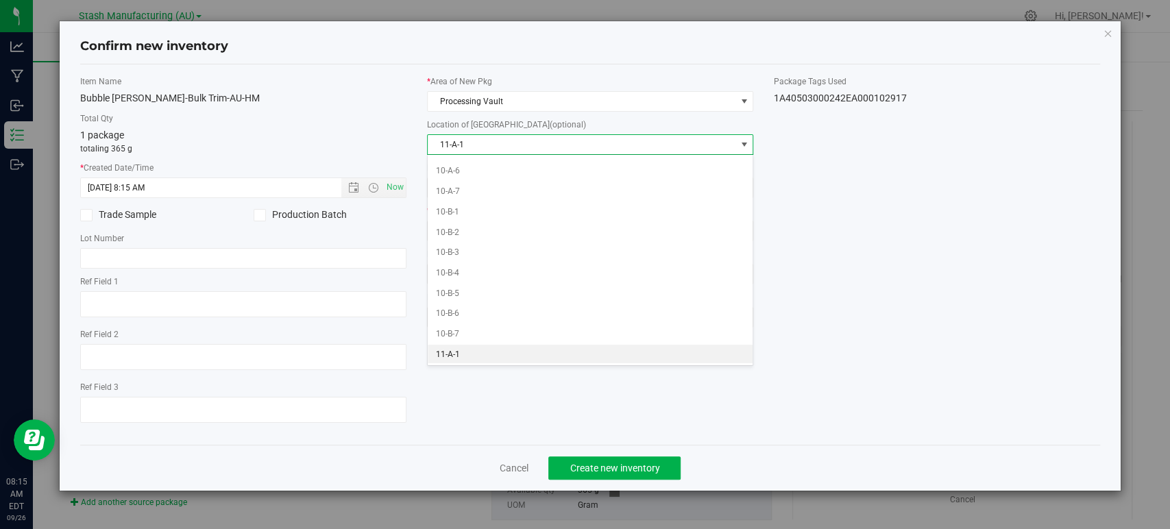
click at [461, 348] on li "11-A-1" at bounding box center [590, 355] width 325 height 21
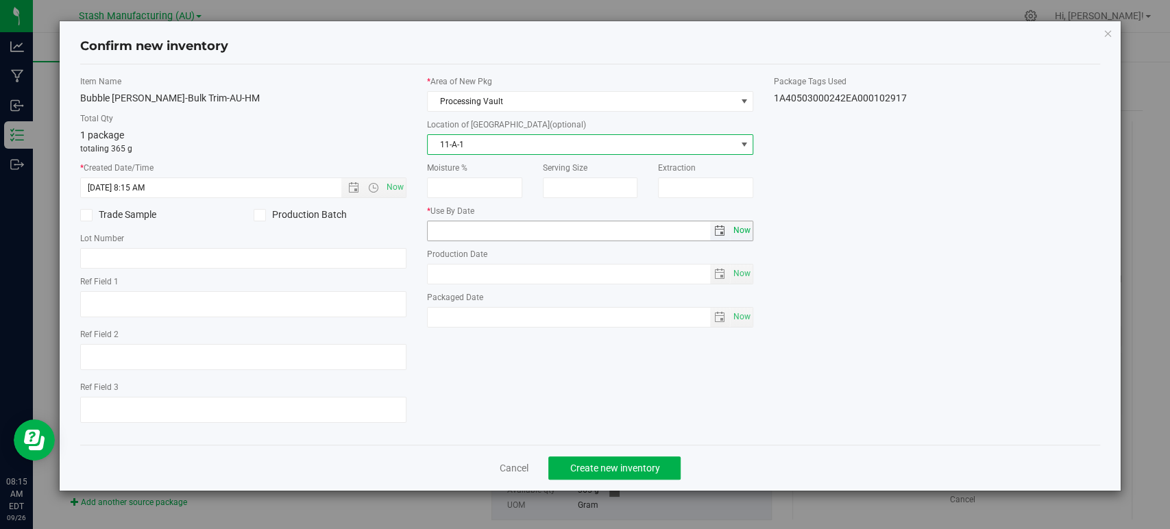
click at [747, 230] on span "Now" at bounding box center [742, 231] width 23 height 20
click at [452, 230] on input "[DATE]" at bounding box center [569, 230] width 283 height 19
type input "[DATE]"
click at [538, 383] on div "Item Name Bubble [PERSON_NAME]-Bulk Trim-AU-HM Total Qty 1 package totaling 365…" at bounding box center [590, 254] width 1041 height 359
click at [629, 470] on span "Create new inventory" at bounding box center [615, 468] width 90 height 11
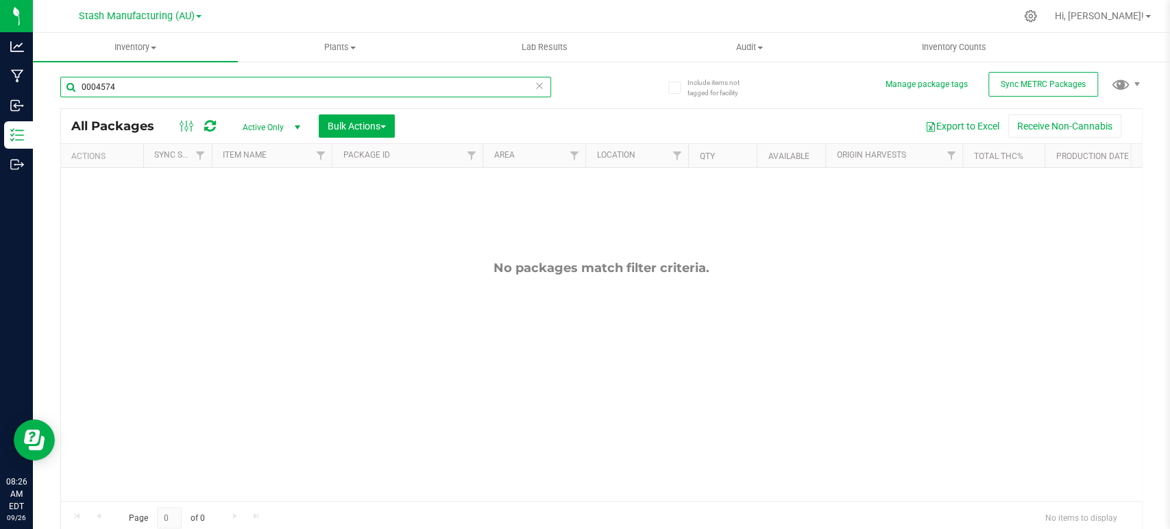
click at [141, 91] on input "0004574" at bounding box center [305, 87] width 491 height 21
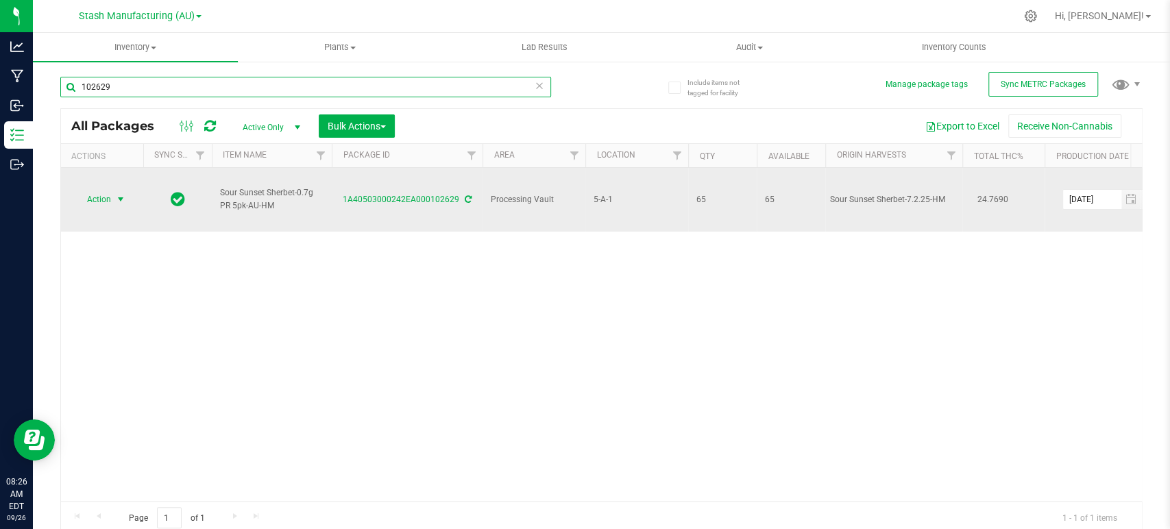
type input "102629"
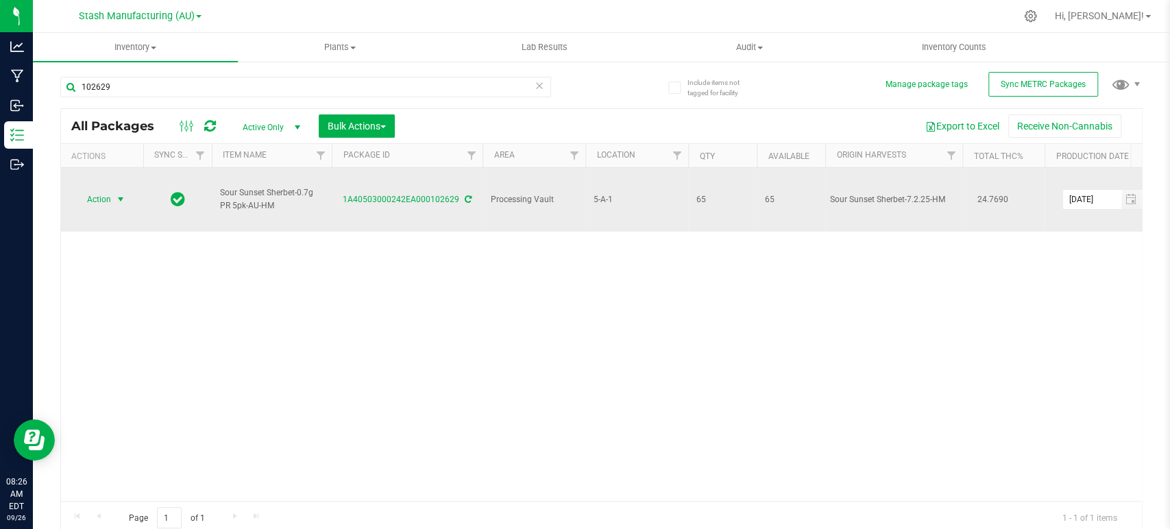
click at [93, 190] on span "Action" at bounding box center [93, 199] width 37 height 19
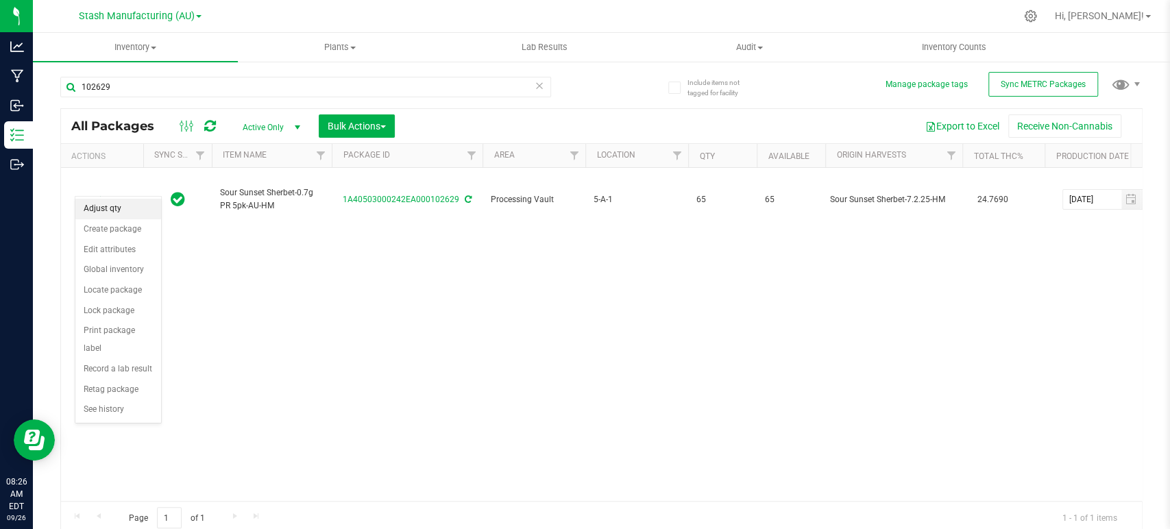
click at [93, 205] on li "Adjust qty" at bounding box center [118, 209] width 86 height 21
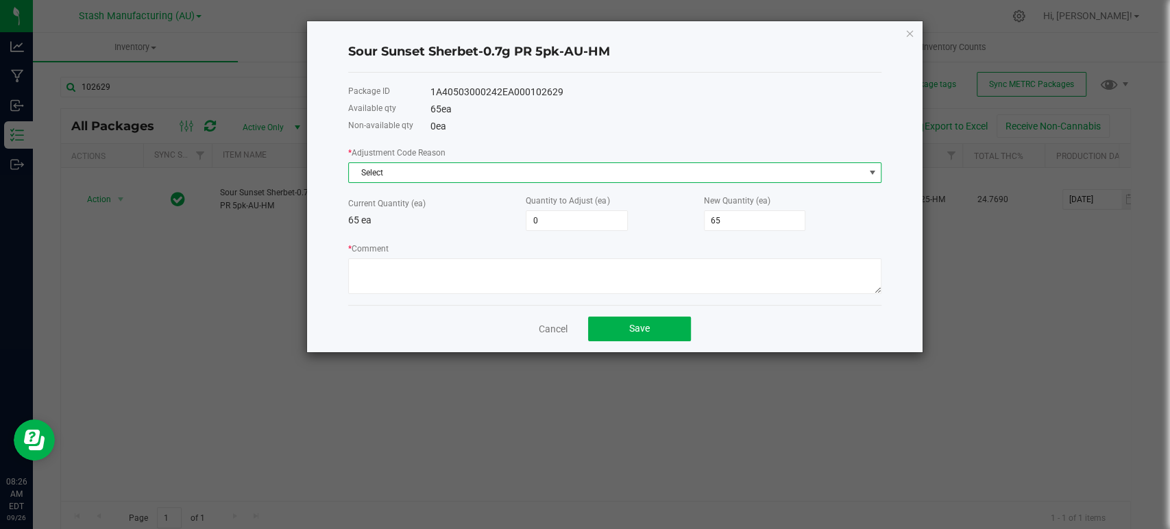
click at [431, 171] on span "Select" at bounding box center [606, 172] width 515 height 19
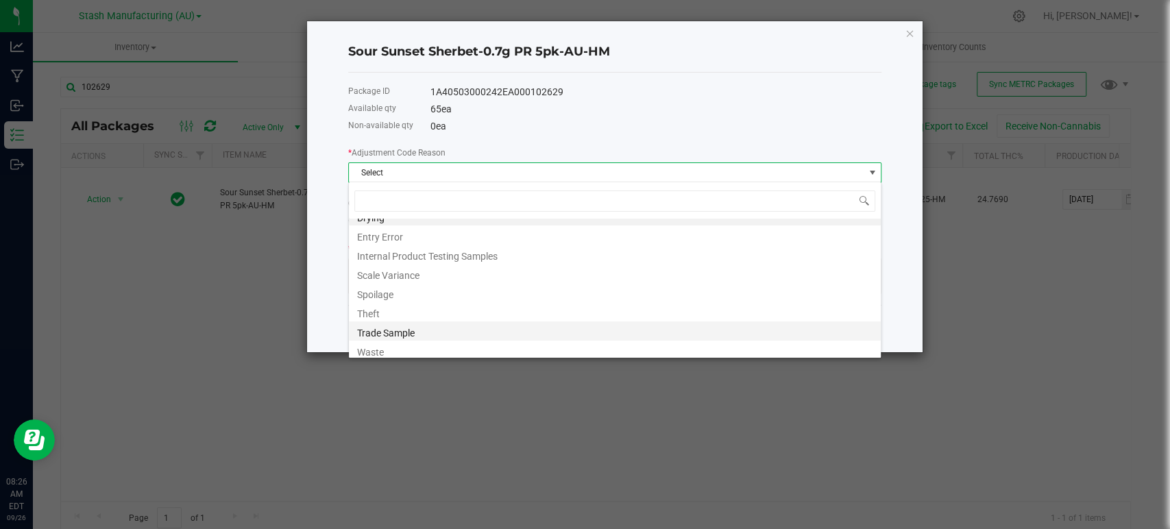
scroll to position [16, 0]
click at [379, 348] on li "Waste" at bounding box center [615, 346] width 532 height 19
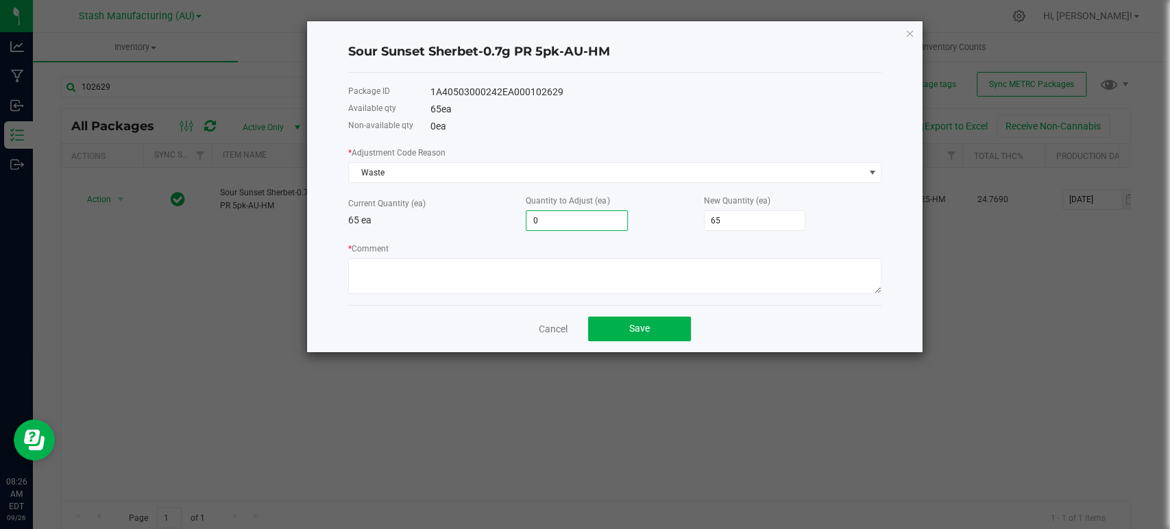
click at [593, 222] on input "0" at bounding box center [577, 220] width 101 height 19
click at [725, 221] on input "65" at bounding box center [755, 220] width 101 height 19
type input "-60"
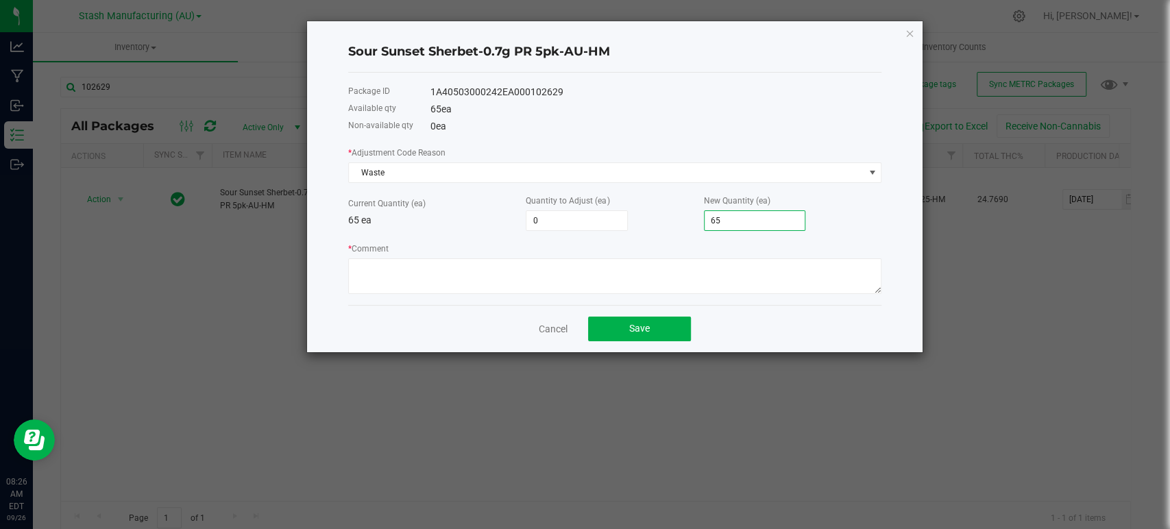
type input "5"
type input "-14"
type input "51"
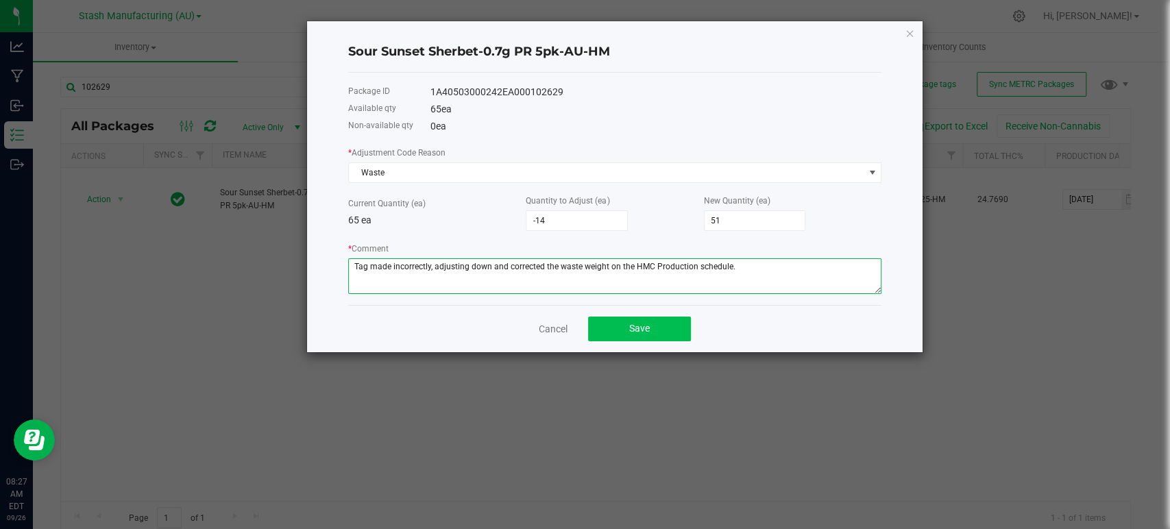
type textarea "Tag made incorrectly, adjusting down and corrected the waste weight on the HMC …"
click at [651, 331] on button "Save" at bounding box center [639, 329] width 103 height 25
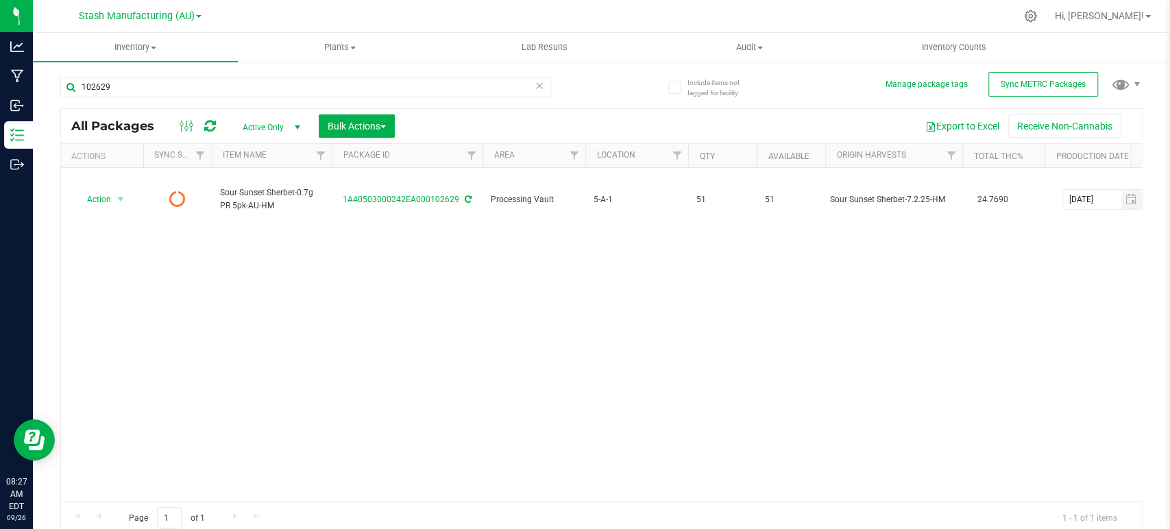
click at [211, 333] on div "Action Action Edit attributes Global inventory Lock package Print package label…" at bounding box center [601, 334] width 1081 height 333
click at [207, 125] on icon at bounding box center [210, 126] width 12 height 14
